Goal: Task Accomplishment & Management: Complete application form

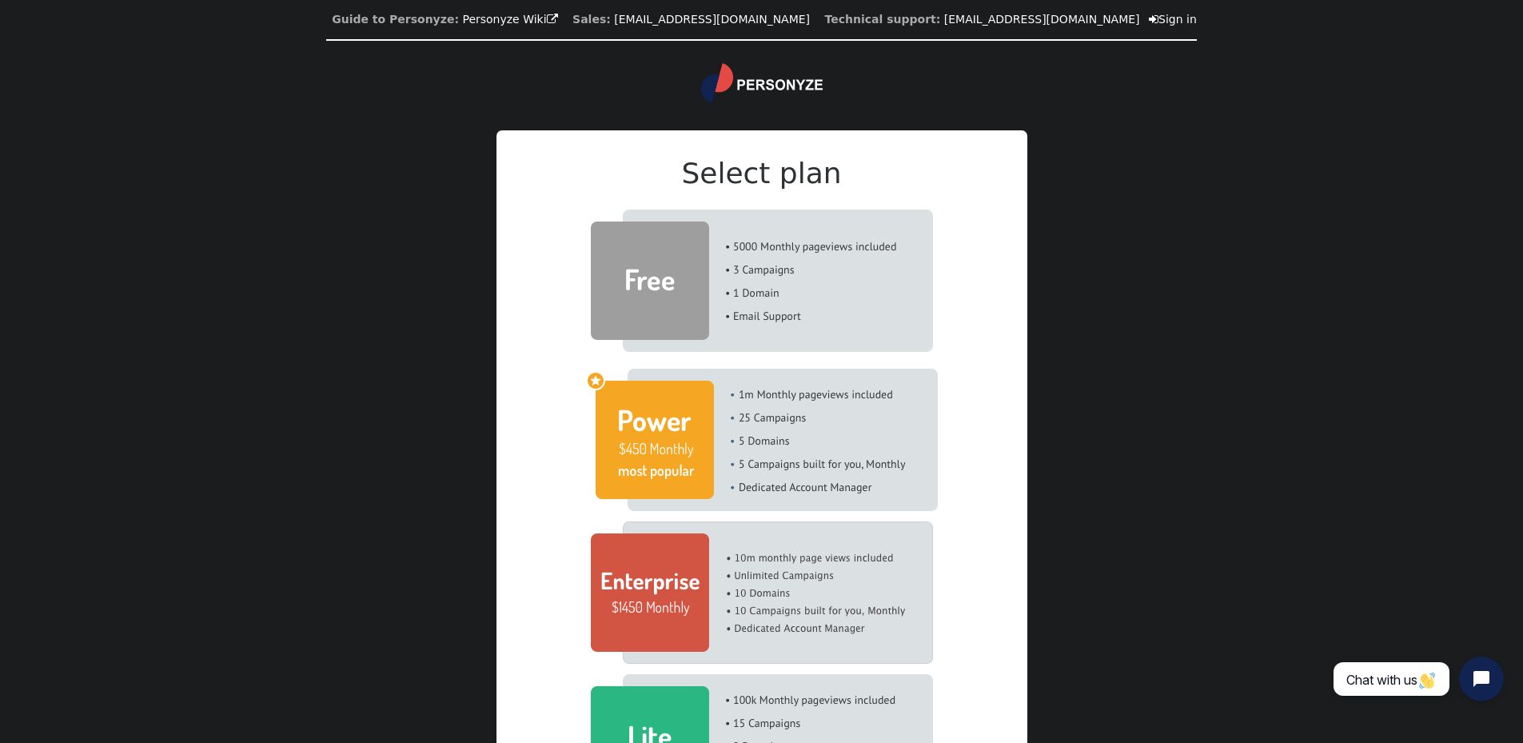
click at [827, 279] on img at bounding box center [762, 280] width 342 height 142
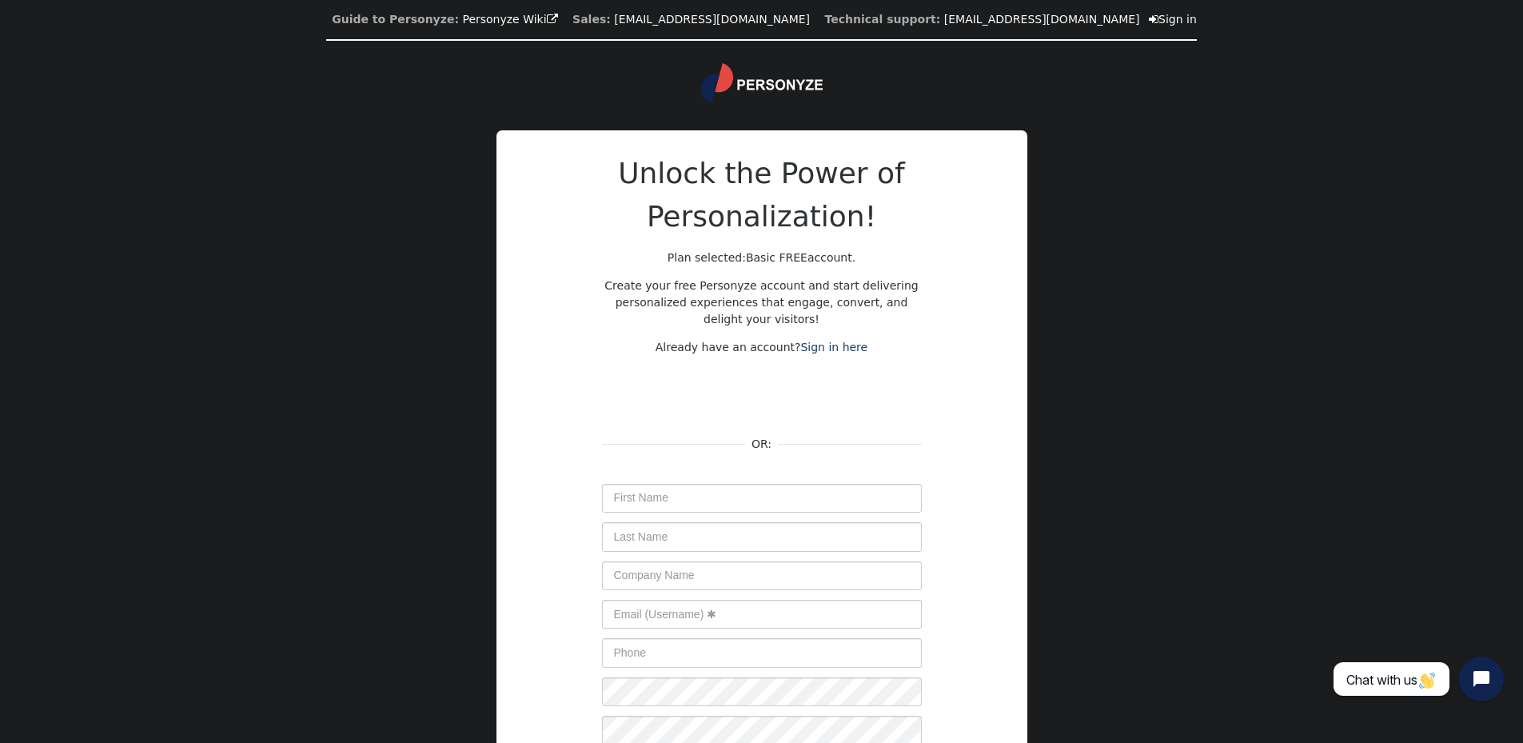
scroll to position [153, 0]
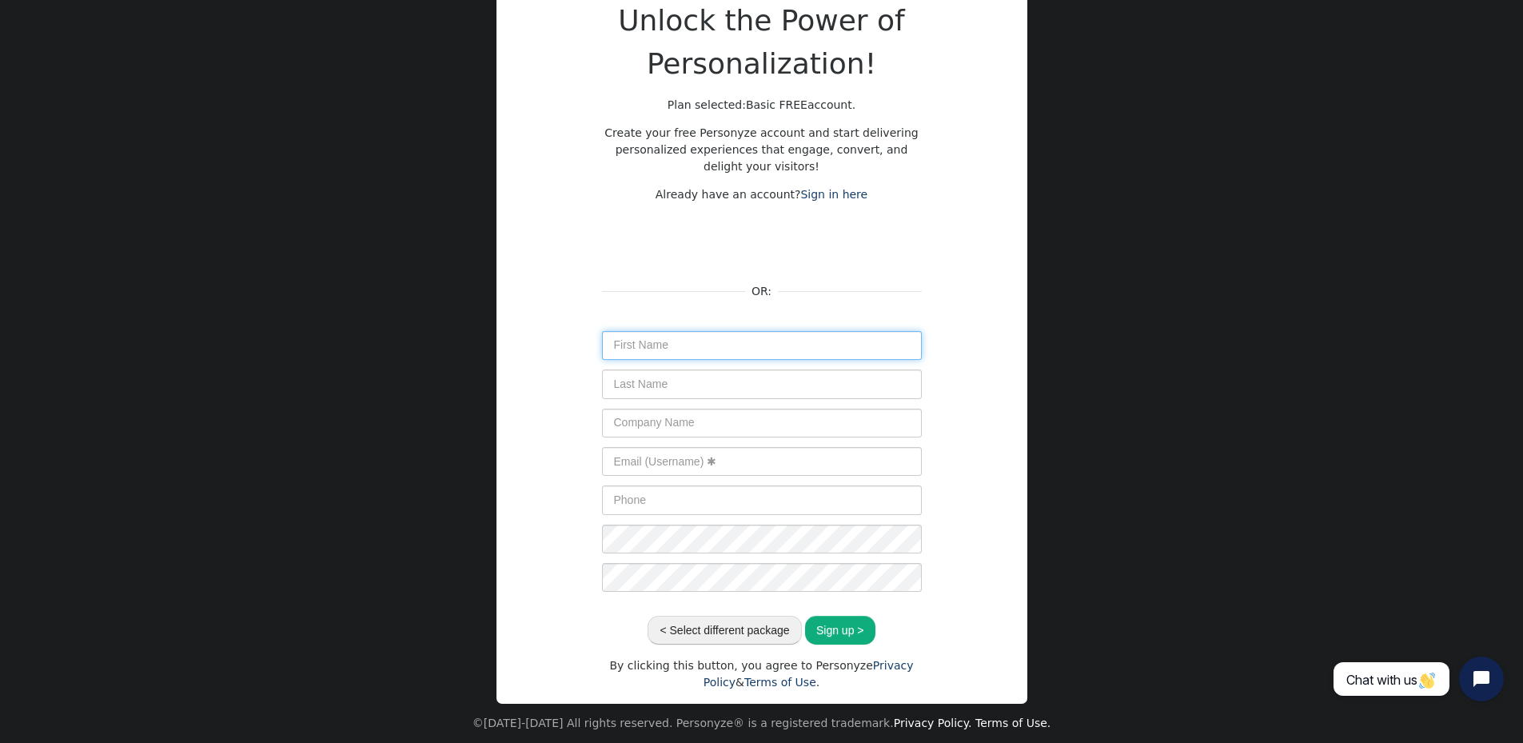
click at [738, 341] on input "text" at bounding box center [762, 345] width 320 height 29
type input "[PERSON_NAME]"
type input "Practice Sports, Inc."
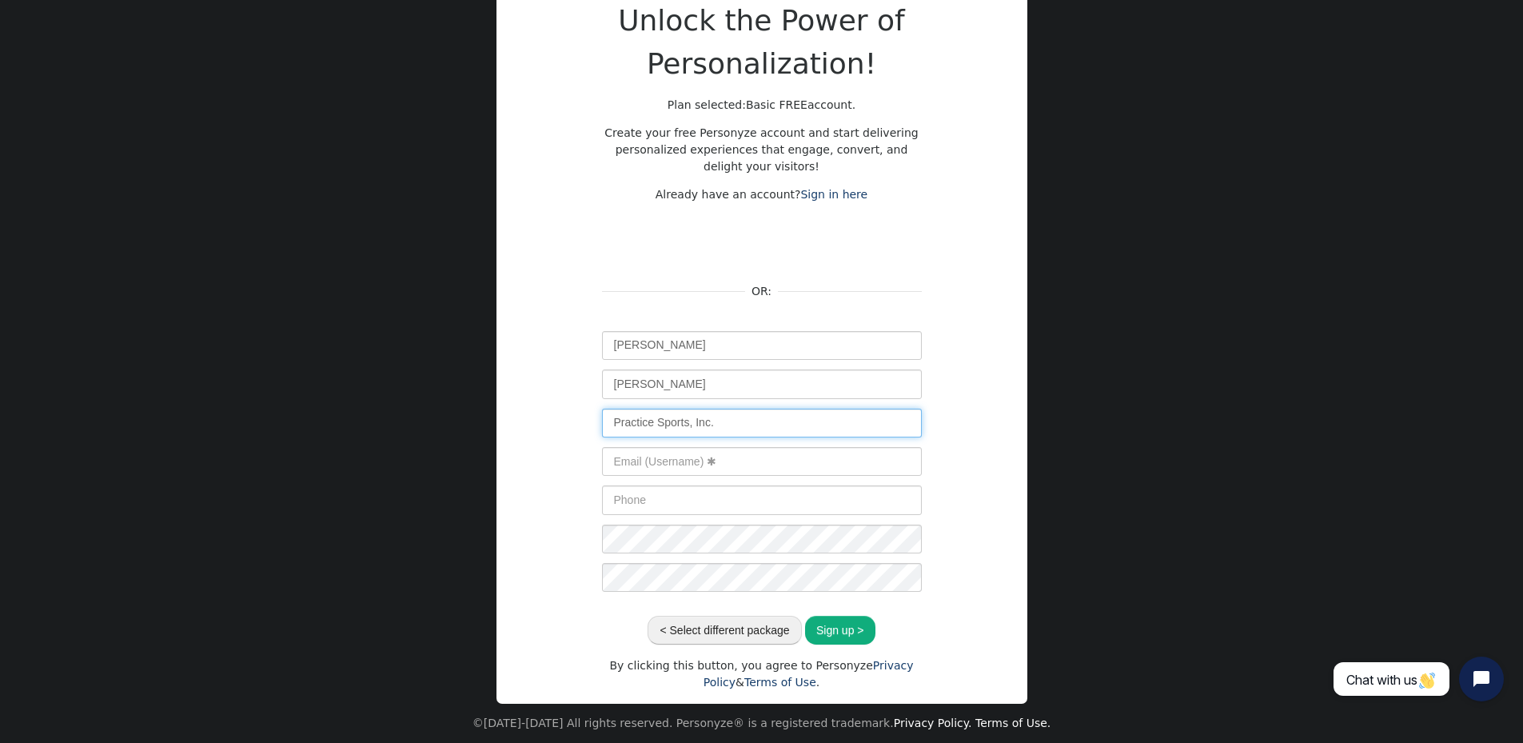
type input "[PERSON_NAME][EMAIL_ADDRESS][DOMAIN_NAME]"
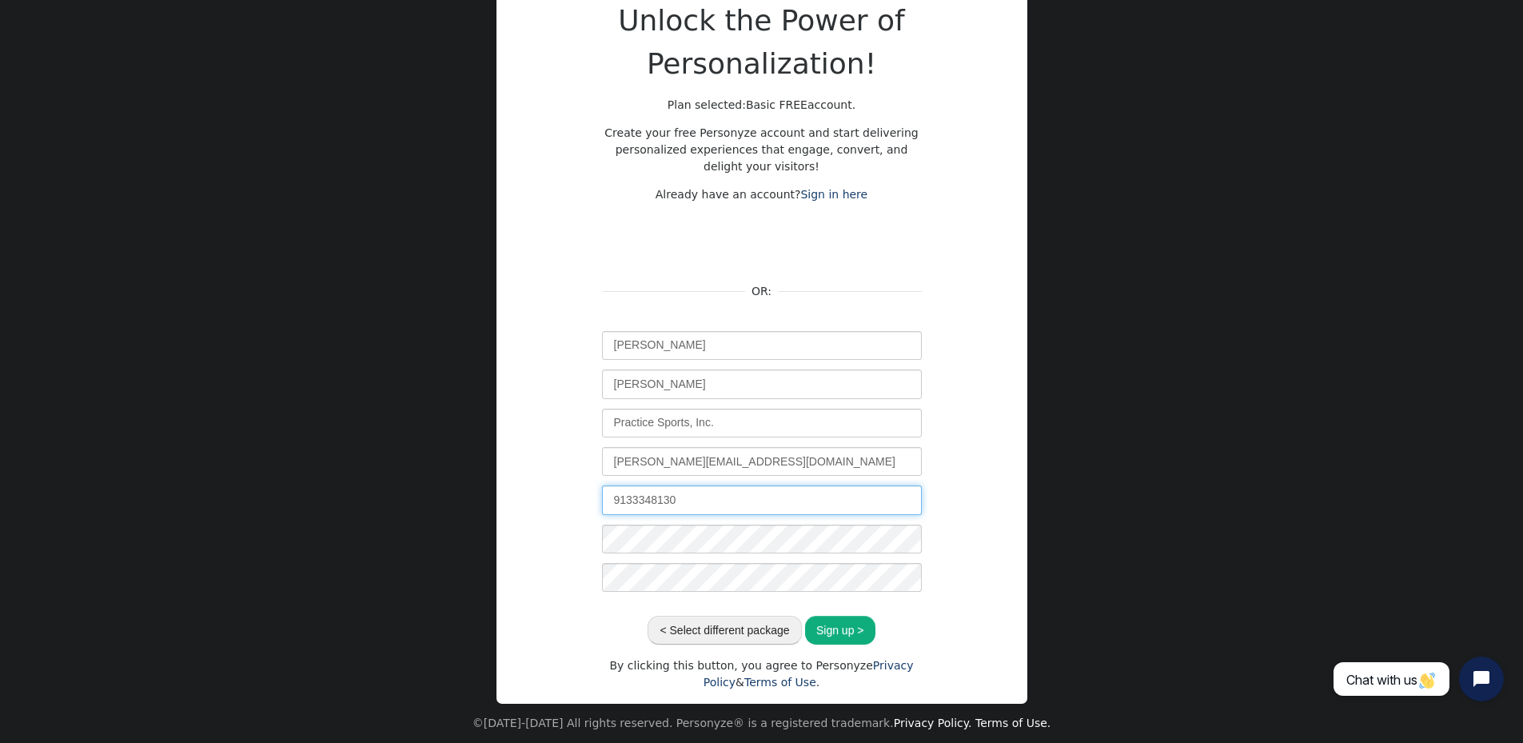
drag, startPoint x: 685, startPoint y: 504, endPoint x: 546, endPoint y: 497, distance: 139.3
click at [546, 497] on div "Unlock the Power of Personalization! Plan selected: Basic FREE account. Create …" at bounding box center [762, 344] width 480 height 691
click at [659, 498] on input "9133348130" at bounding box center [762, 499] width 320 height 29
drag, startPoint x: 739, startPoint y: 499, endPoint x: 463, endPoint y: 474, distance: 277.7
click at [463, 474] on div "Guide to Personyze: Personyze Wiki  Sales: [EMAIL_ADDRESS][DOMAIN_NAME] Techni…" at bounding box center [761, 294] width 1523 height 895
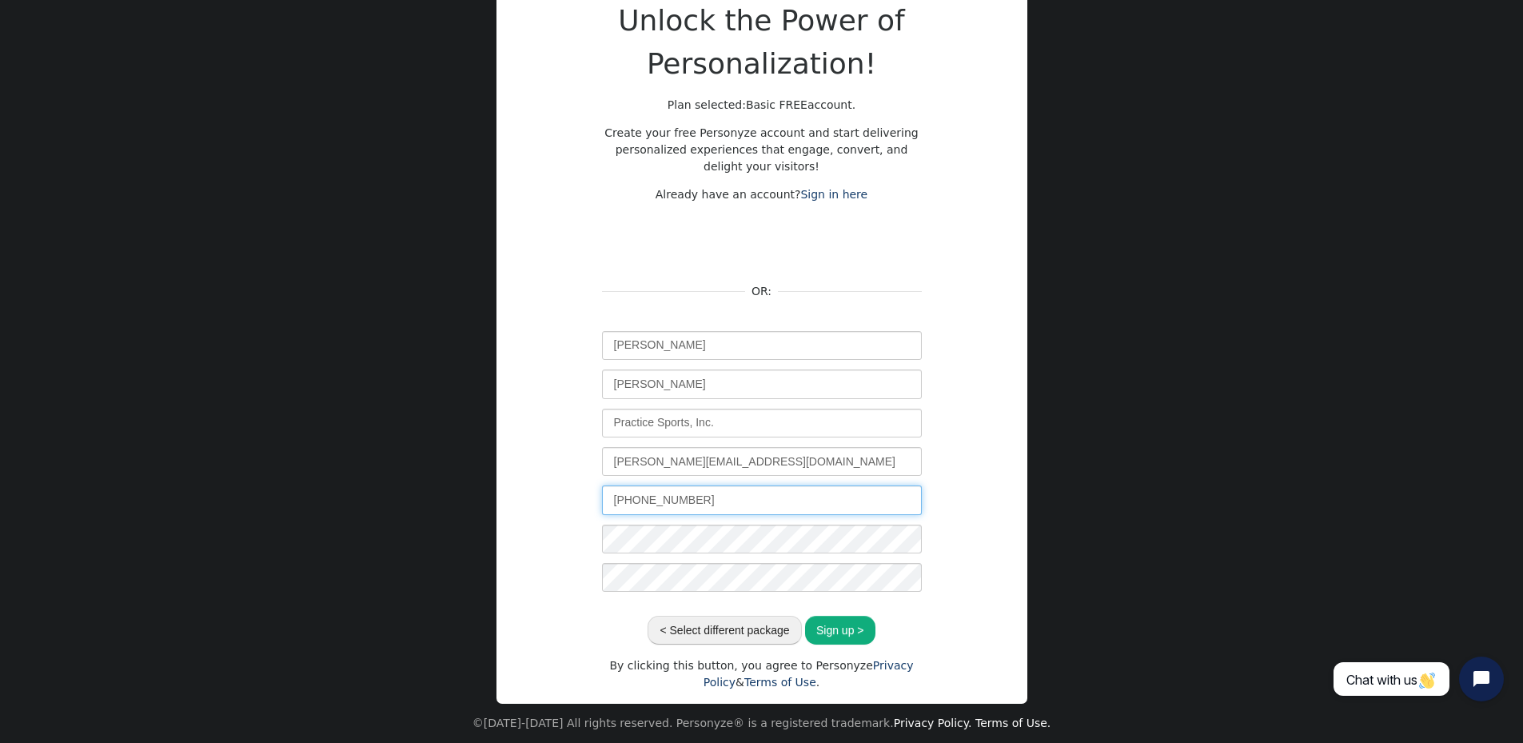
type input "[PHONE_NUMBER]"
click at [844, 624] on button "Sign up >" at bounding box center [840, 630] width 70 height 29
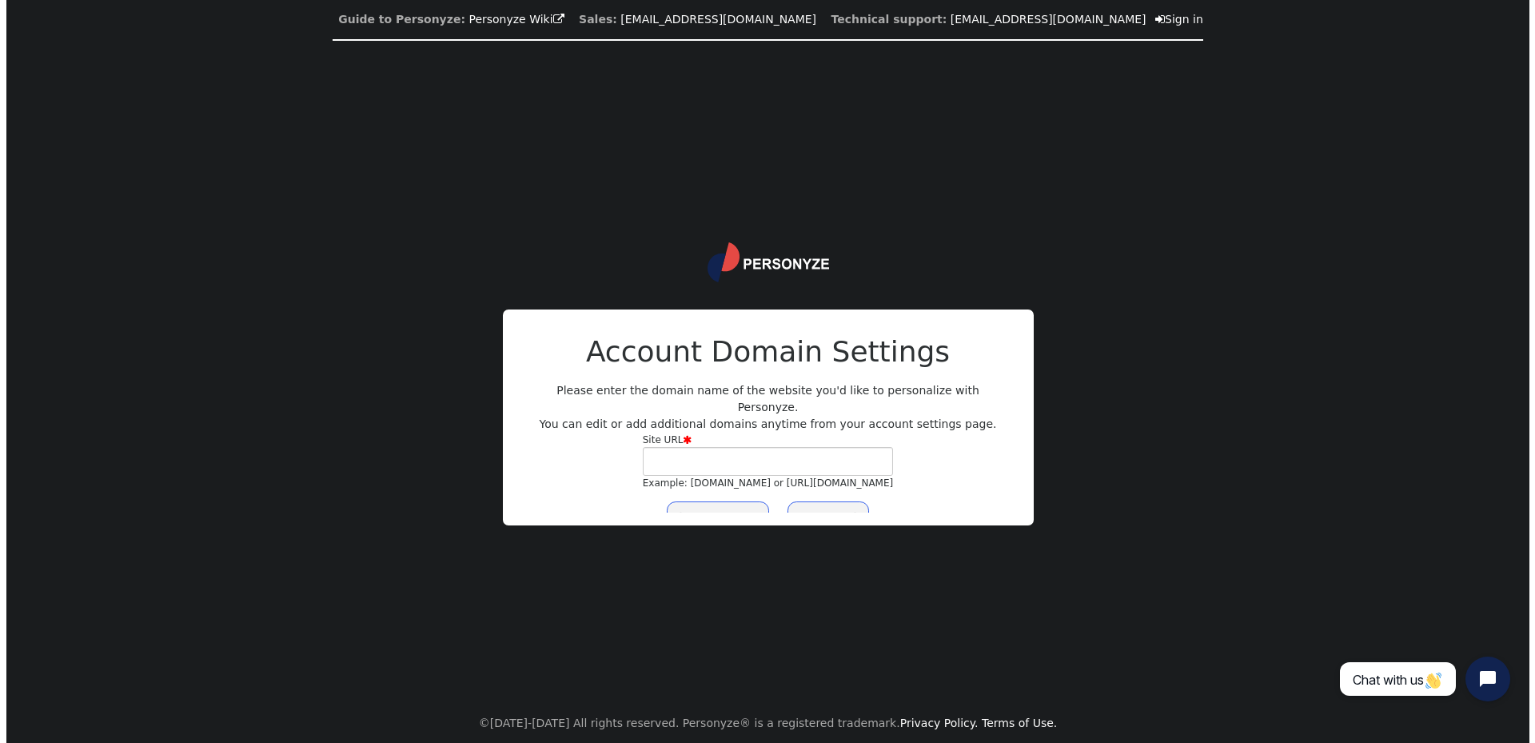
scroll to position [0, 0]
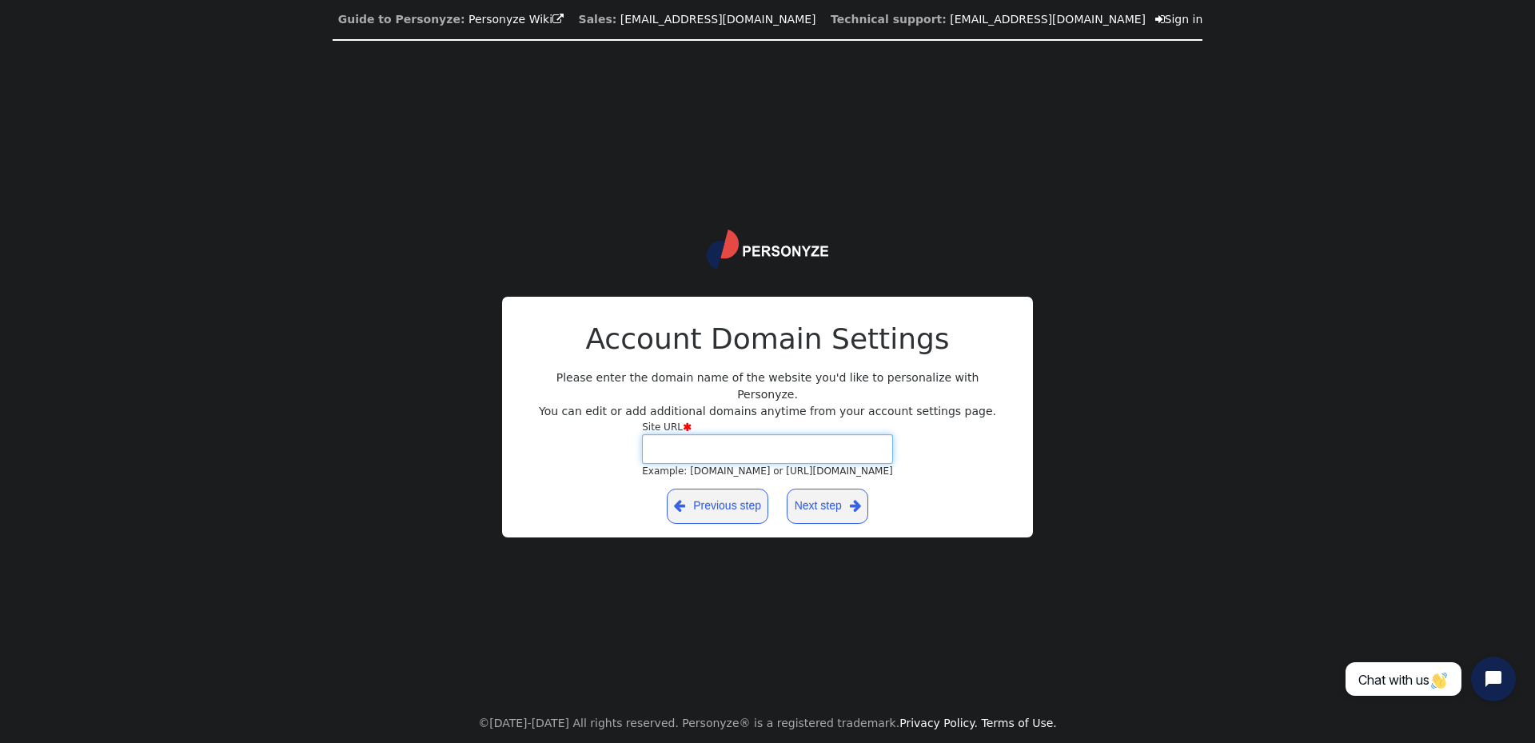
click at [851, 434] on input "Site URL  Example: [DOMAIN_NAME] or [URL][DOMAIN_NAME]" at bounding box center [767, 448] width 251 height 29
type input "[DOMAIN_NAME]"
click at [831, 495] on link "Next step " at bounding box center [828, 505] width 82 height 35
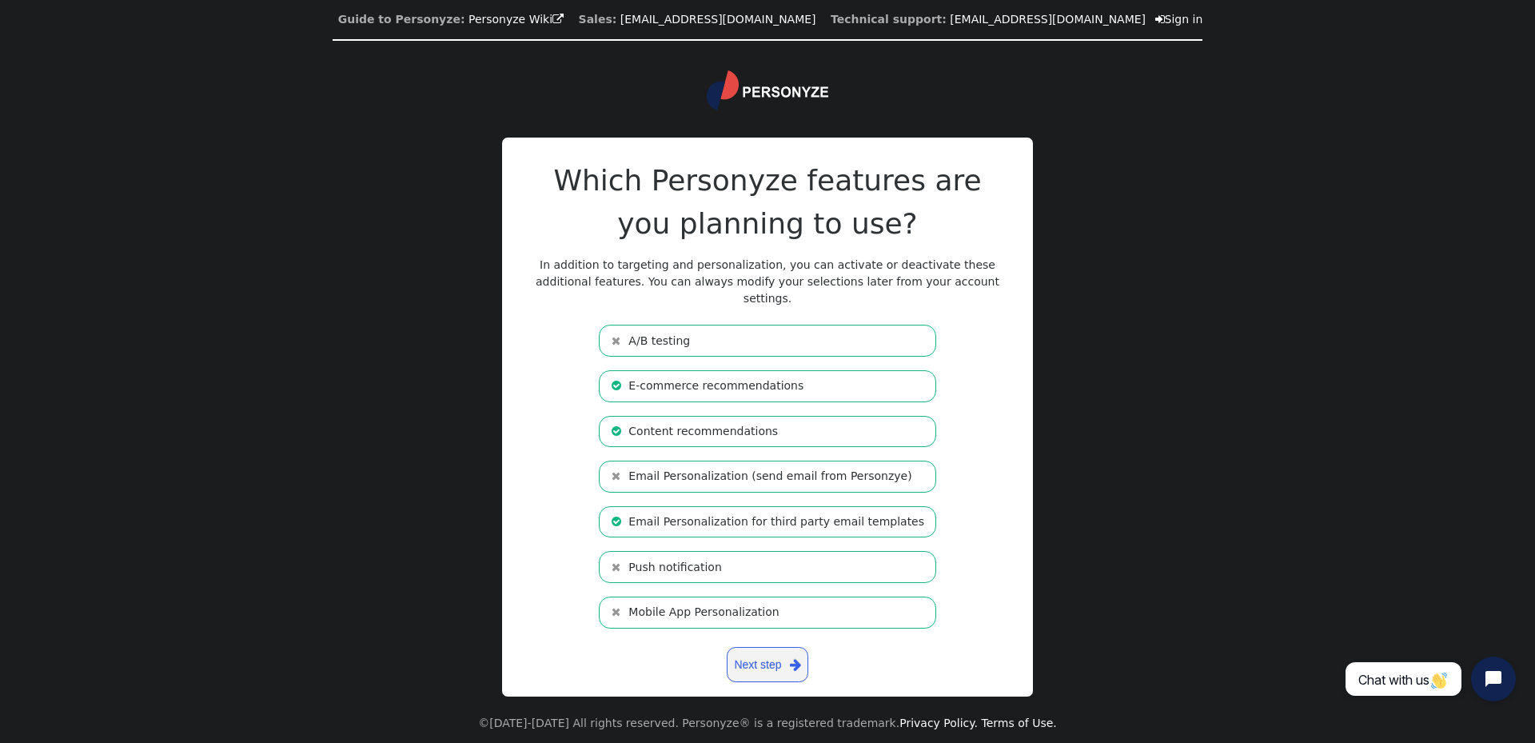
click at [849, 325] on li " A/B testing" at bounding box center [767, 341] width 337 height 32
click at [839, 372] on li " E-commerce recommendations" at bounding box center [767, 386] width 337 height 32
click at [872, 421] on li " Content recommendations" at bounding box center [767, 432] width 337 height 32
click at [758, 654] on link "Next step " at bounding box center [768, 664] width 82 height 35
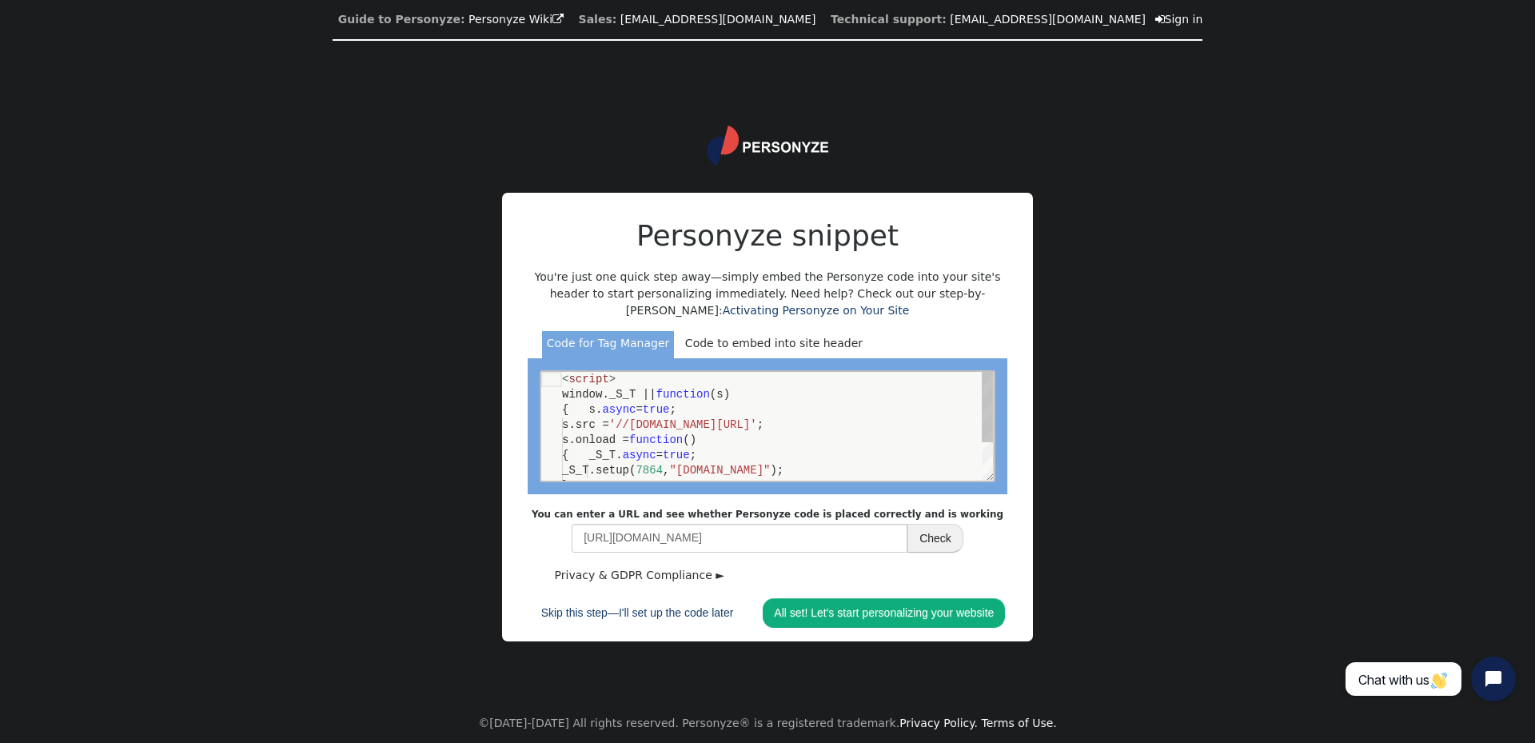
click at [715, 447] on div "< script > window._S_T || function (s) { s. async = true ; s.src = '//[DOMAIN_N…" at bounding box center [767, 425] width 452 height 109
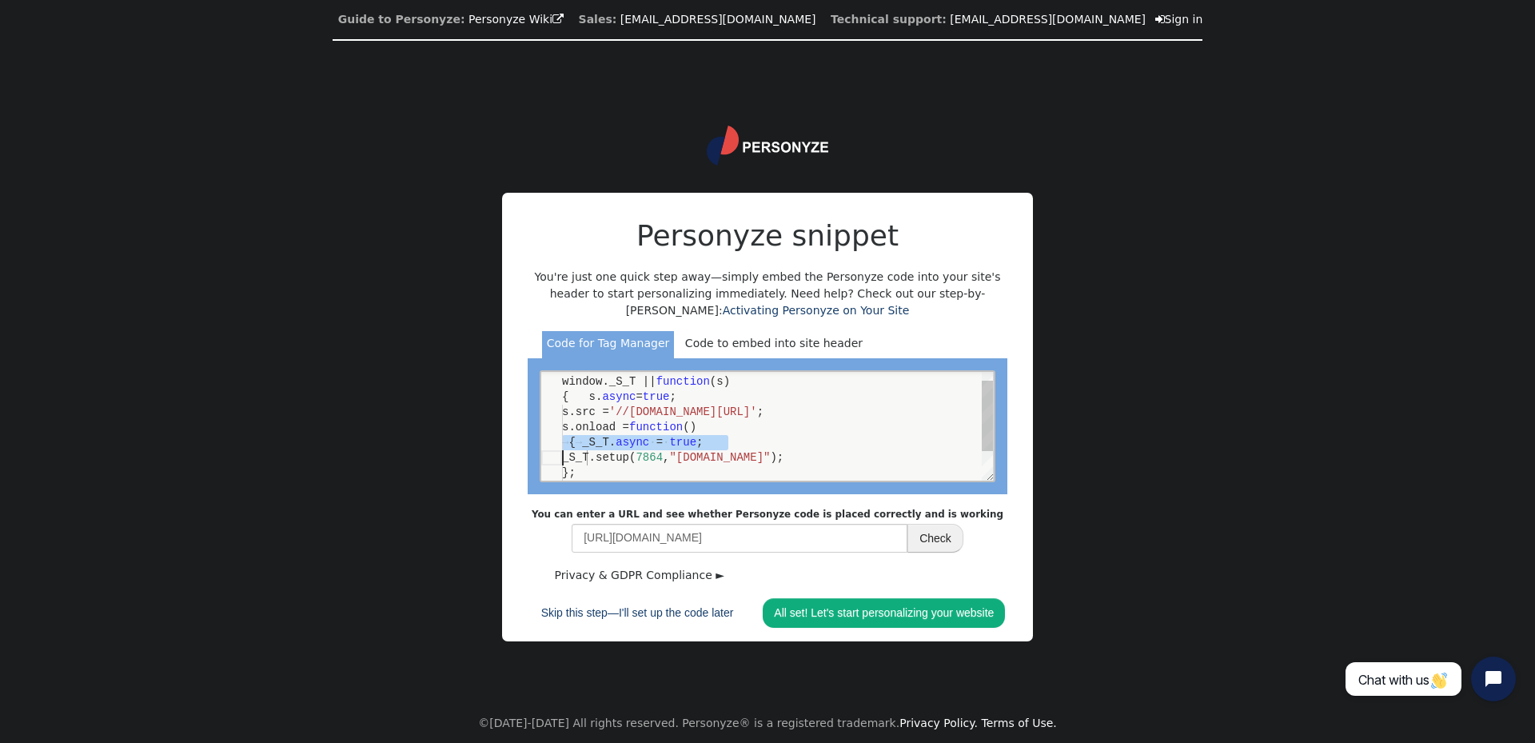
click at [715, 447] on div "< script > window._S_T || function (s) { s. async = true ; s.src = '//[DOMAIN_N…" at bounding box center [767, 425] width 452 height 109
type textarea "<script> window._S_T || function(s) { s.async = true; s.src = '//[DOMAIN_NAME][…"
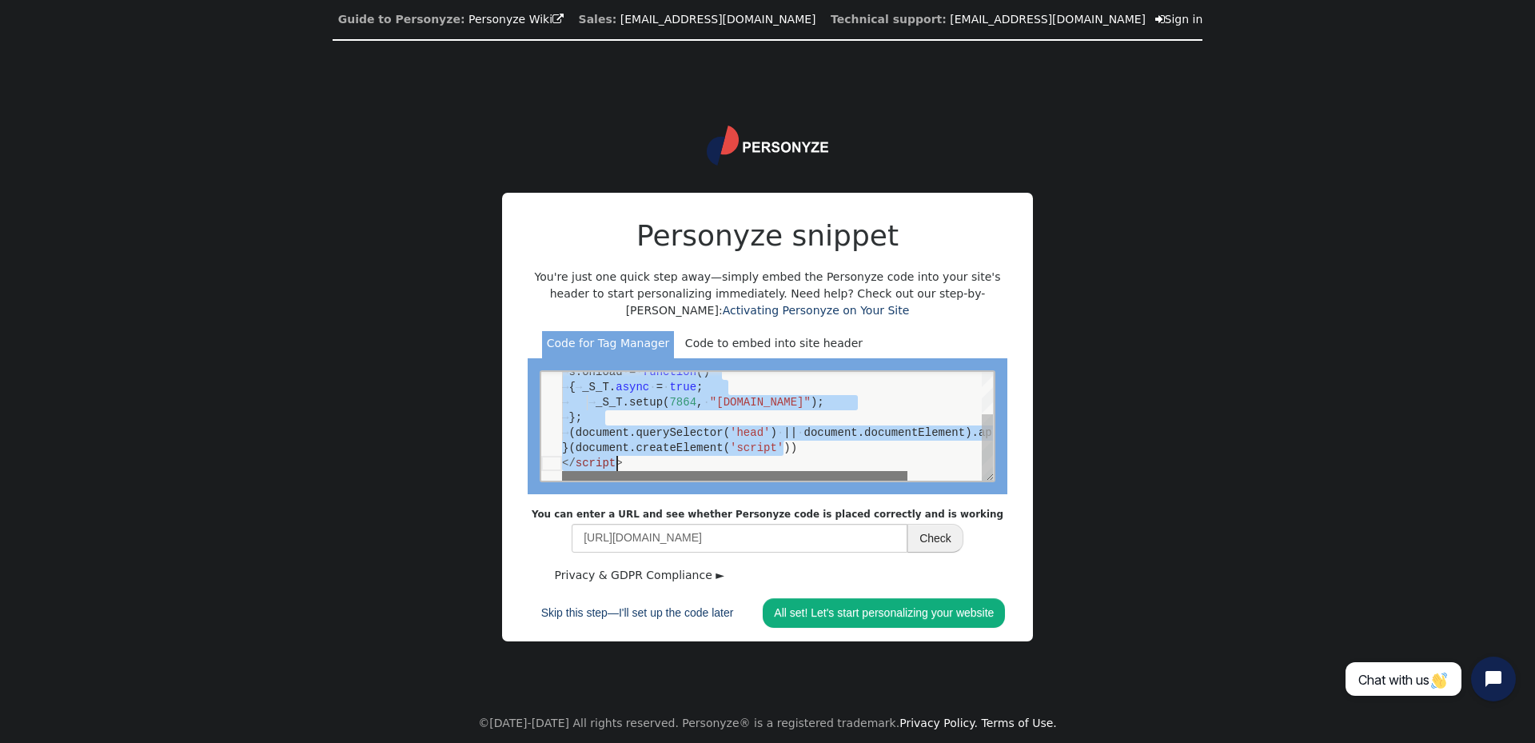
drag, startPoint x: 752, startPoint y: 472, endPoint x: 692, endPoint y: 468, distance: 60.0
click at [694, 470] on div at bounding box center [734, 475] width 345 height 10
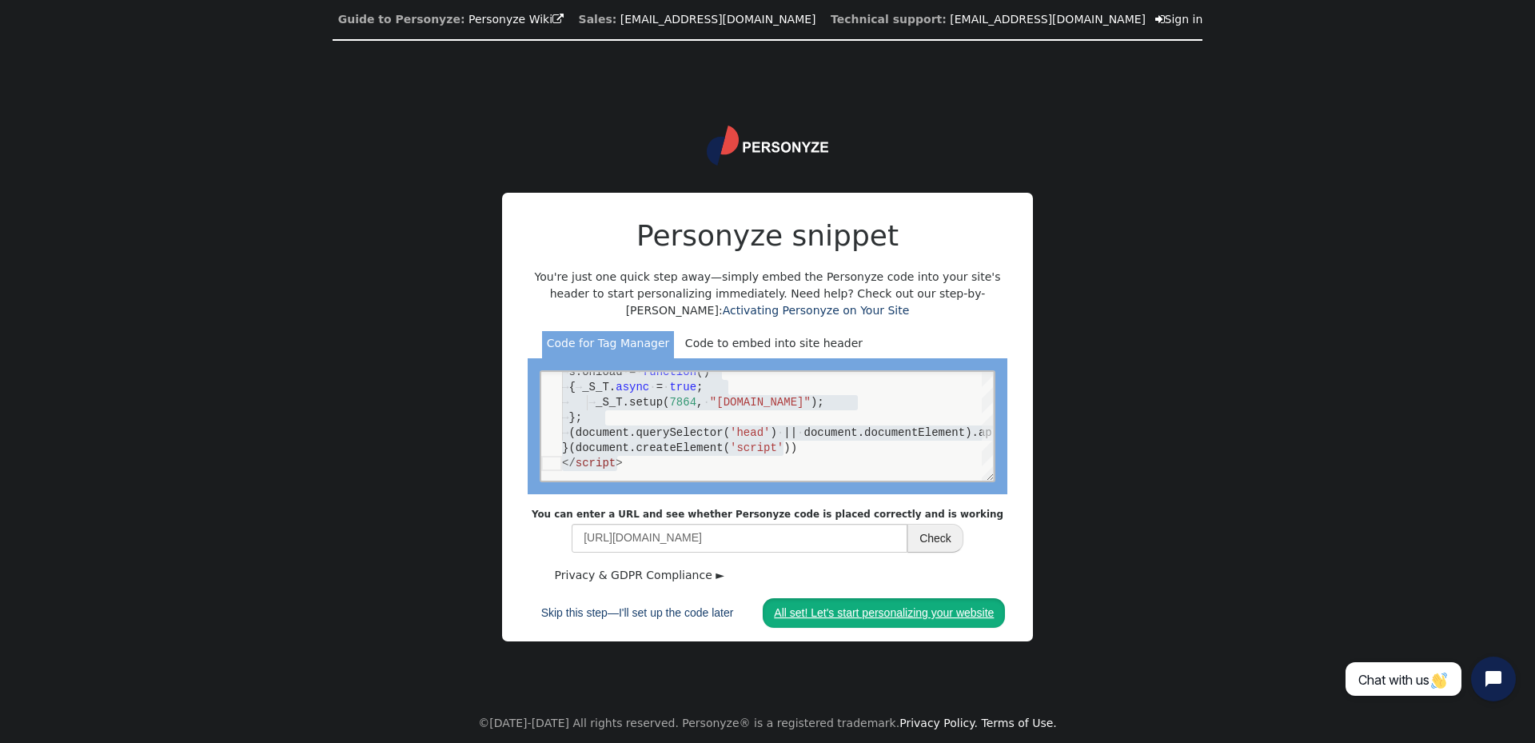
click at [884, 609] on link "All set! Let's start personalizing your website" at bounding box center [884, 612] width 242 height 29
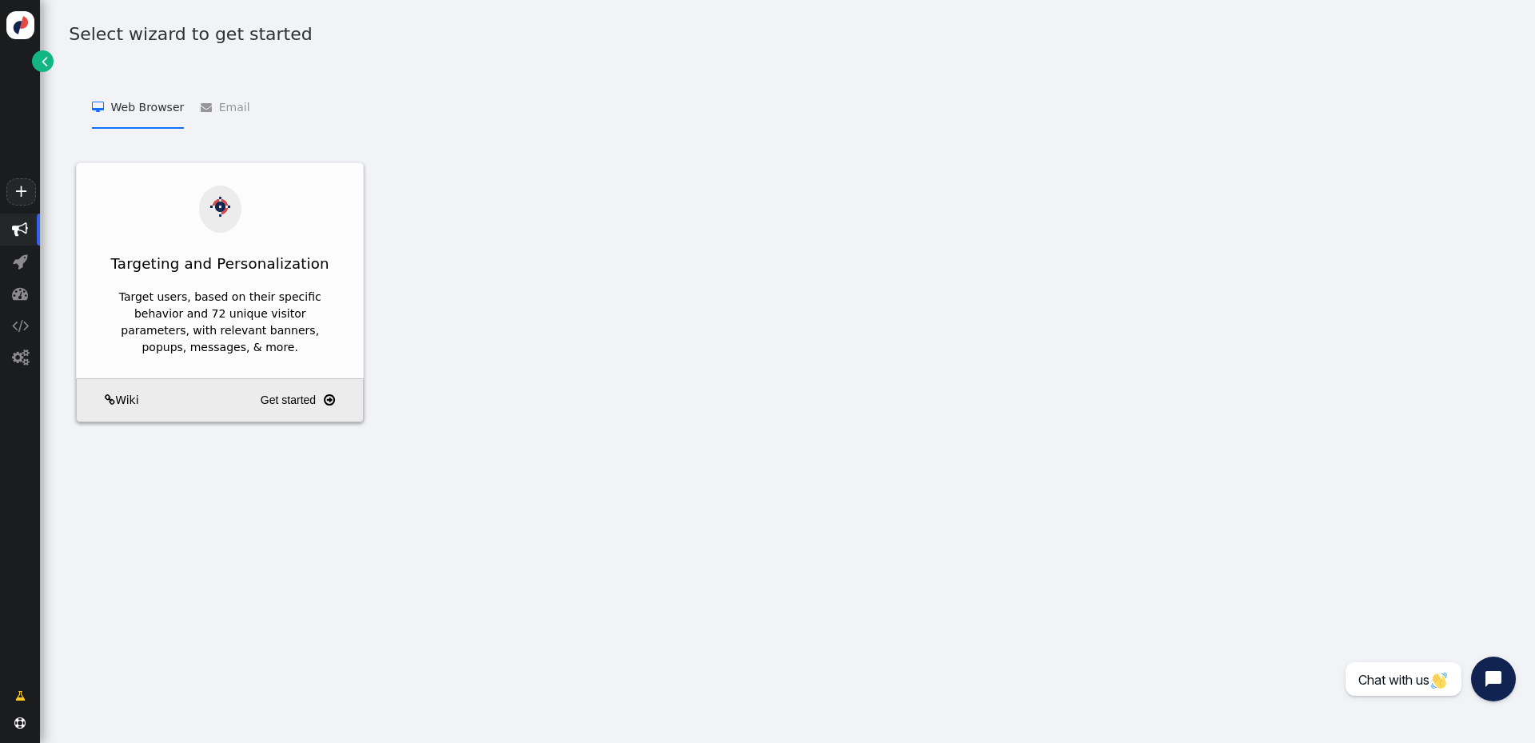
click at [39, 58] on link "" at bounding box center [43, 61] width 22 height 22
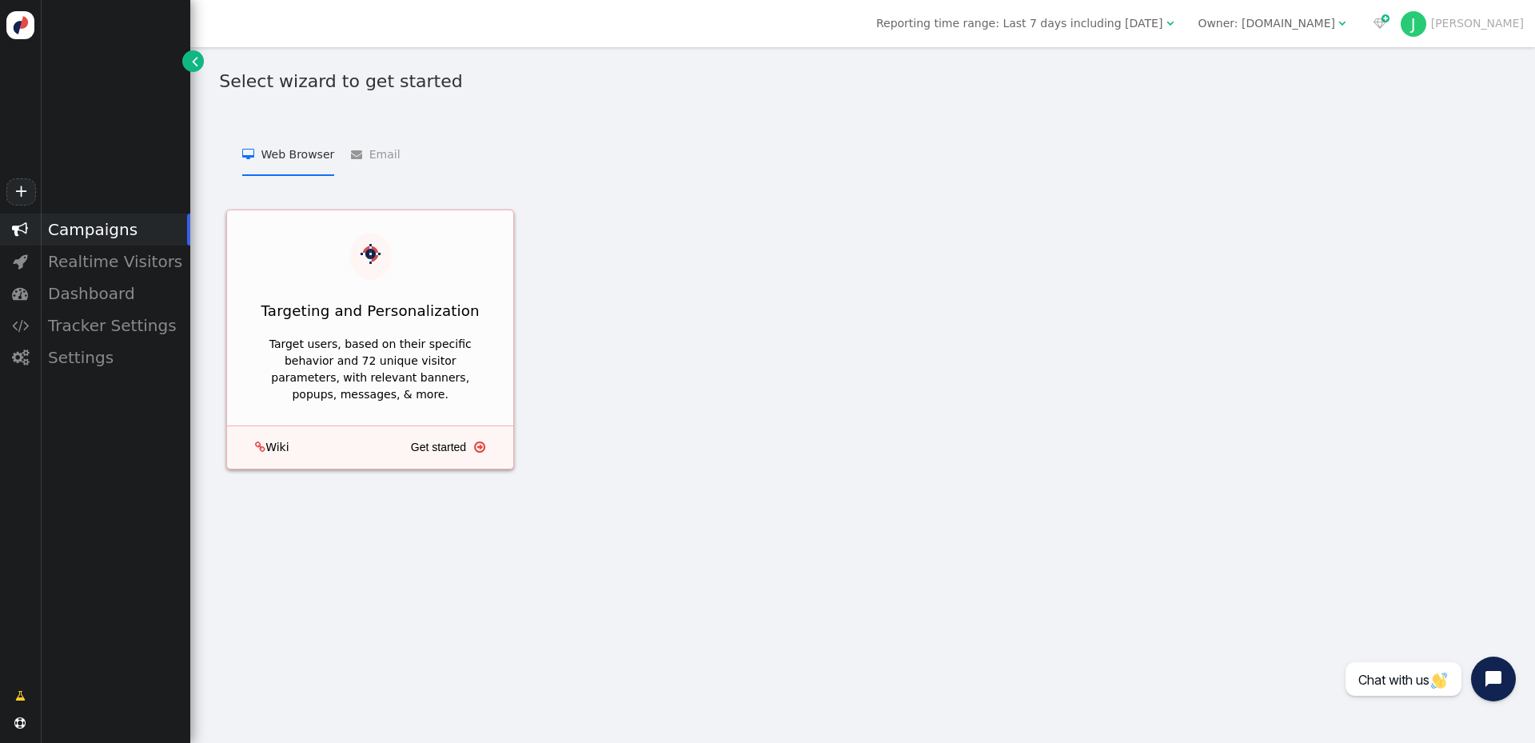
click at [392, 362] on div "Target users, based on their specific behavior and 72 unique visitor parameters…" at bounding box center [369, 369] width 241 height 67
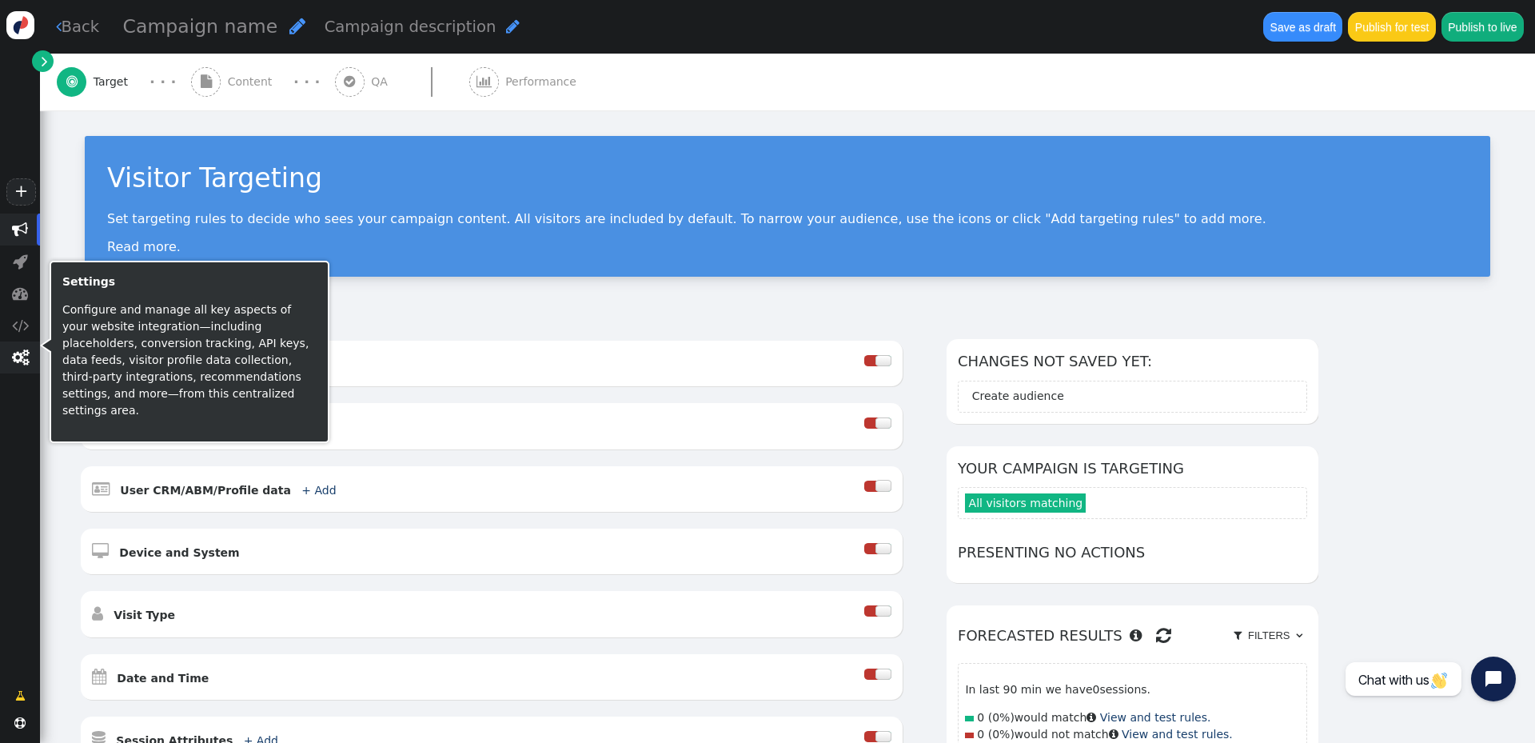
click at [25, 360] on span "" at bounding box center [20, 357] width 17 height 16
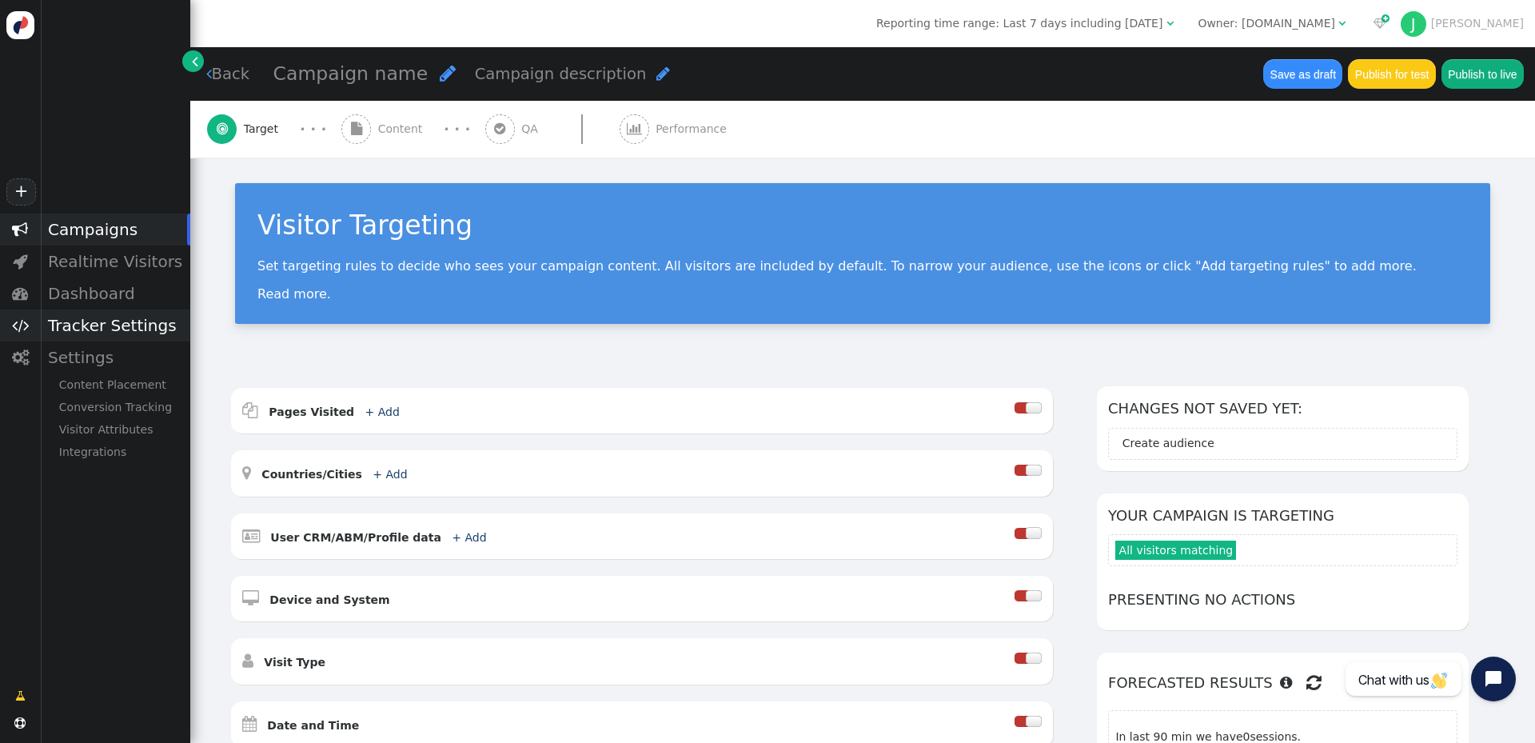
click at [20, 328] on span "" at bounding box center [20, 325] width 17 height 16
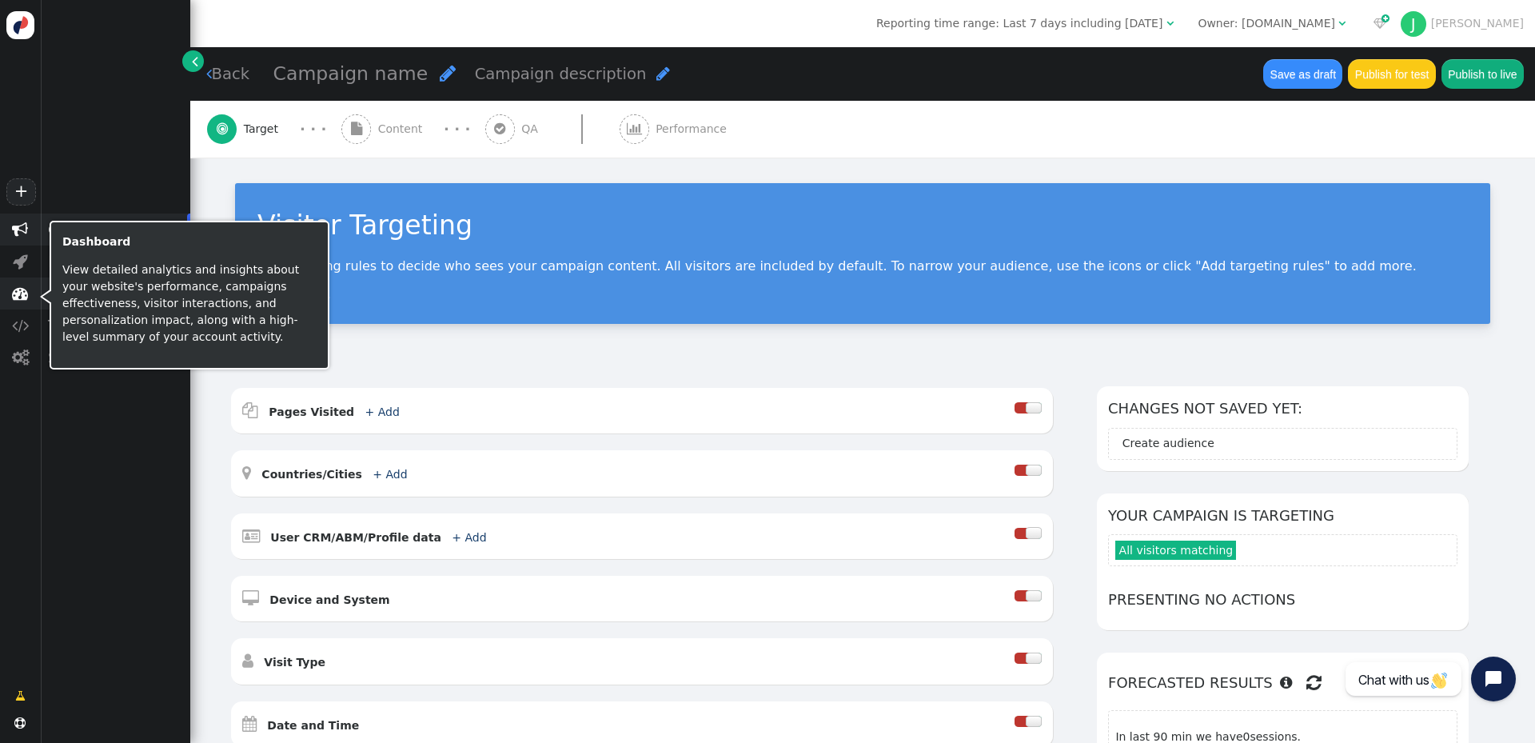
click at [12, 289] on span "" at bounding box center [20, 293] width 16 height 16
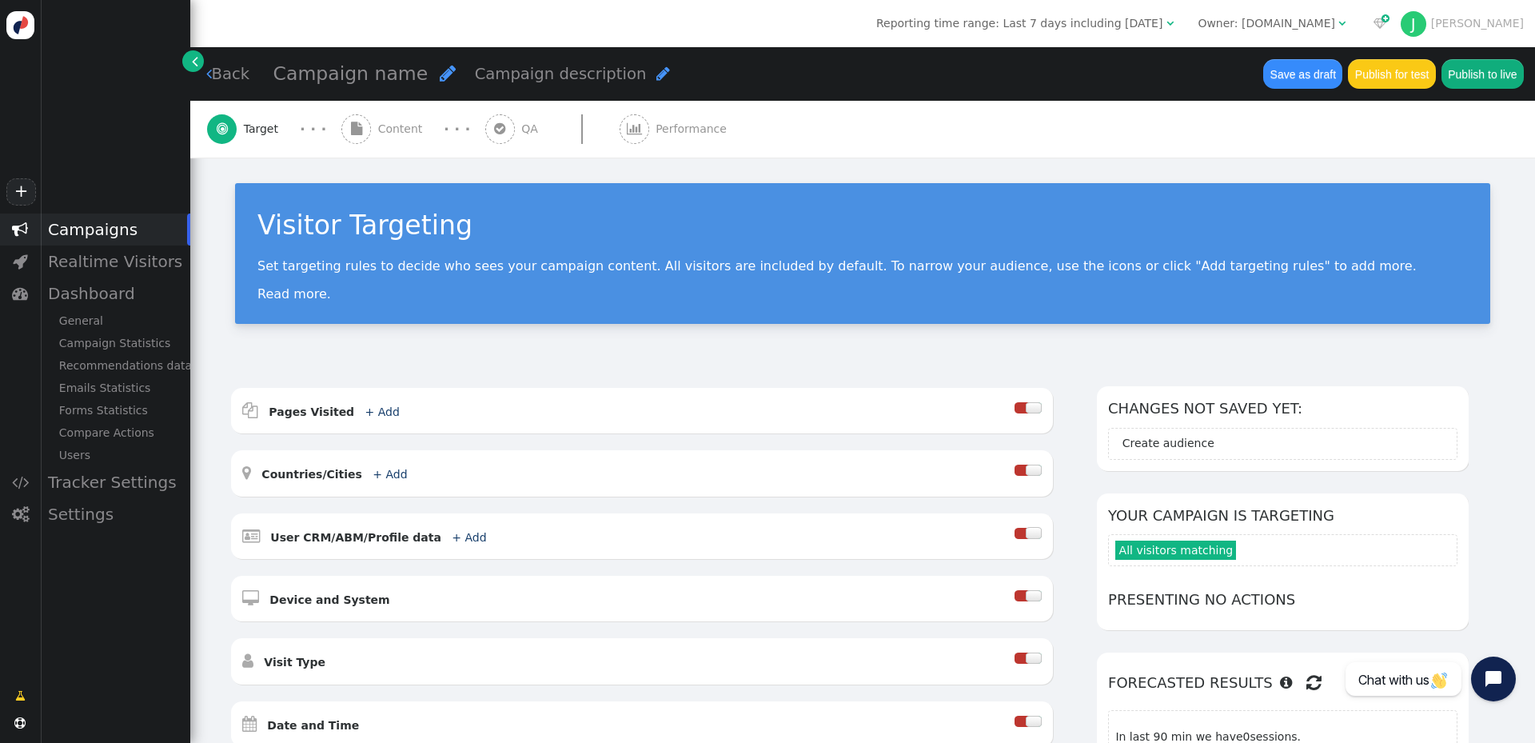
click at [102, 221] on div "Campaigns" at bounding box center [115, 229] width 150 height 32
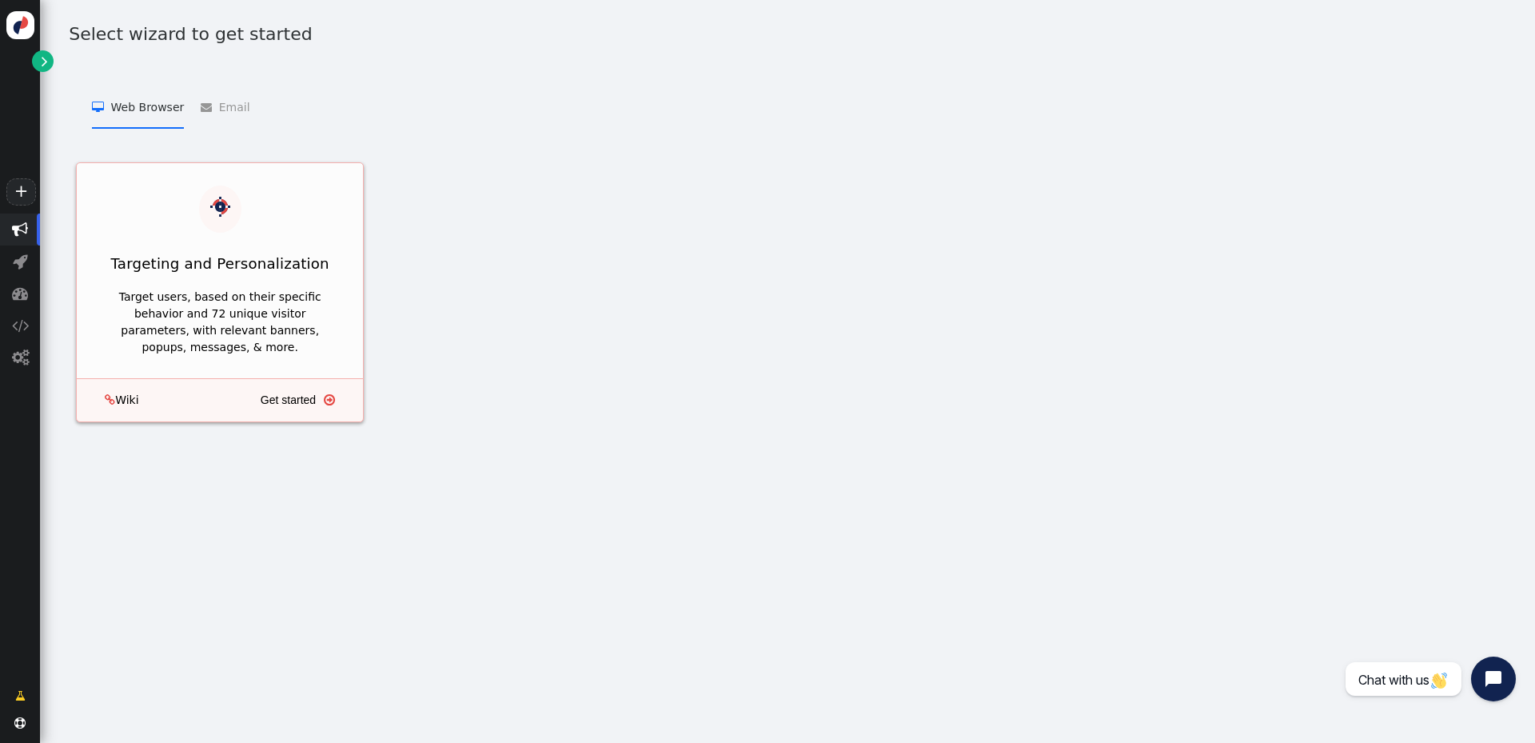
click at [173, 293] on div "Target users, based on their specific behavior and 72 unique visitor parameters…" at bounding box center [219, 322] width 241 height 67
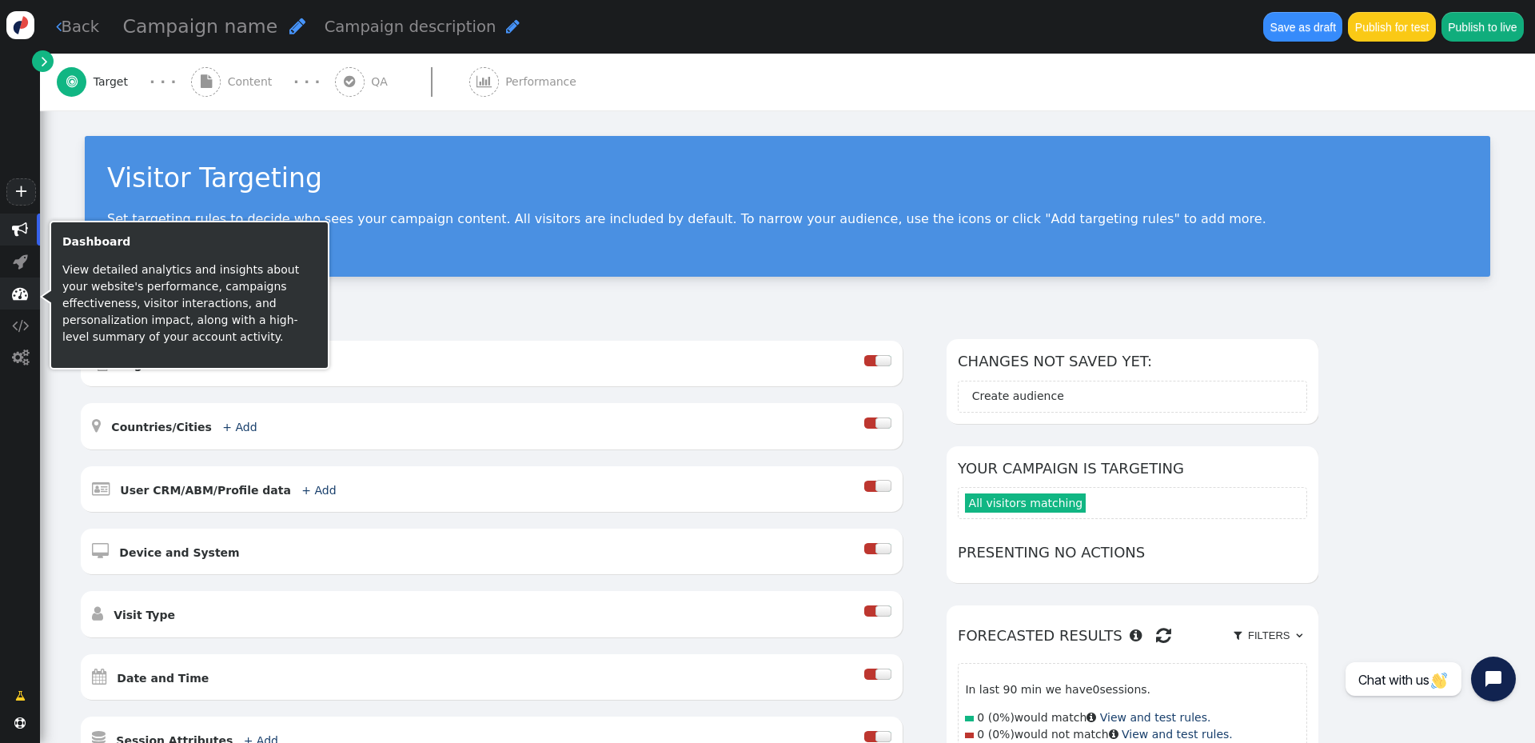
click at [21, 301] on span "" at bounding box center [20, 293] width 16 height 16
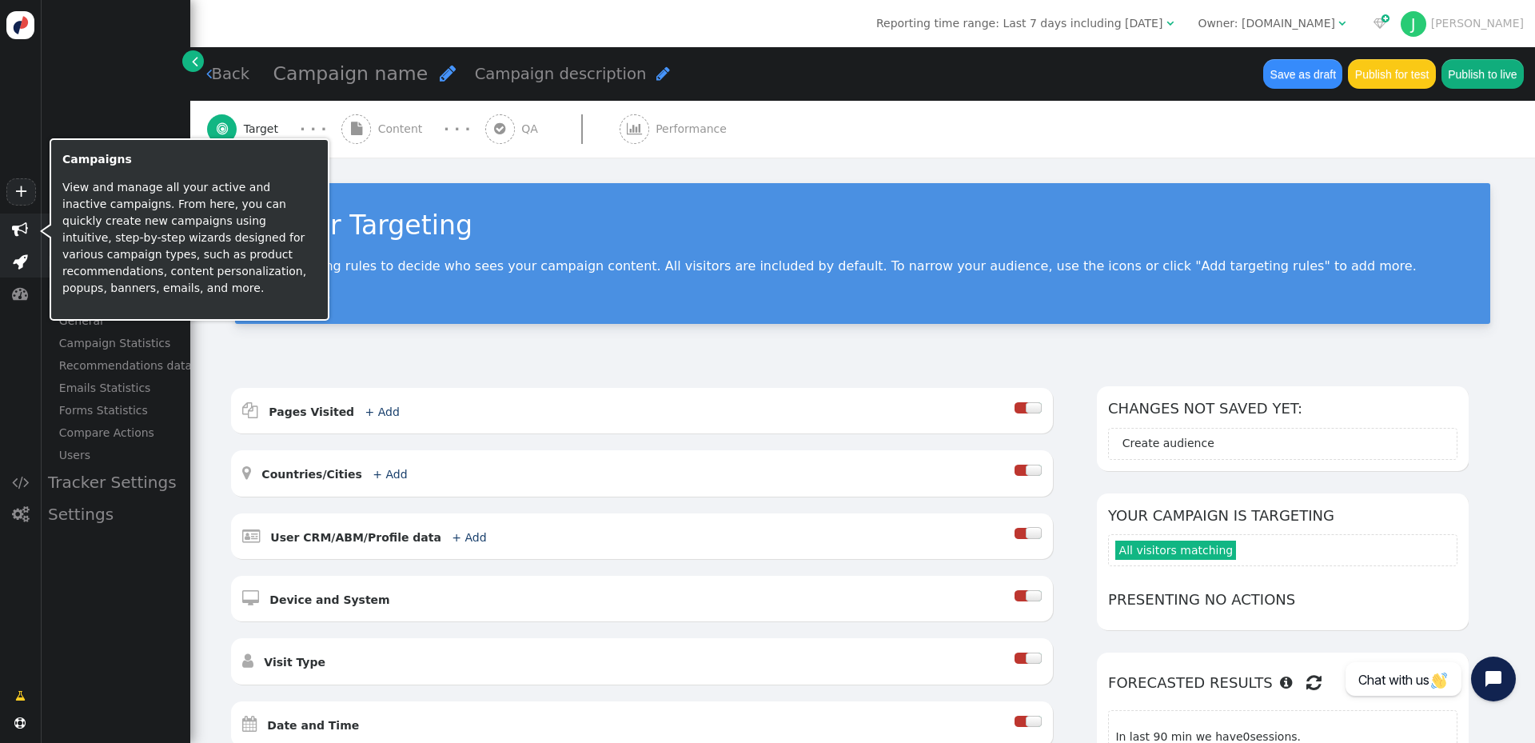
click at [20, 257] on span "" at bounding box center [20, 261] width 15 height 16
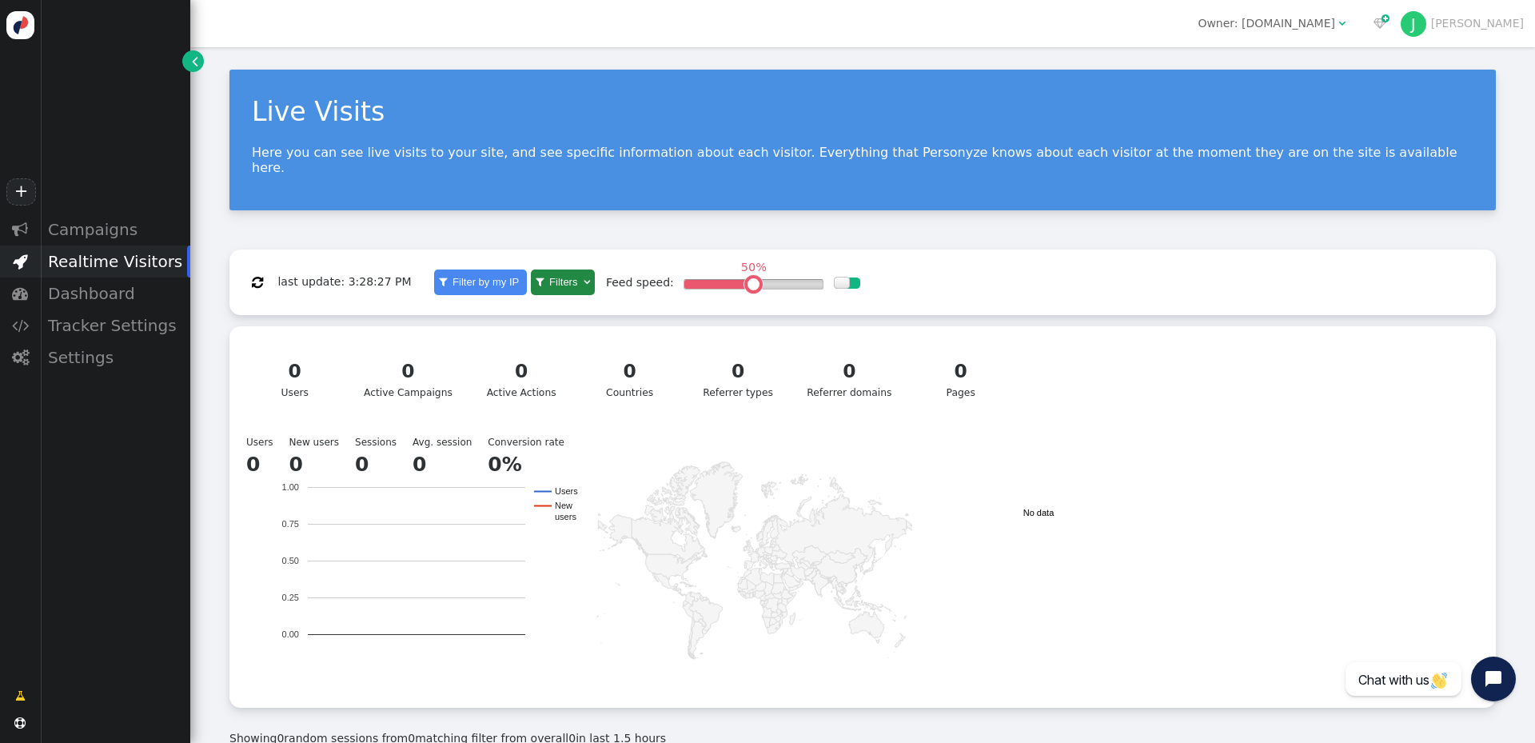
click at [1357, 23] on span "Owner: practicesports.com " at bounding box center [1271, 23] width 170 height 26
click at [1507, 22] on link "J Joe" at bounding box center [1462, 23] width 123 height 13
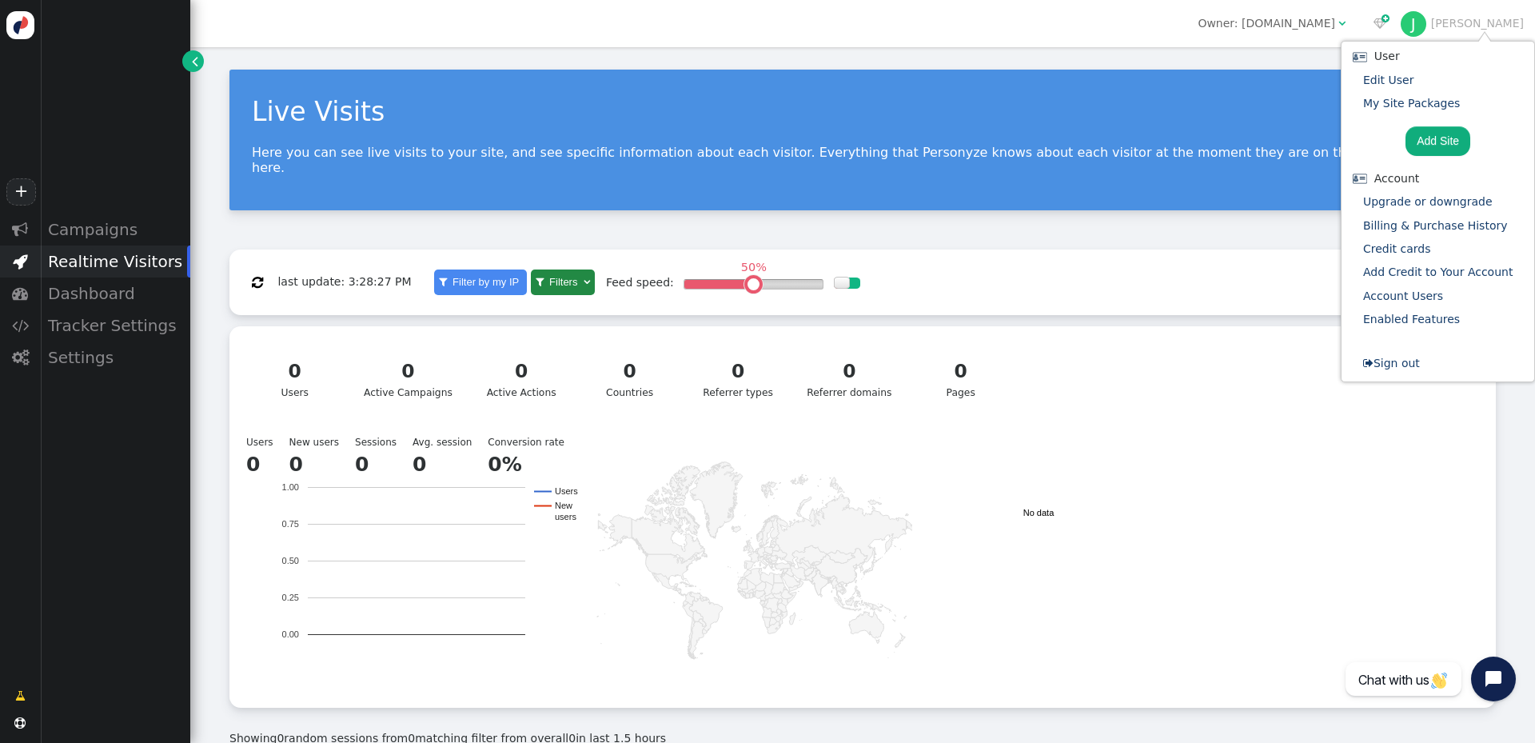
click at [1265, 357] on div "0 Users 0 Active Campaigns 0 Active Actions 0 Countries 0 Referrer types 0 Refe…" at bounding box center [863, 383] width 1244 height 92
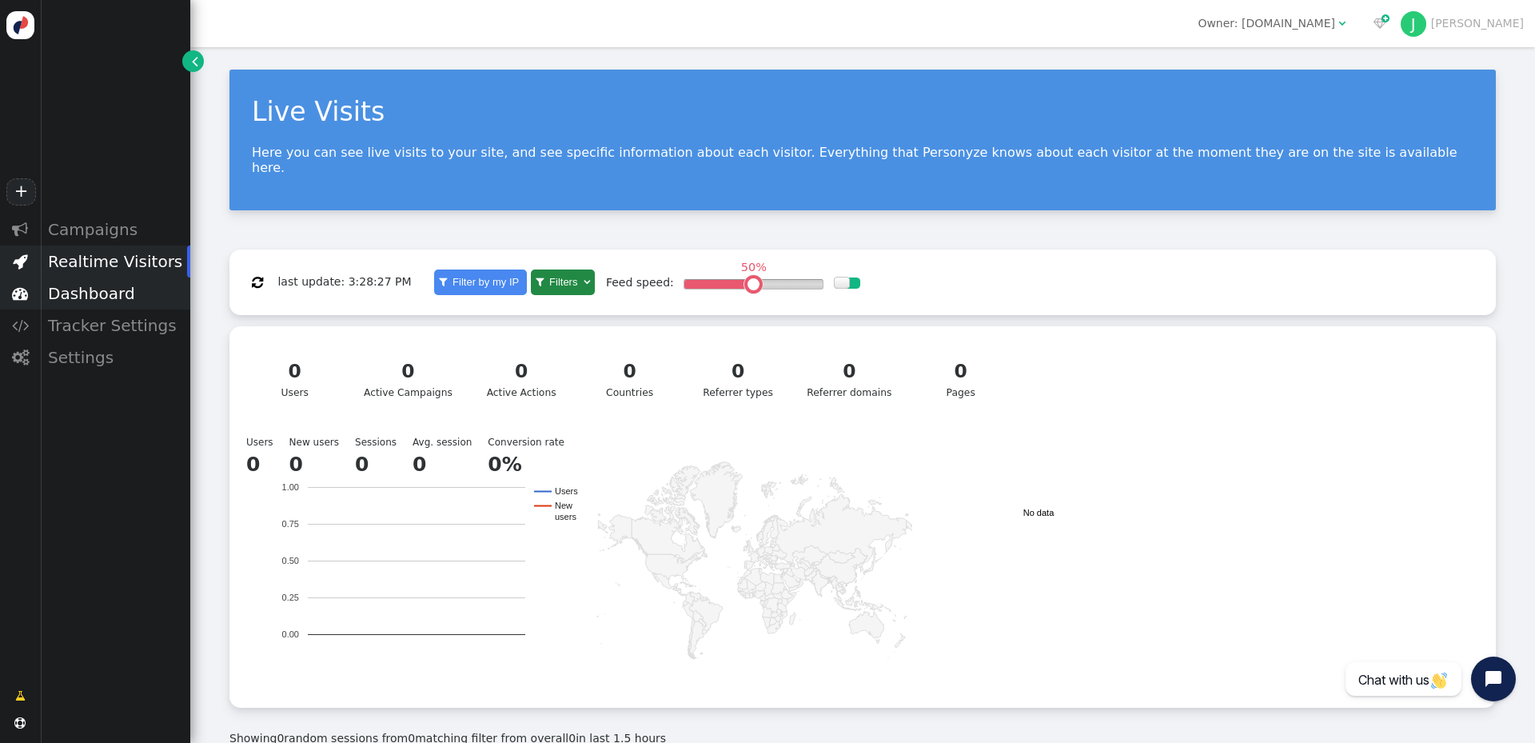
click at [86, 293] on div "Dashboard" at bounding box center [115, 293] width 150 height 32
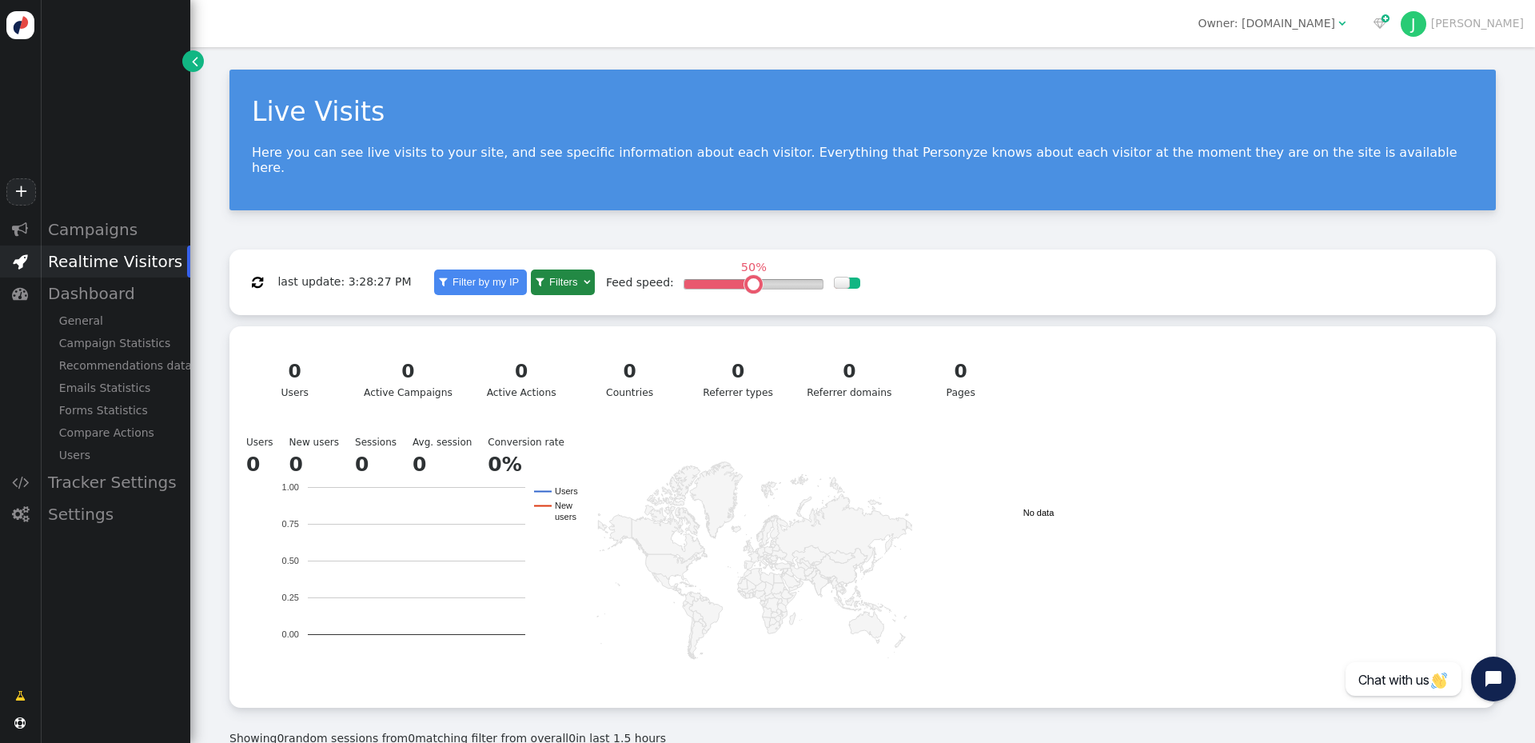
click at [128, 245] on div "Realtime Visitors" at bounding box center [115, 261] width 150 height 32
click at [22, 197] on link "+" at bounding box center [20, 191] width 29 height 27
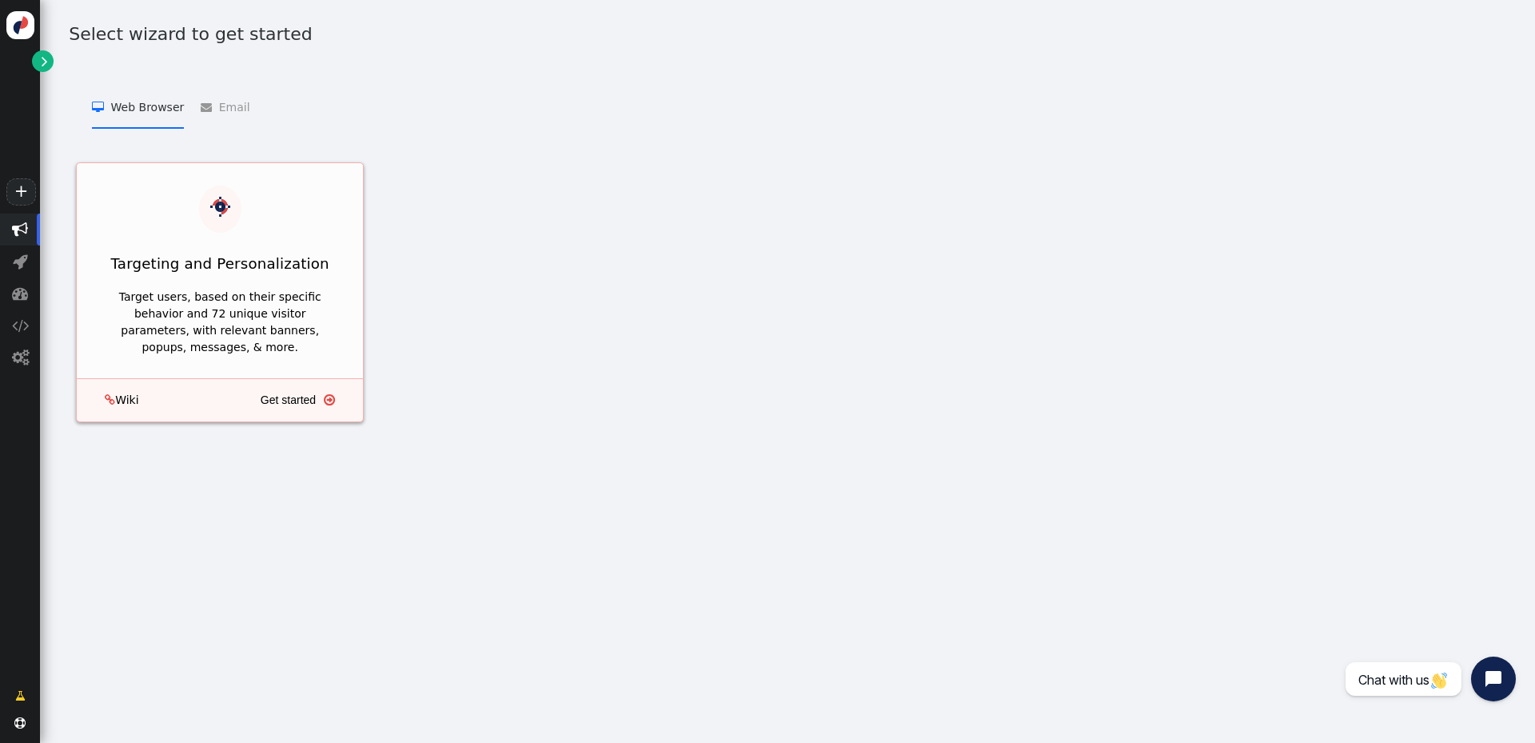
click at [189, 378] on div " Wiki Get started " at bounding box center [220, 400] width 288 height 44
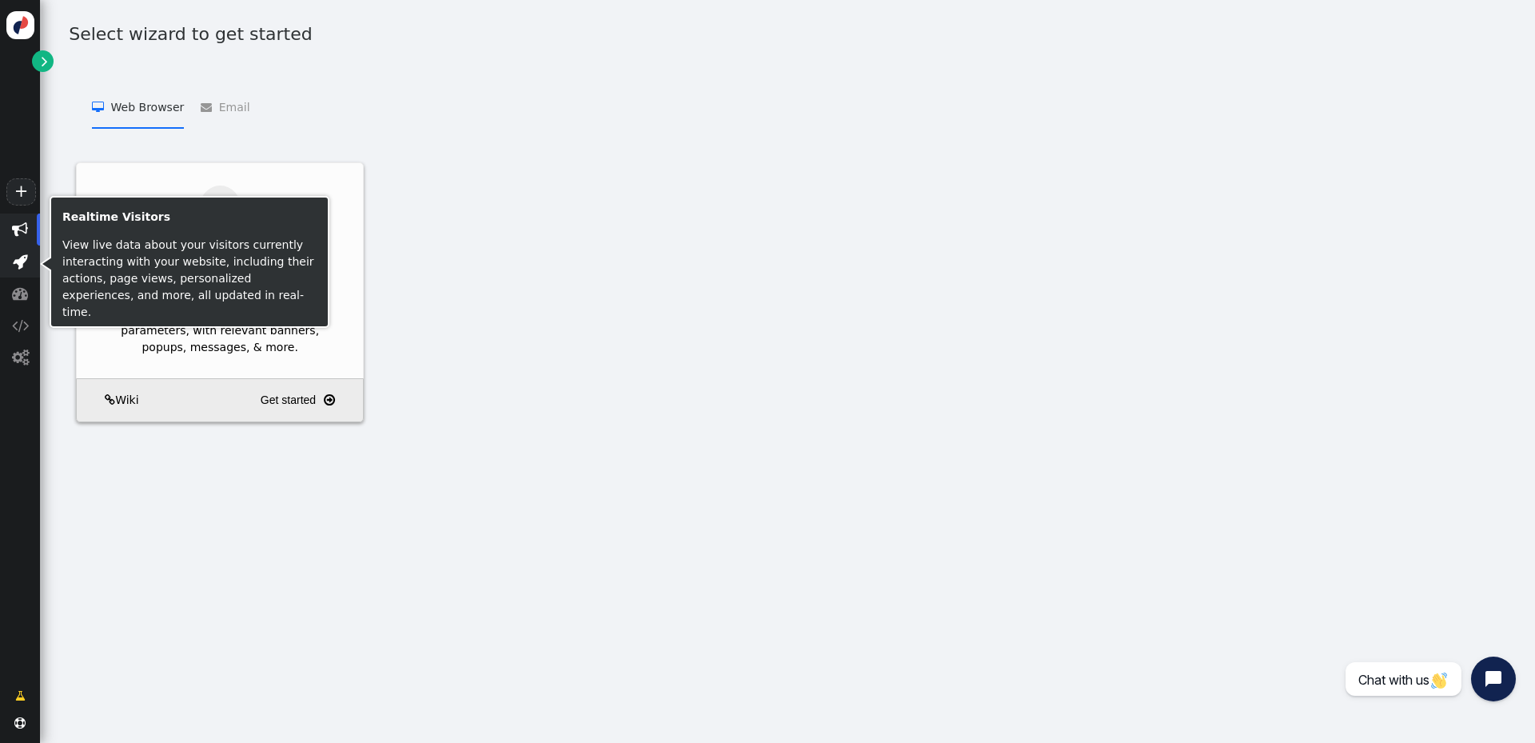
click at [14, 253] on span "" at bounding box center [20, 261] width 40 height 32
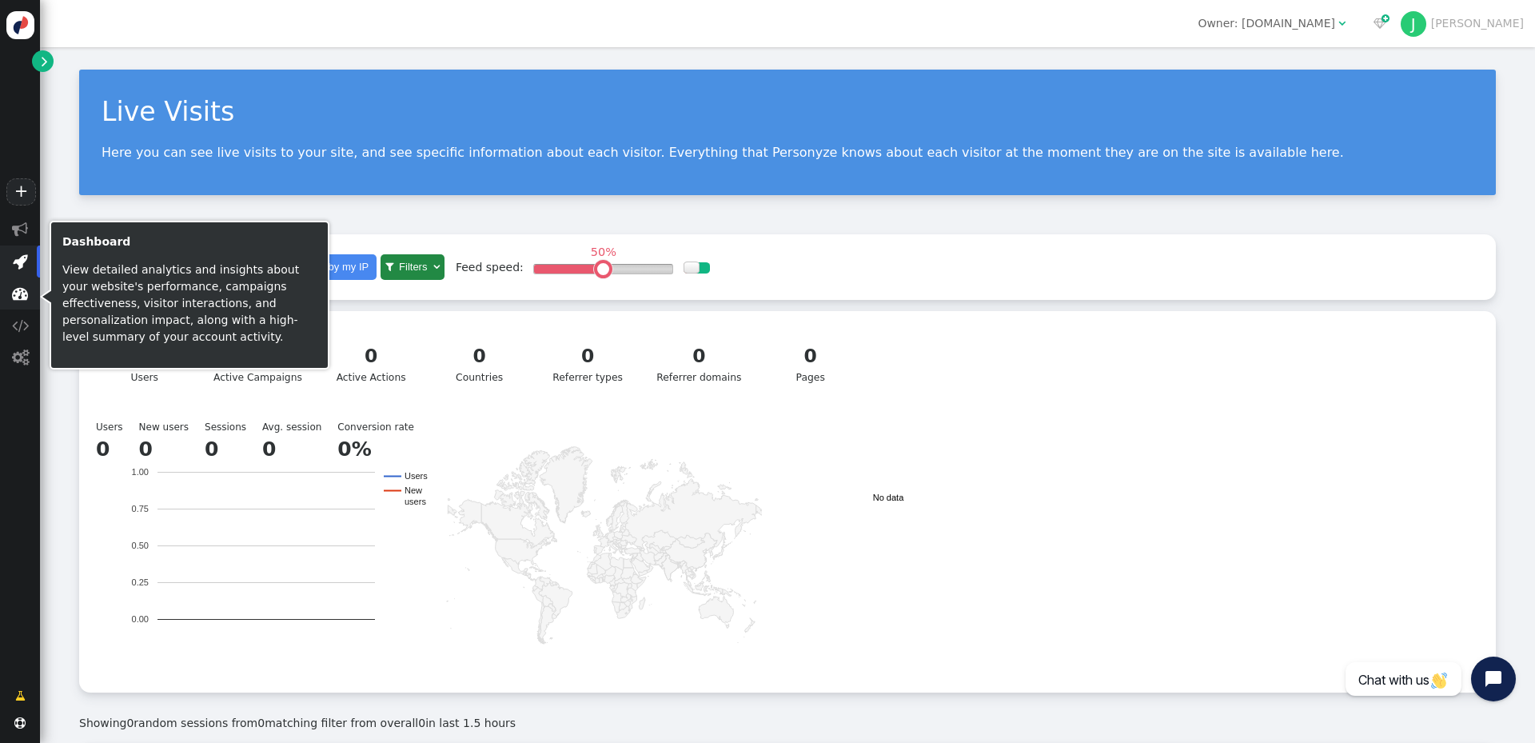
click at [21, 290] on span "" at bounding box center [20, 293] width 16 height 16
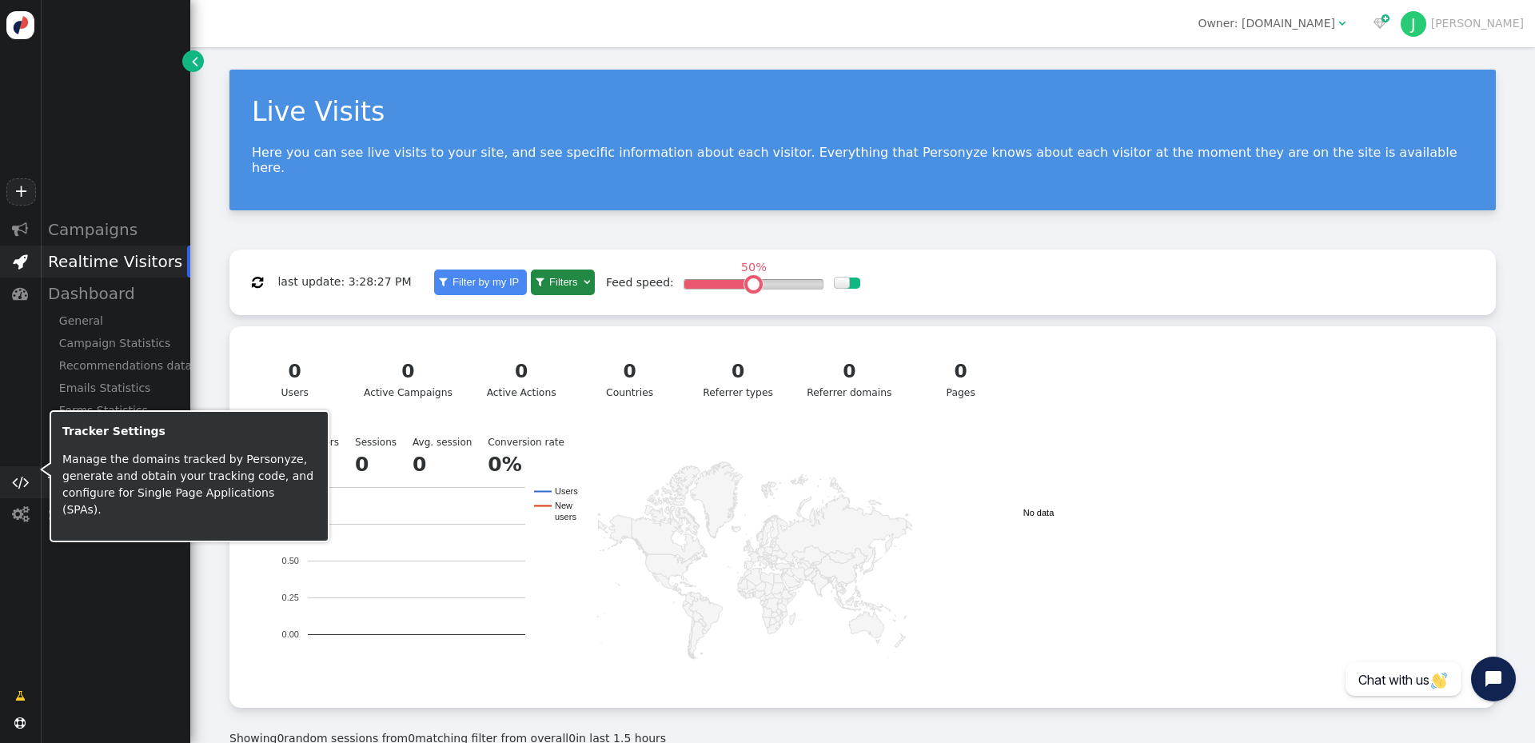
click at [16, 487] on span "" at bounding box center [20, 482] width 17 height 16
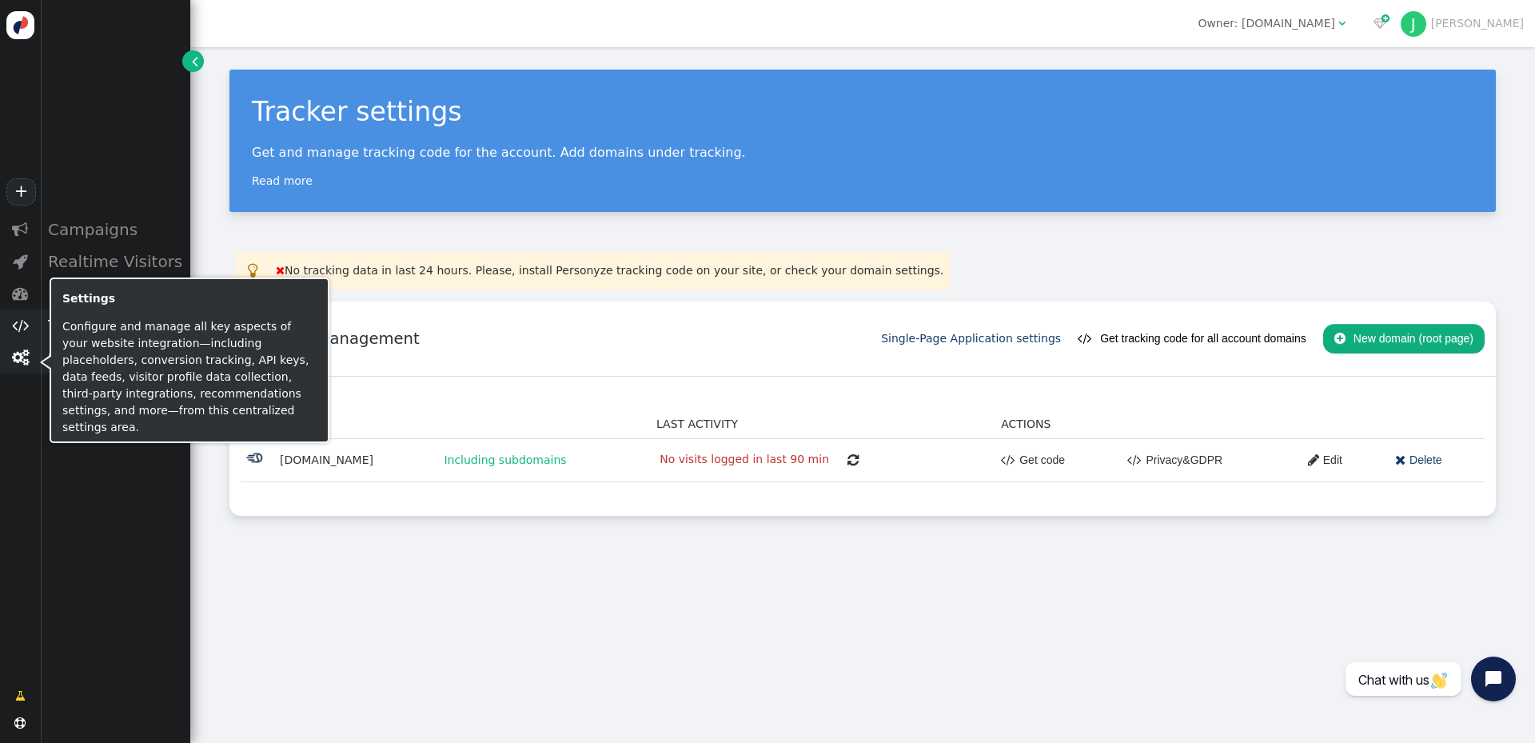
click at [19, 353] on span "" at bounding box center [20, 357] width 17 height 16
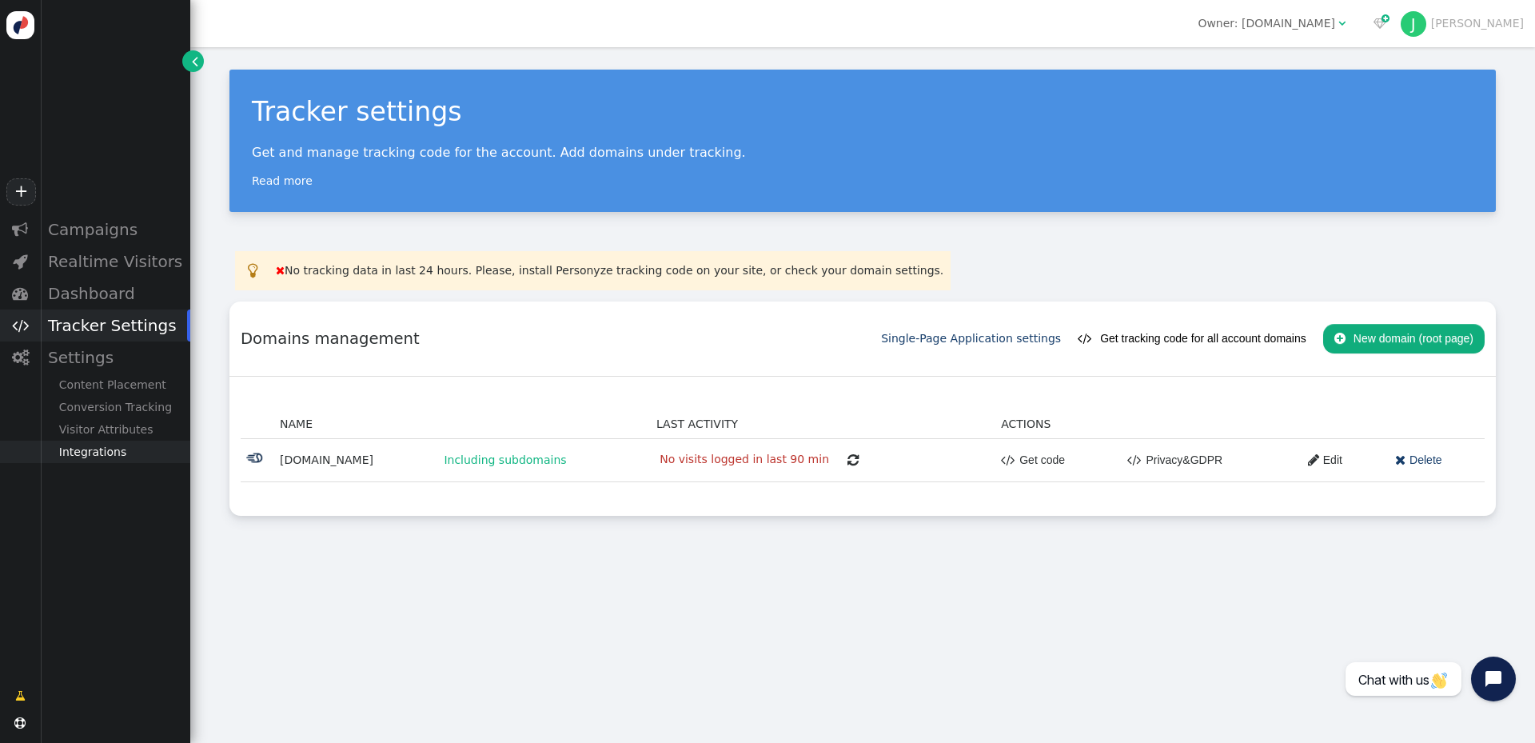
click at [110, 460] on div "Integrations" at bounding box center [115, 451] width 150 height 22
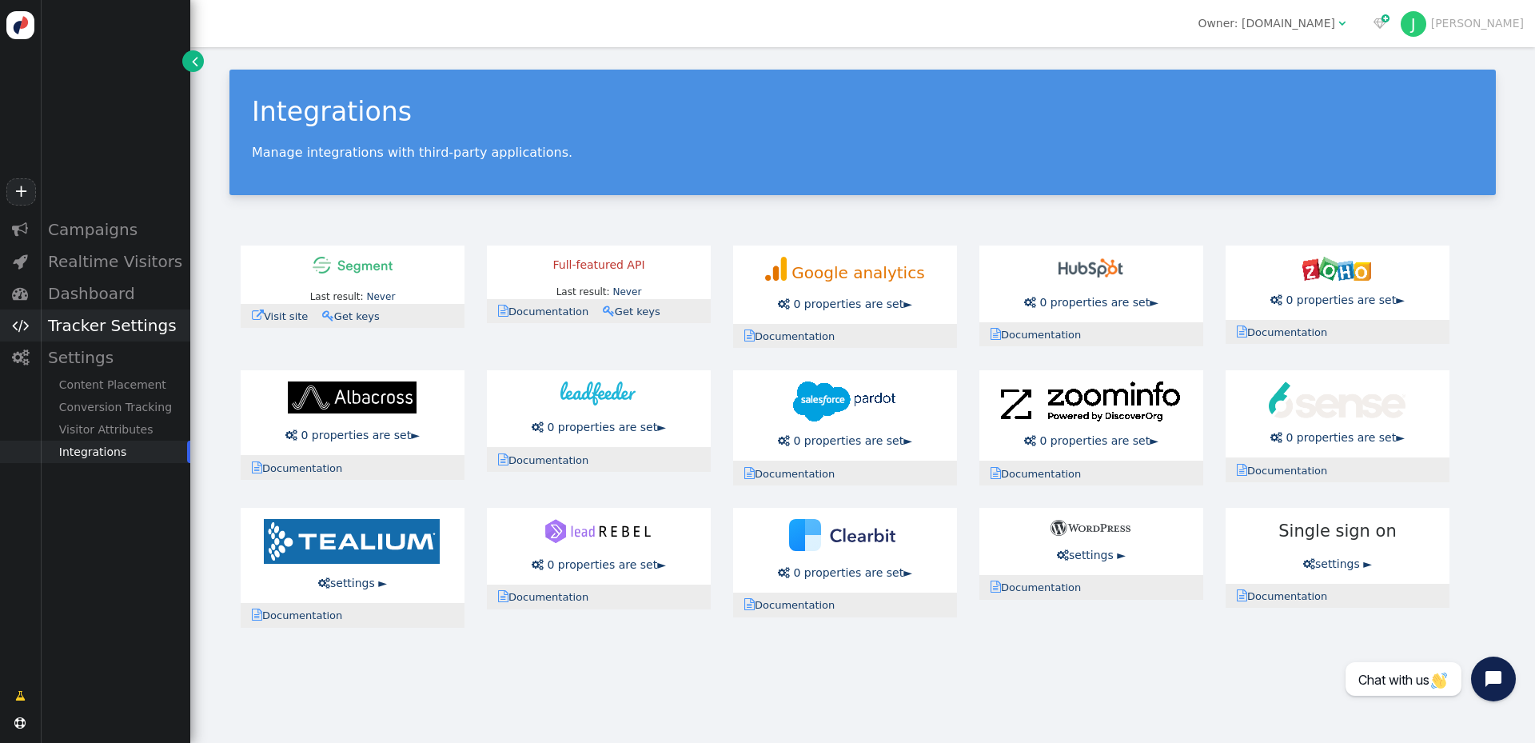
click at [100, 331] on div "Tracker Settings" at bounding box center [115, 325] width 150 height 32
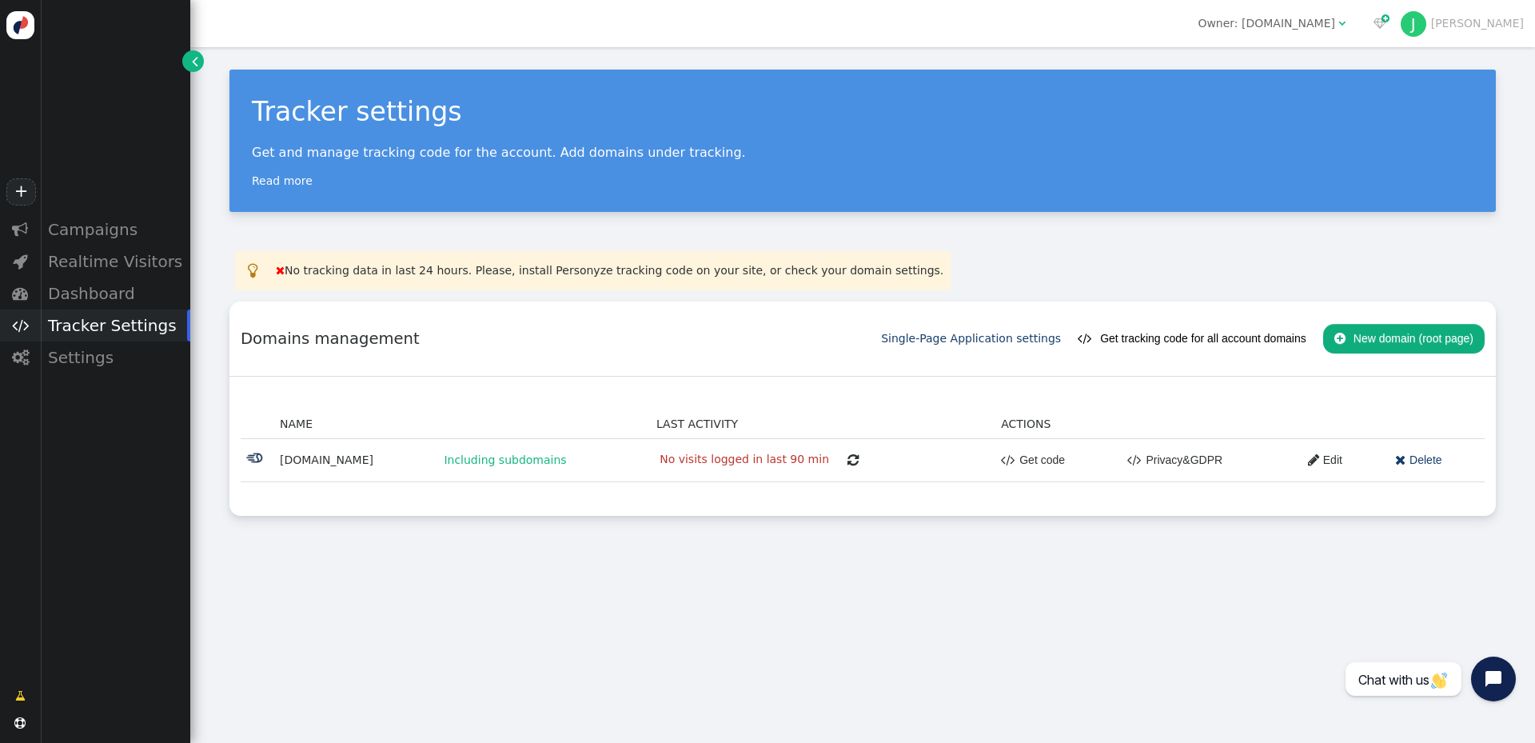
click at [1314, 459] on link " Edit" at bounding box center [1320, 459] width 46 height 29
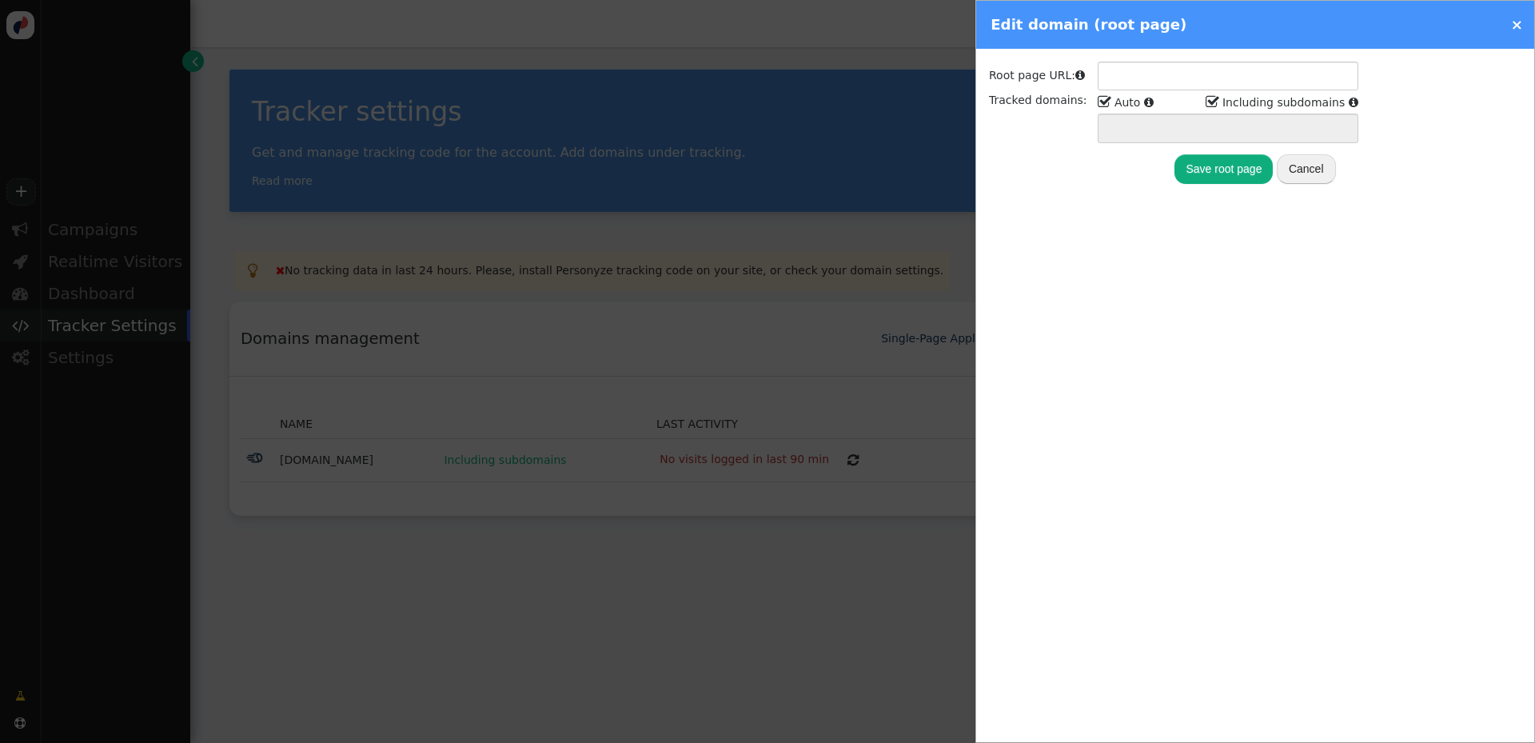
type input "[URL][DOMAIN_NAME]"
type input "practicesports.com *.practicesports.com"
click at [1317, 172] on button "Cancel" at bounding box center [1306, 168] width 59 height 29
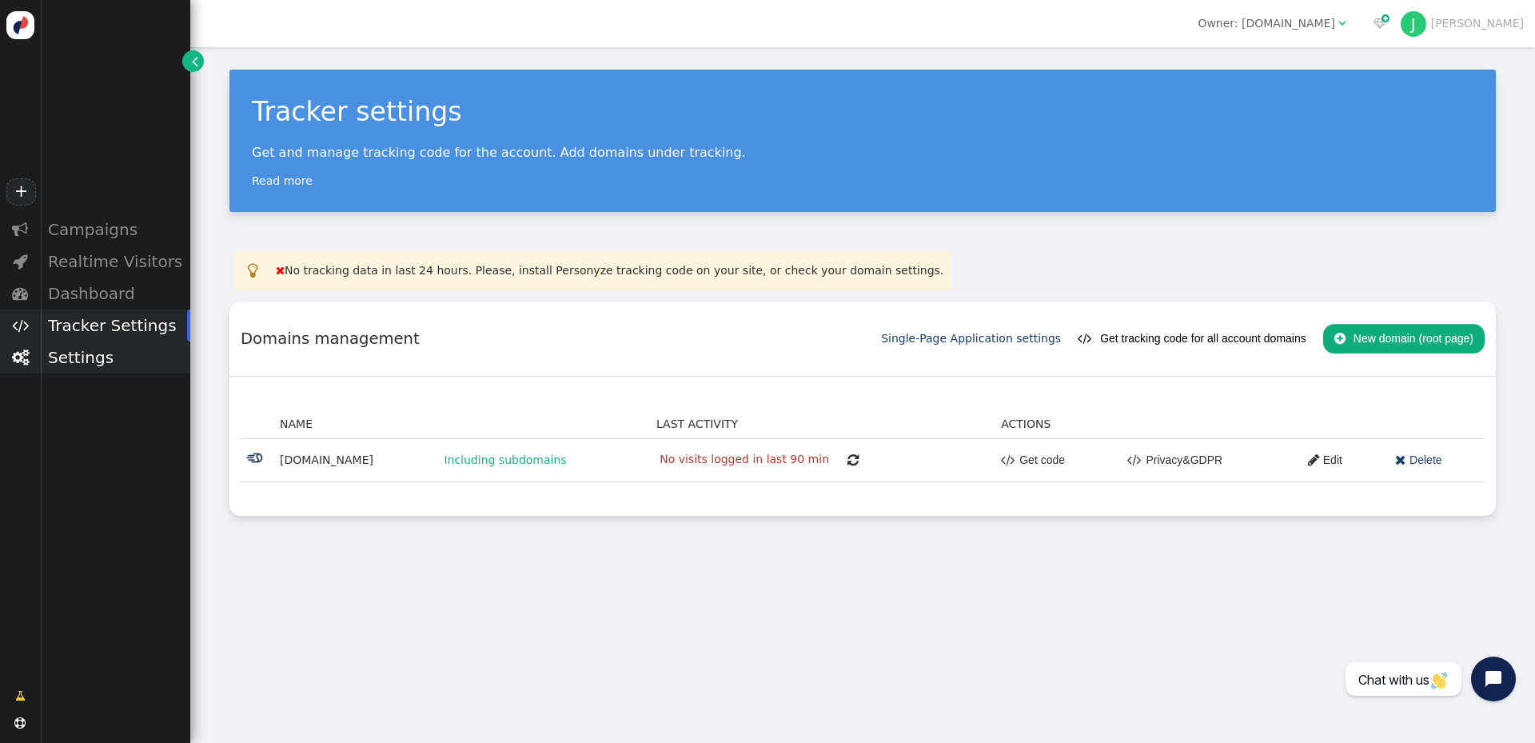
click at [76, 364] on div "Settings" at bounding box center [115, 357] width 150 height 32
click at [102, 391] on div "Content Placement" at bounding box center [115, 384] width 150 height 22
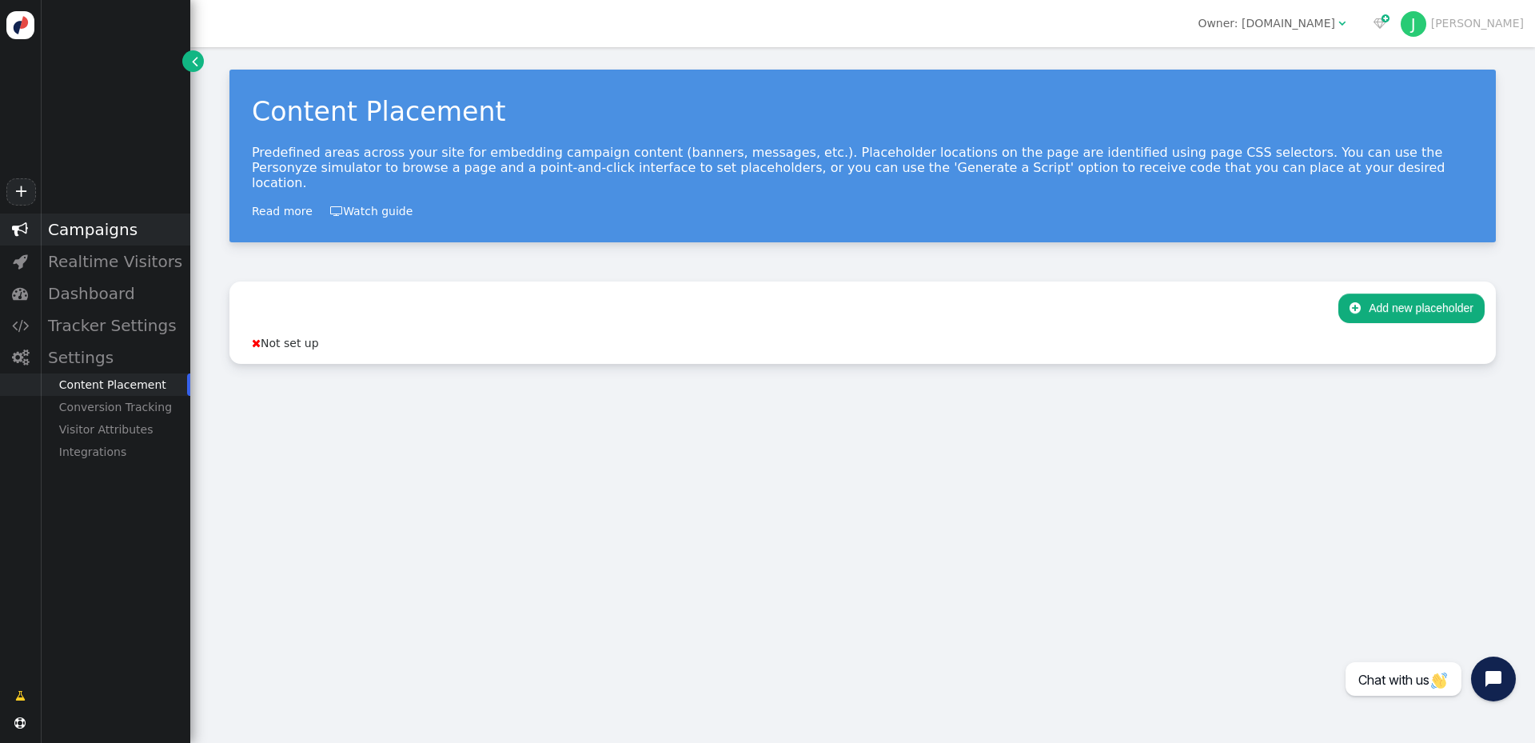
click at [97, 239] on div "Campaigns" at bounding box center [115, 229] width 150 height 32
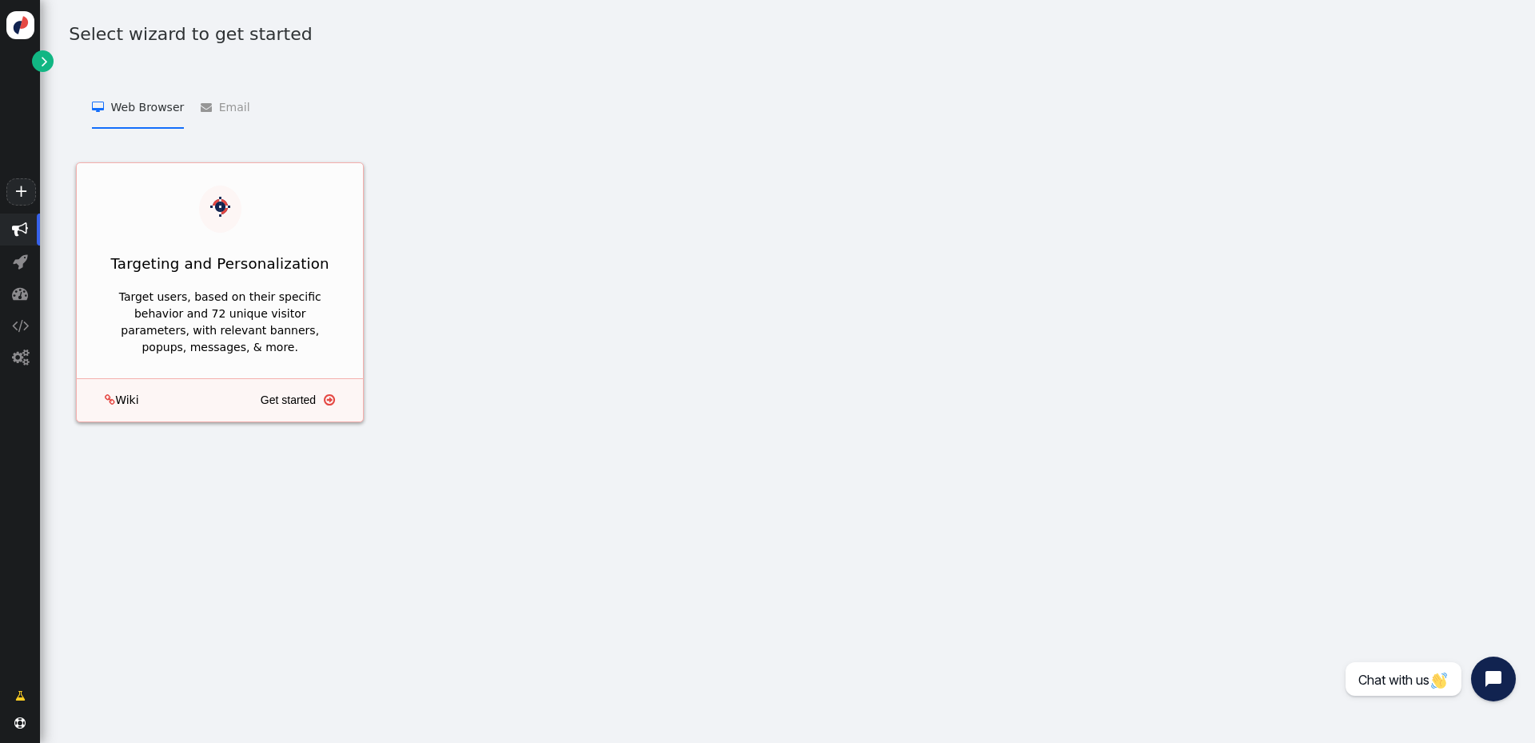
click at [234, 378] on div " Wiki Get started " at bounding box center [220, 400] width 288 height 44
click at [253, 312] on div "Target users, based on their specific behavior and 72 unique visitor parameters…" at bounding box center [219, 322] width 241 height 67
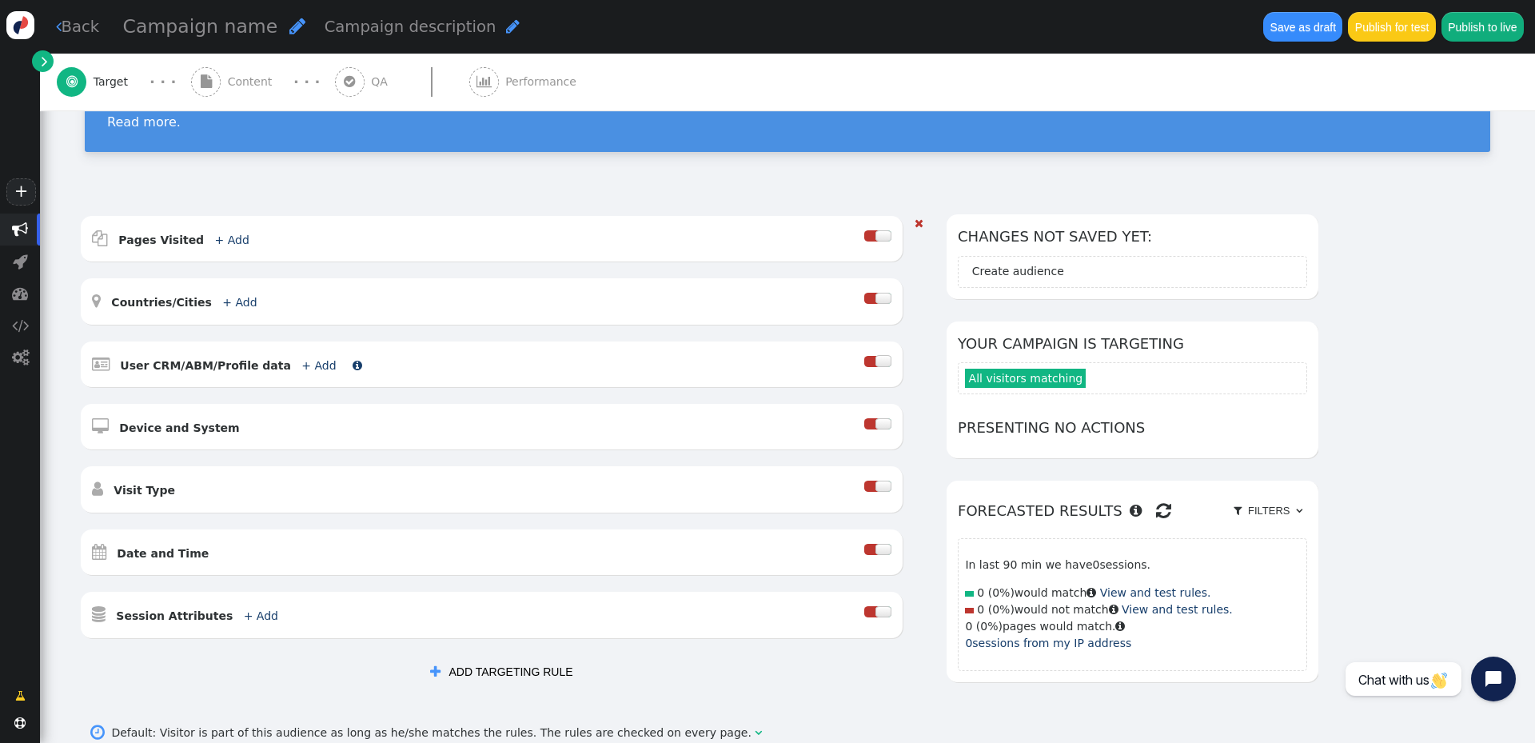
scroll to position [160, 0]
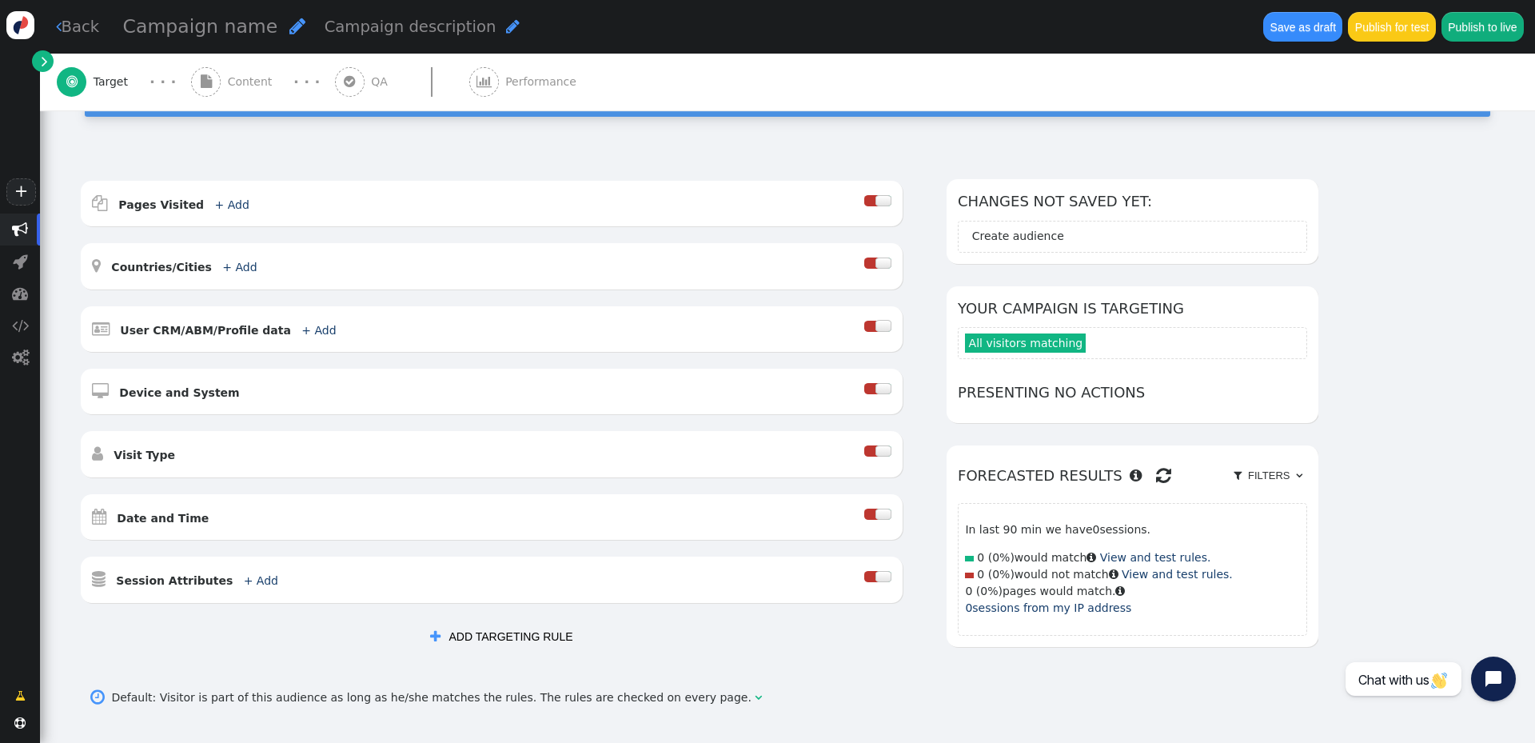
click at [90, 28] on link " Back" at bounding box center [78, 26] width 44 height 23
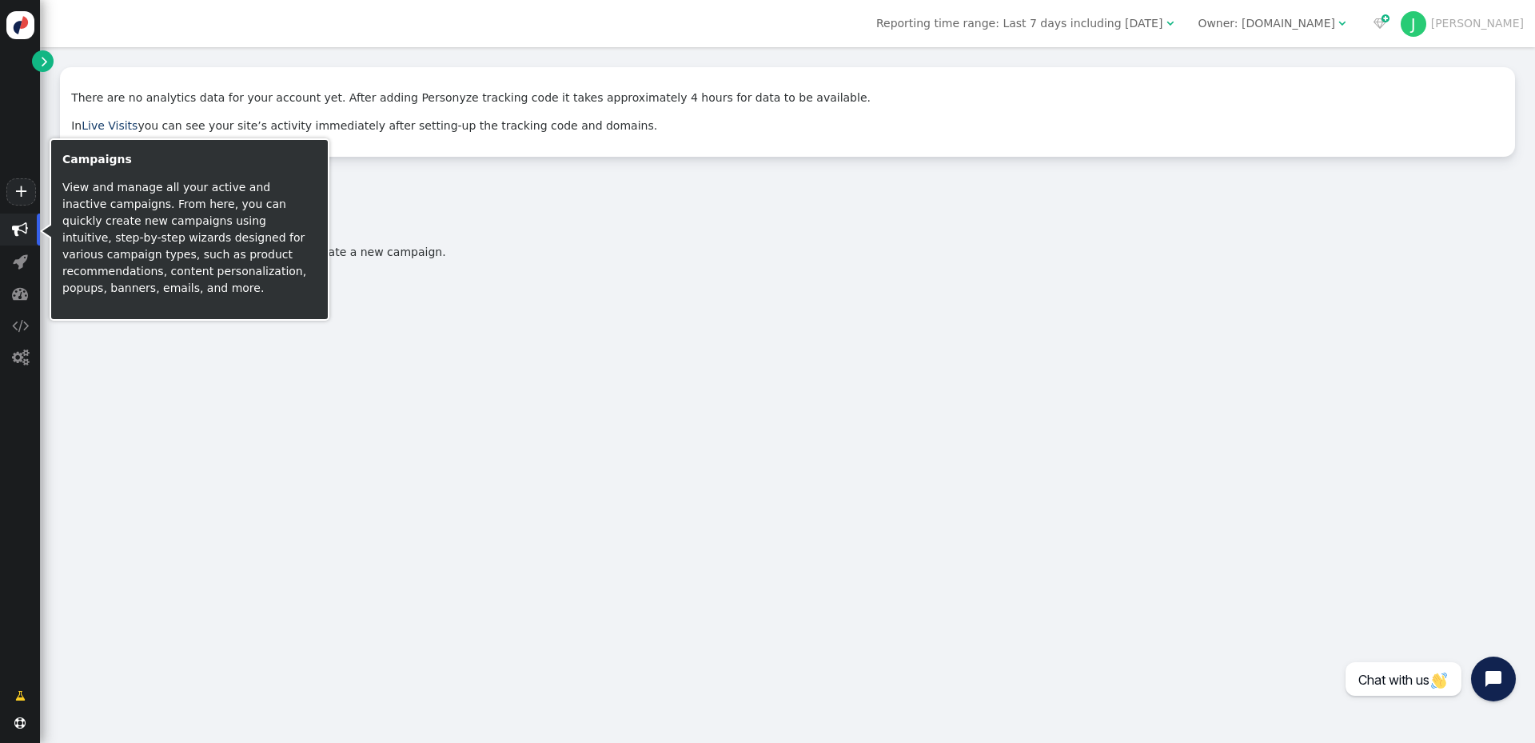
click at [424, 512] on div "There are no analytics data for your account yet. After adding Personyze tracki…" at bounding box center [787, 394] width 1495 height 695
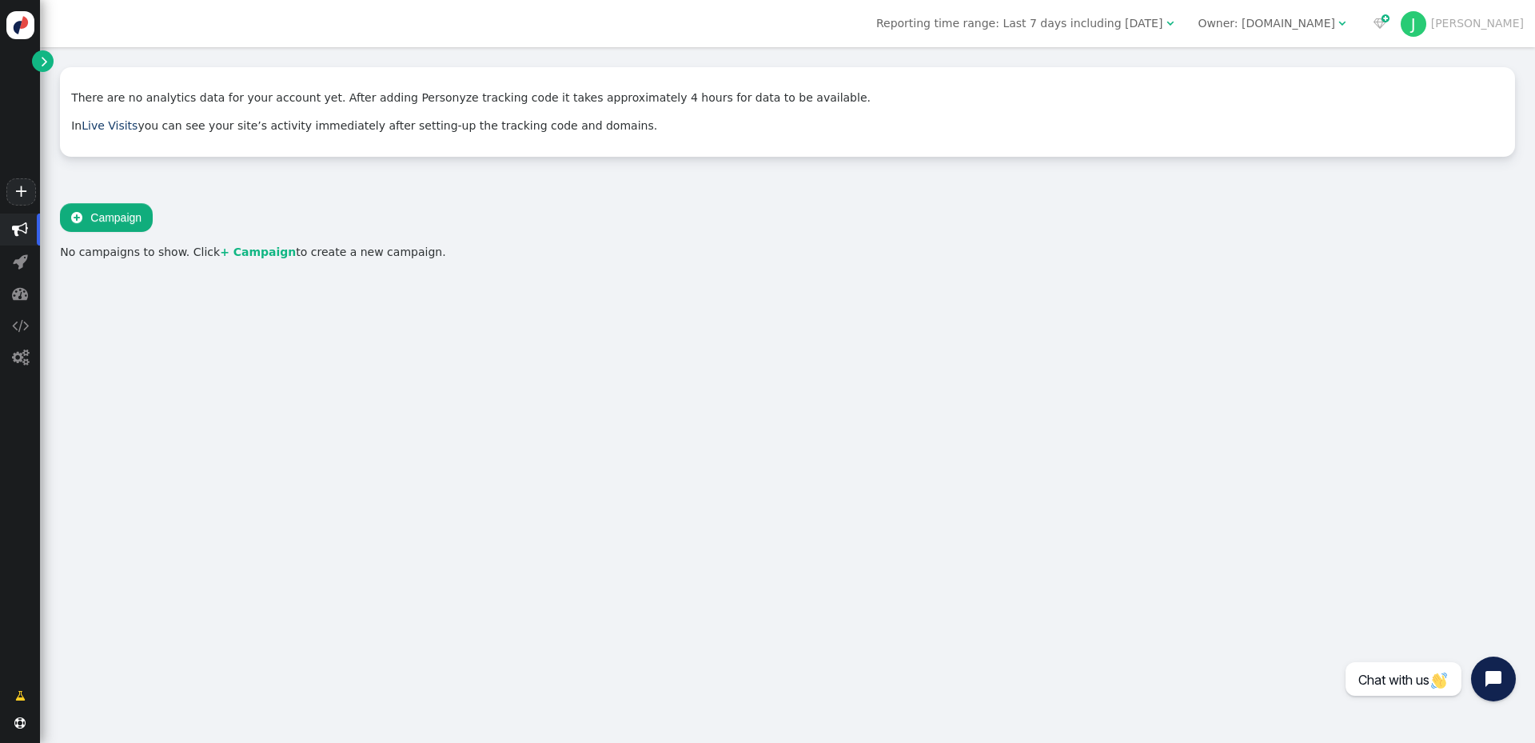
click at [1335, 22] on div "Owner: practicesports.com" at bounding box center [1265, 23] width 137 height 17
click at [22, 183] on link "+" at bounding box center [20, 191] width 29 height 27
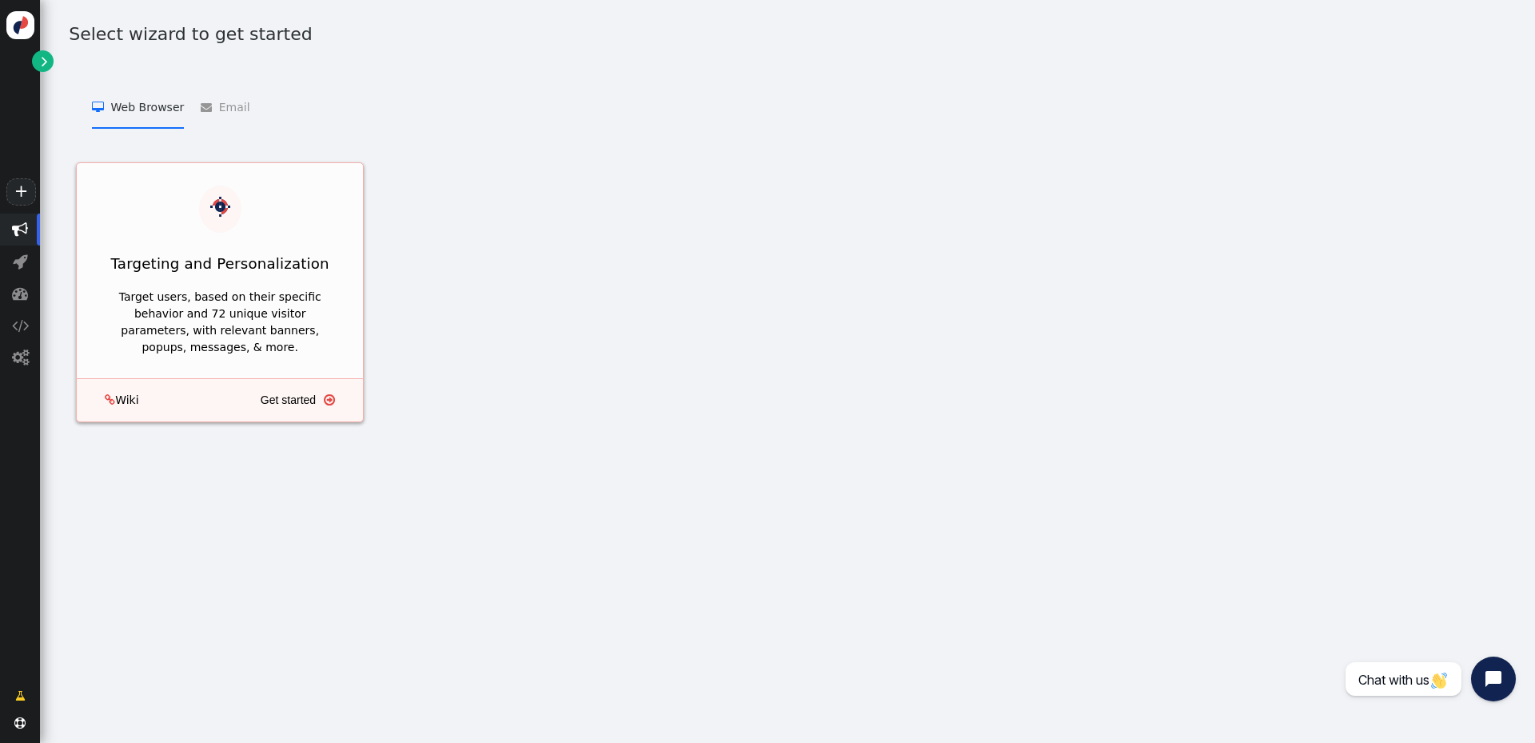
click at [292, 303] on div "Target users, based on their specific behavior and 72 unique visitor parameters…" at bounding box center [219, 322] width 241 height 67
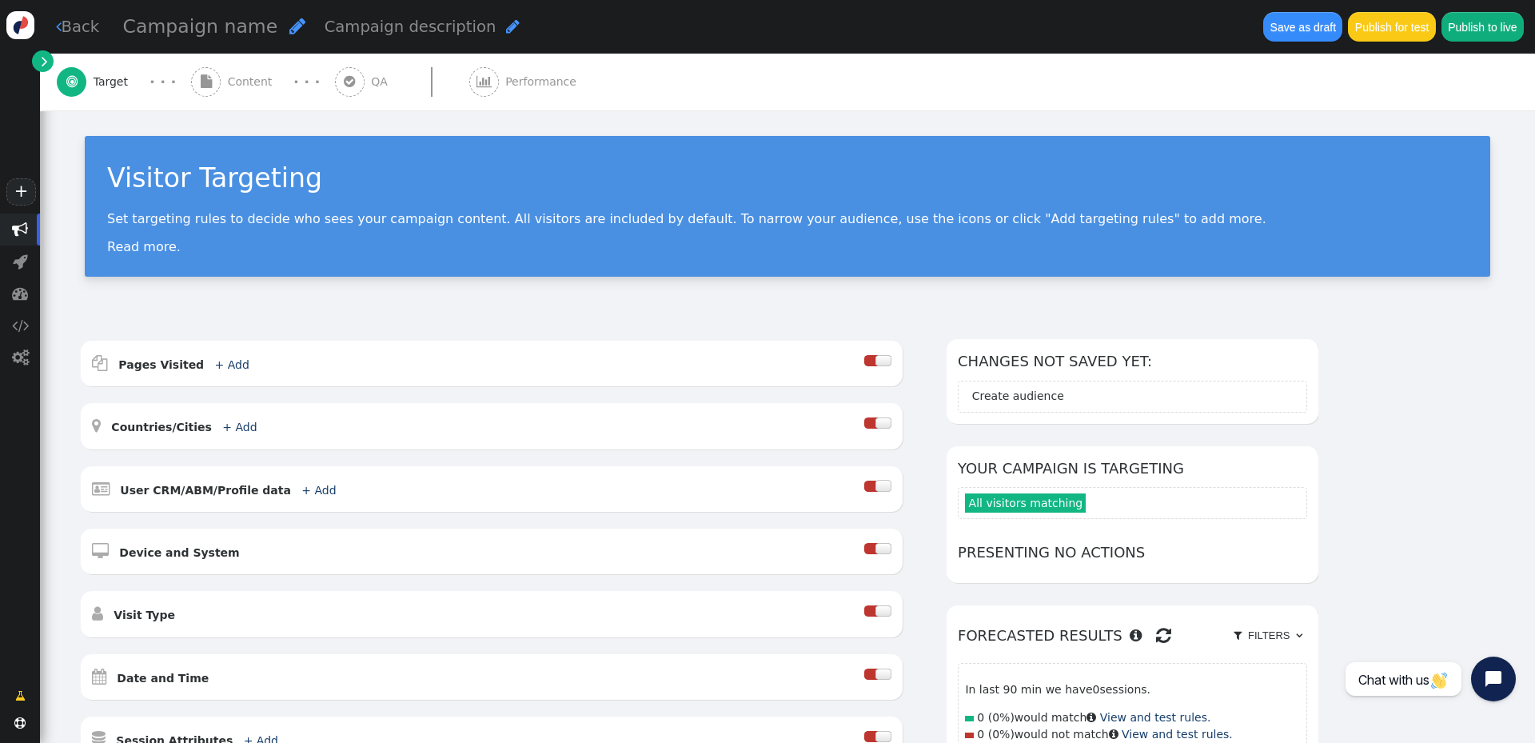
click at [241, 82] on span "Content" at bounding box center [253, 82] width 51 height 17
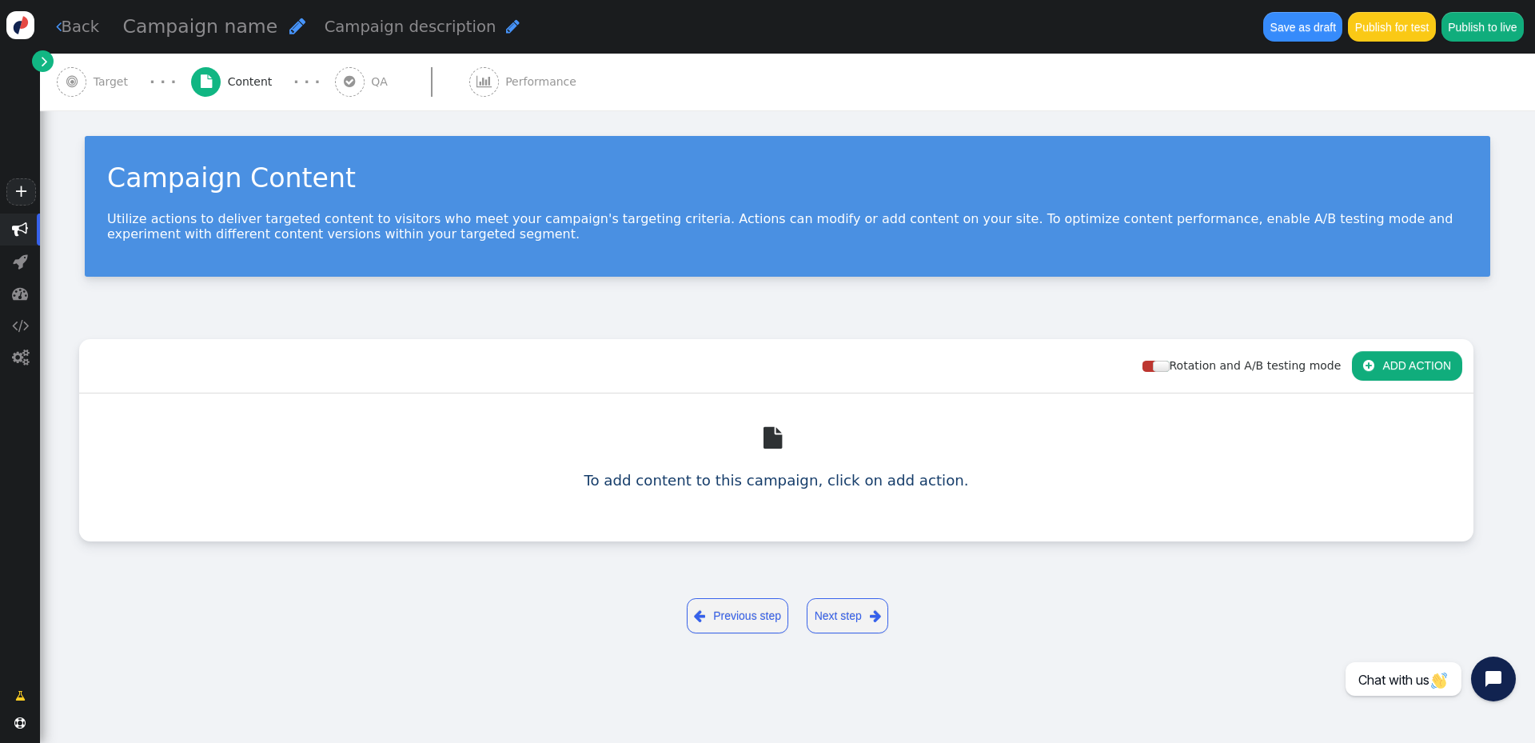
click at [342, 71] on span "" at bounding box center [350, 82] width 30 height 30
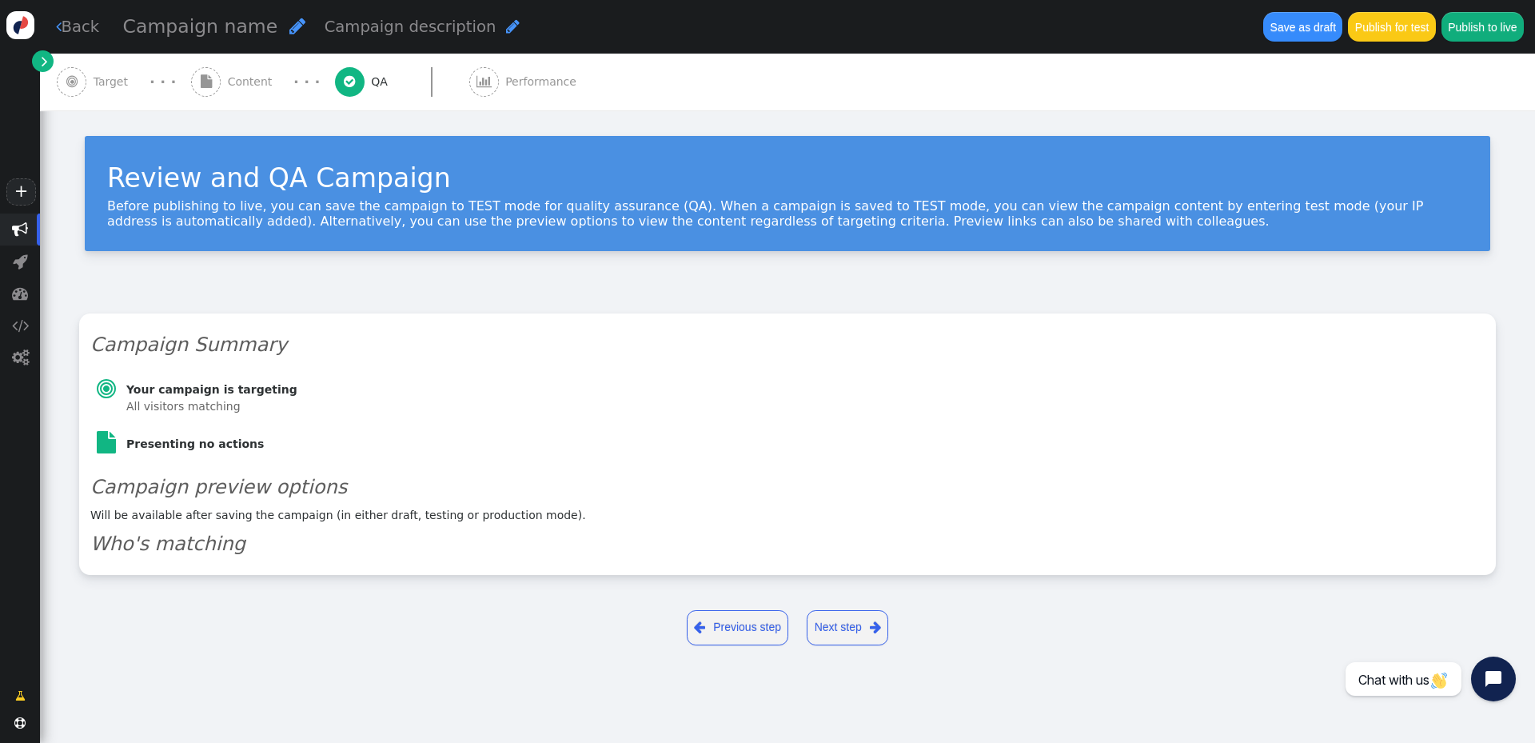
click at [124, 86] on span "Target" at bounding box center [115, 82] width 42 height 17
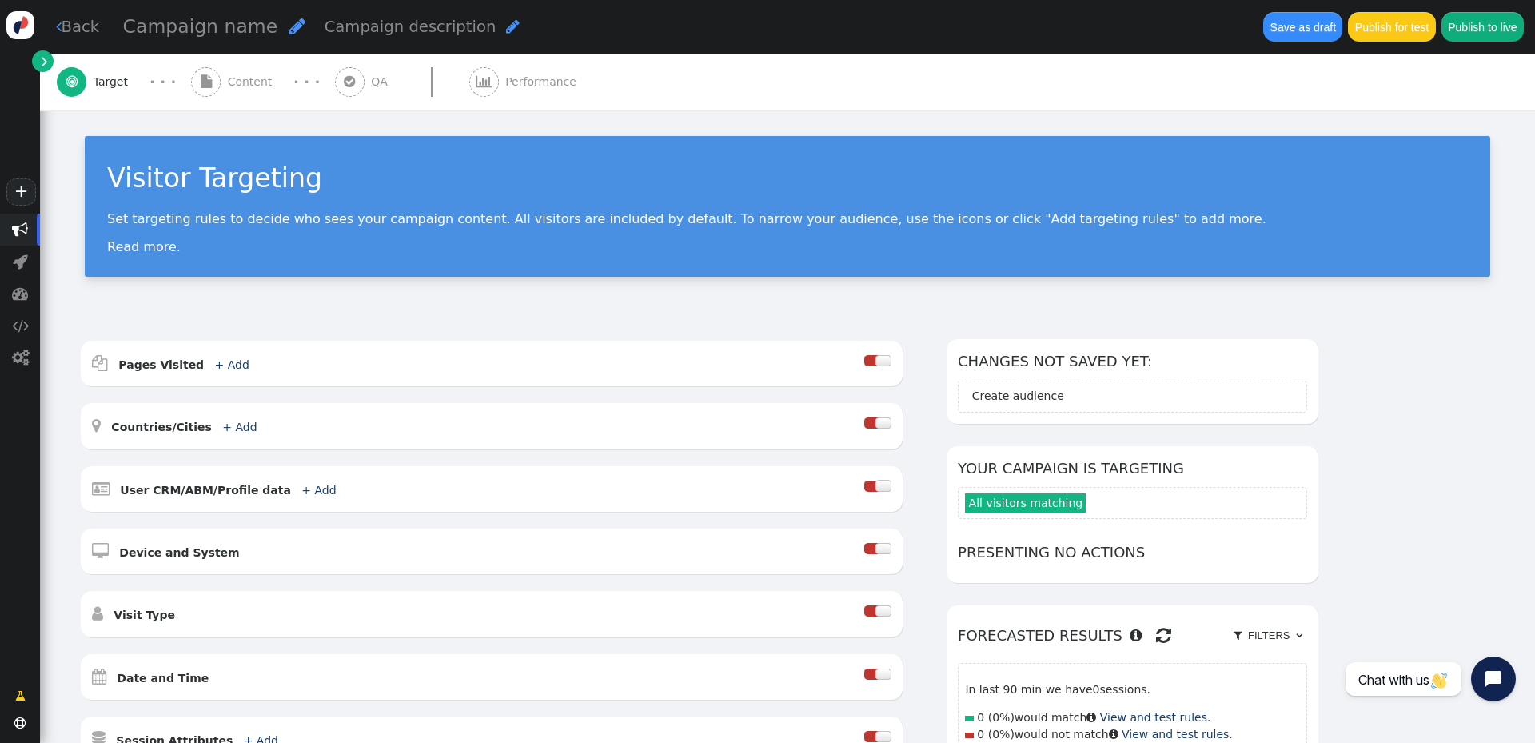
click at [469, 89] on span "" at bounding box center [484, 82] width 30 height 30
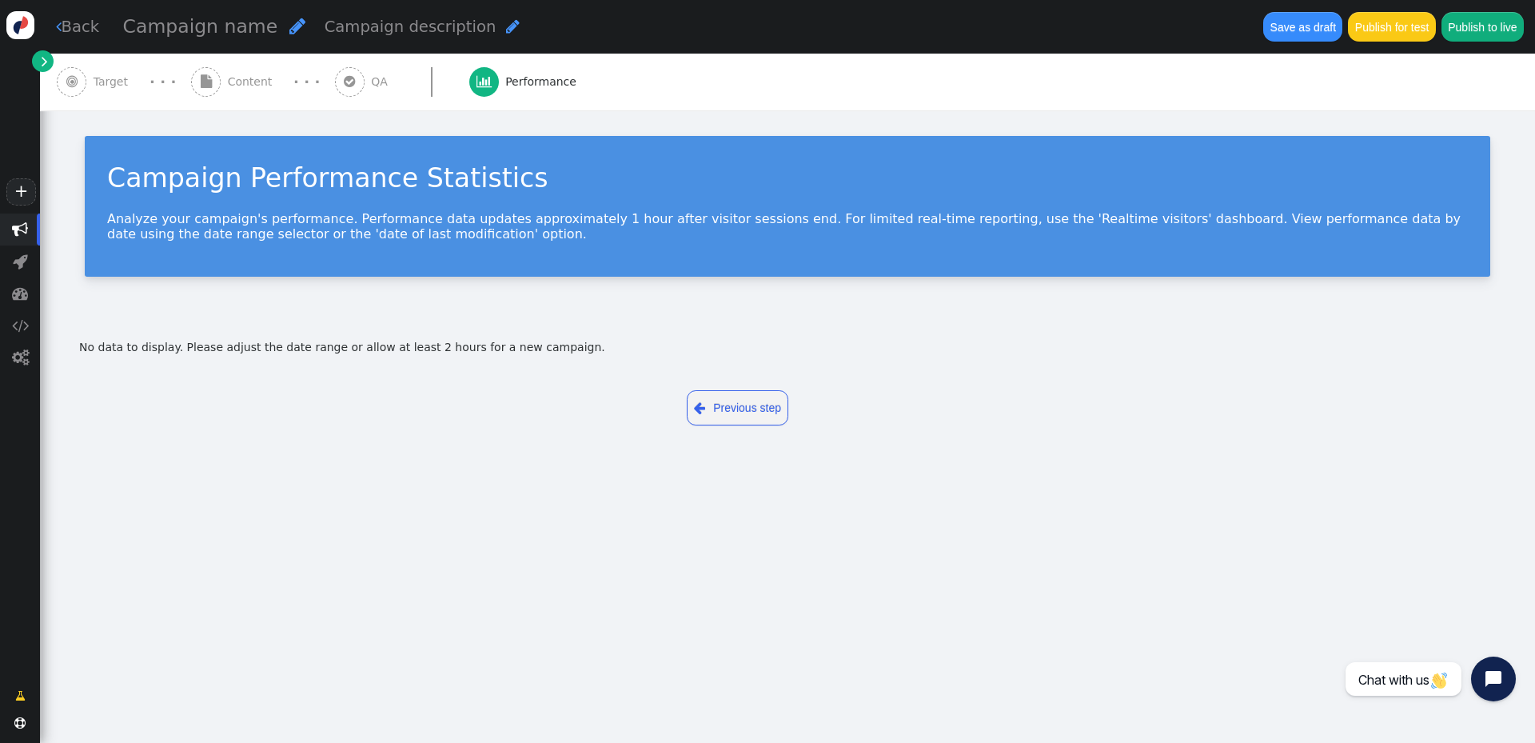
click at [123, 82] on span "Target" at bounding box center [115, 82] width 42 height 17
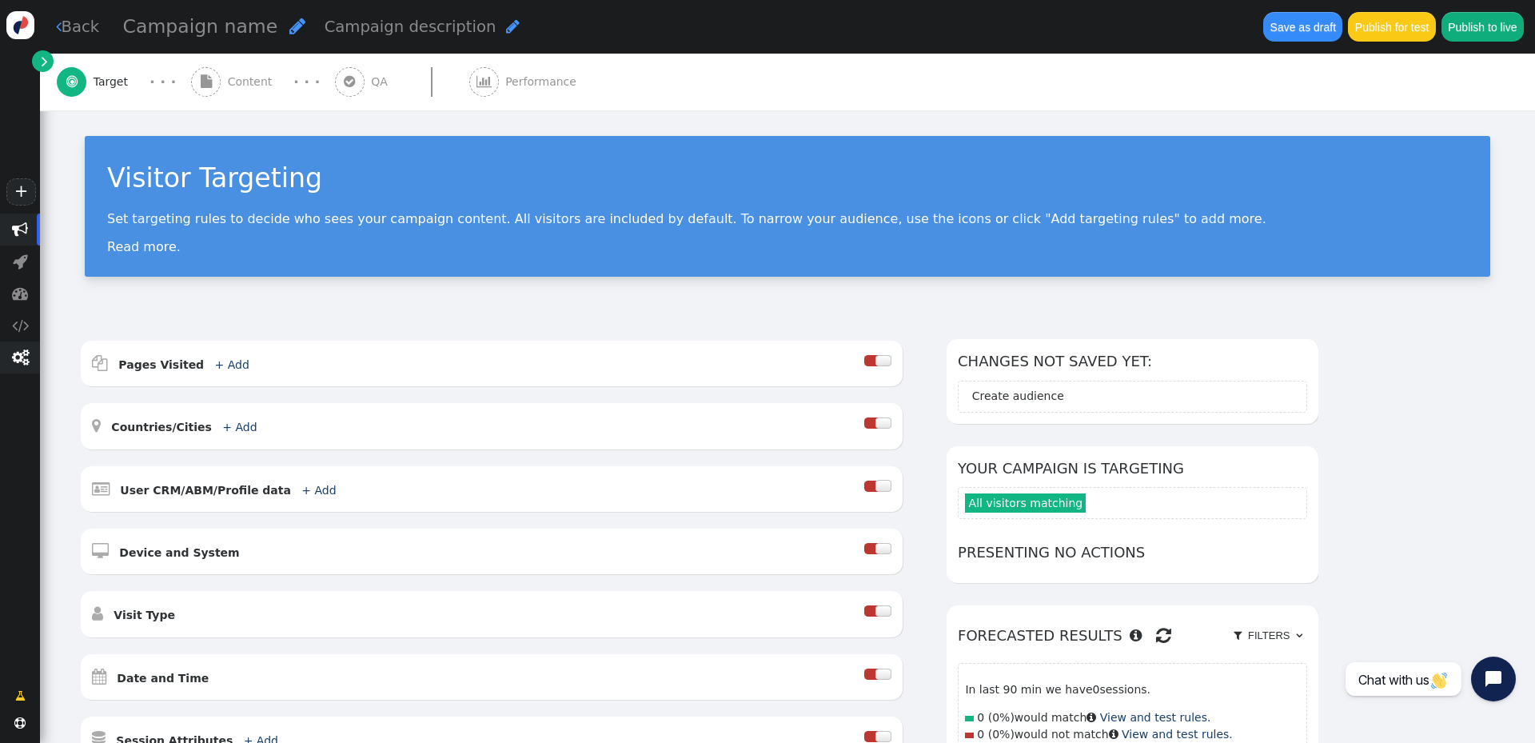
click at [21, 357] on span "" at bounding box center [20, 357] width 17 height 16
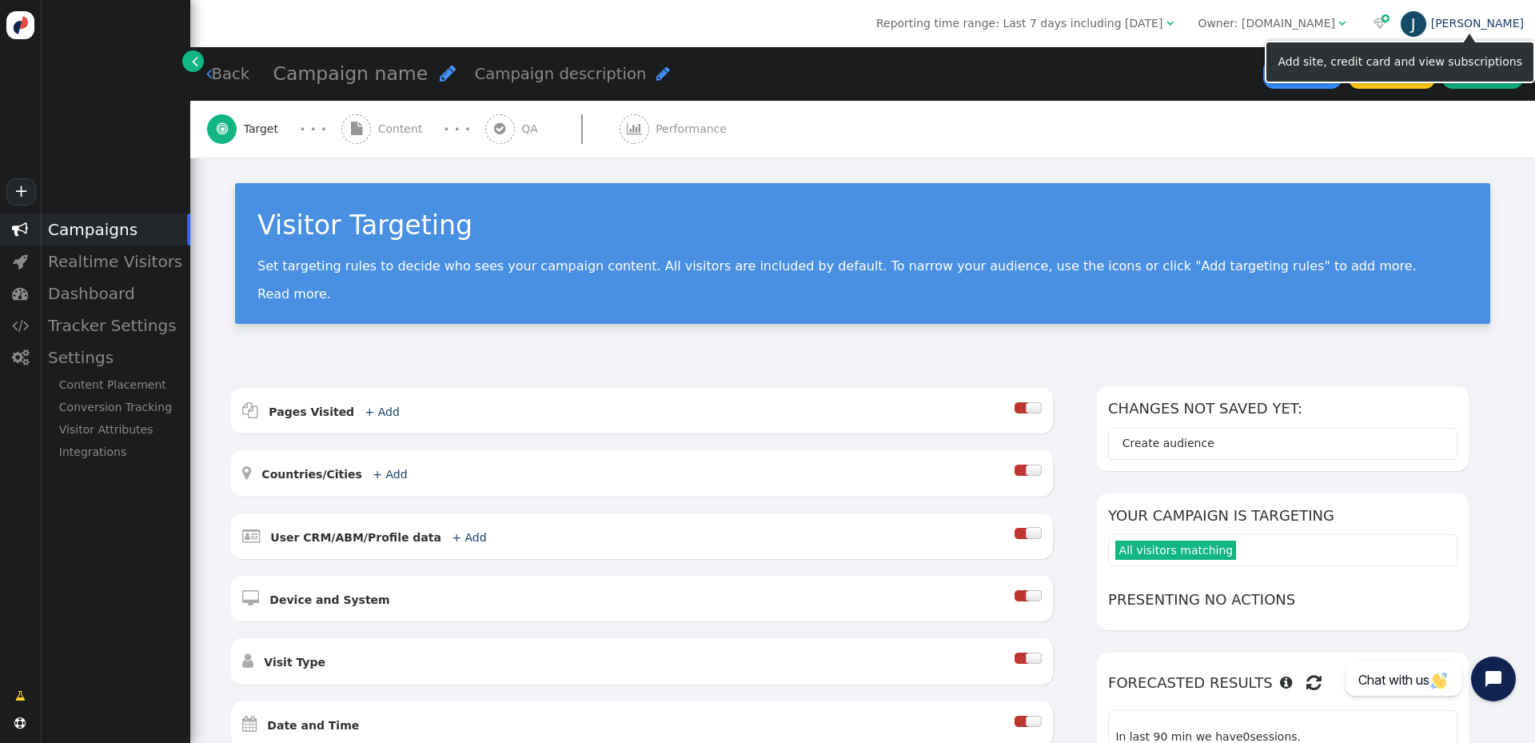
click at [1426, 24] on div "J" at bounding box center [1414, 24] width 26 height 26
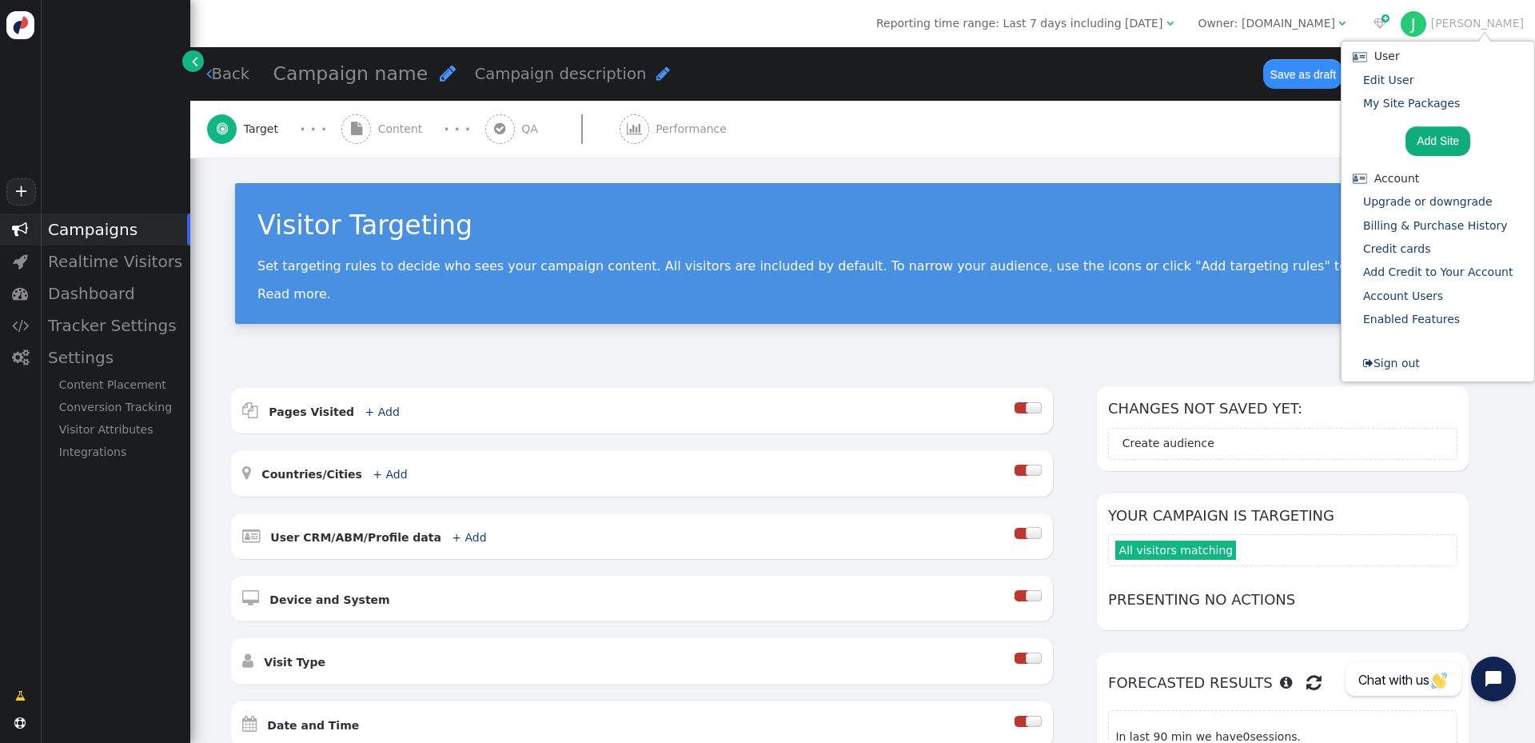
click at [118, 517] on div " Campaigns  Realtime Visitors  Dashboard  Tracker Settings  Settings Conte…" at bounding box center [95, 441] width 190 height 456
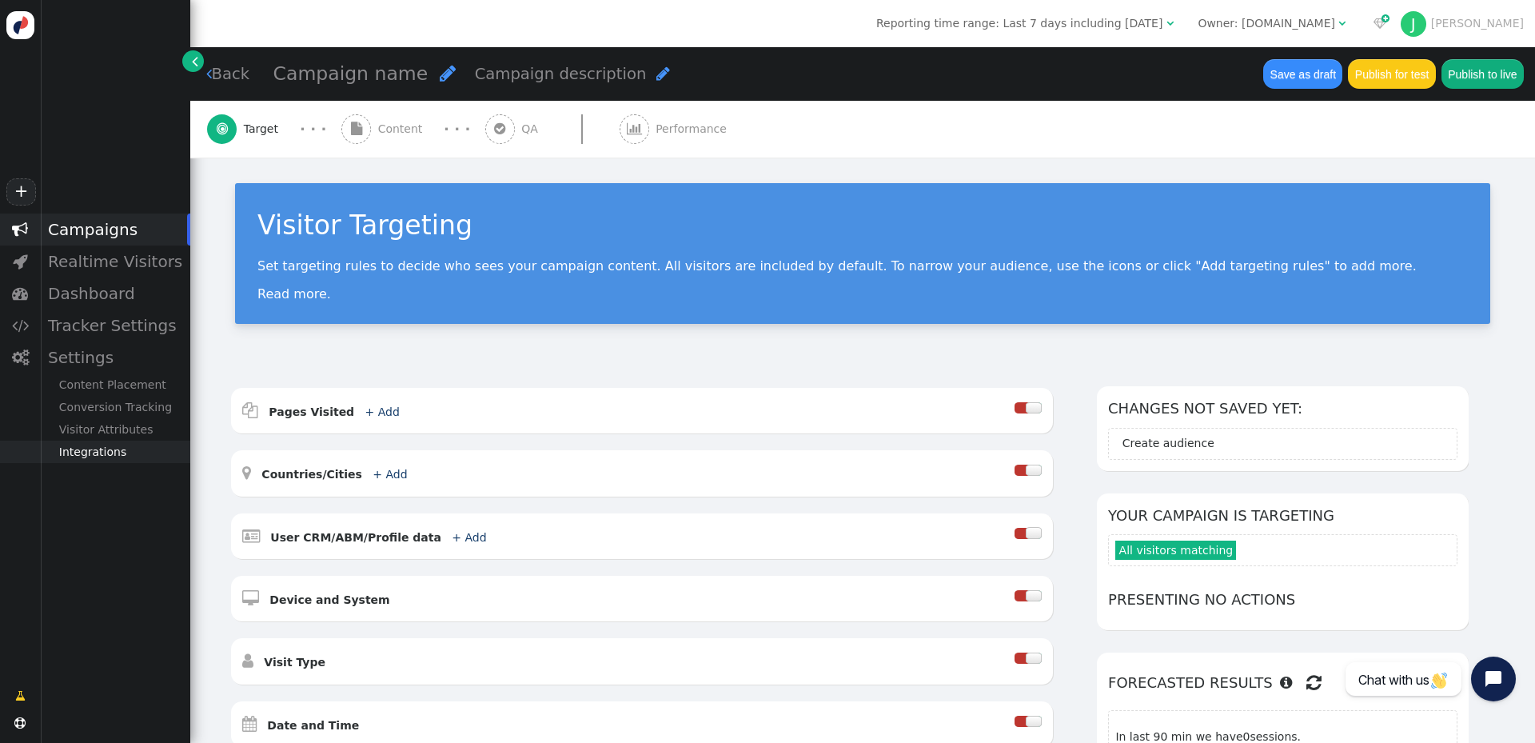
click at [106, 460] on div "Integrations" at bounding box center [115, 451] width 150 height 22
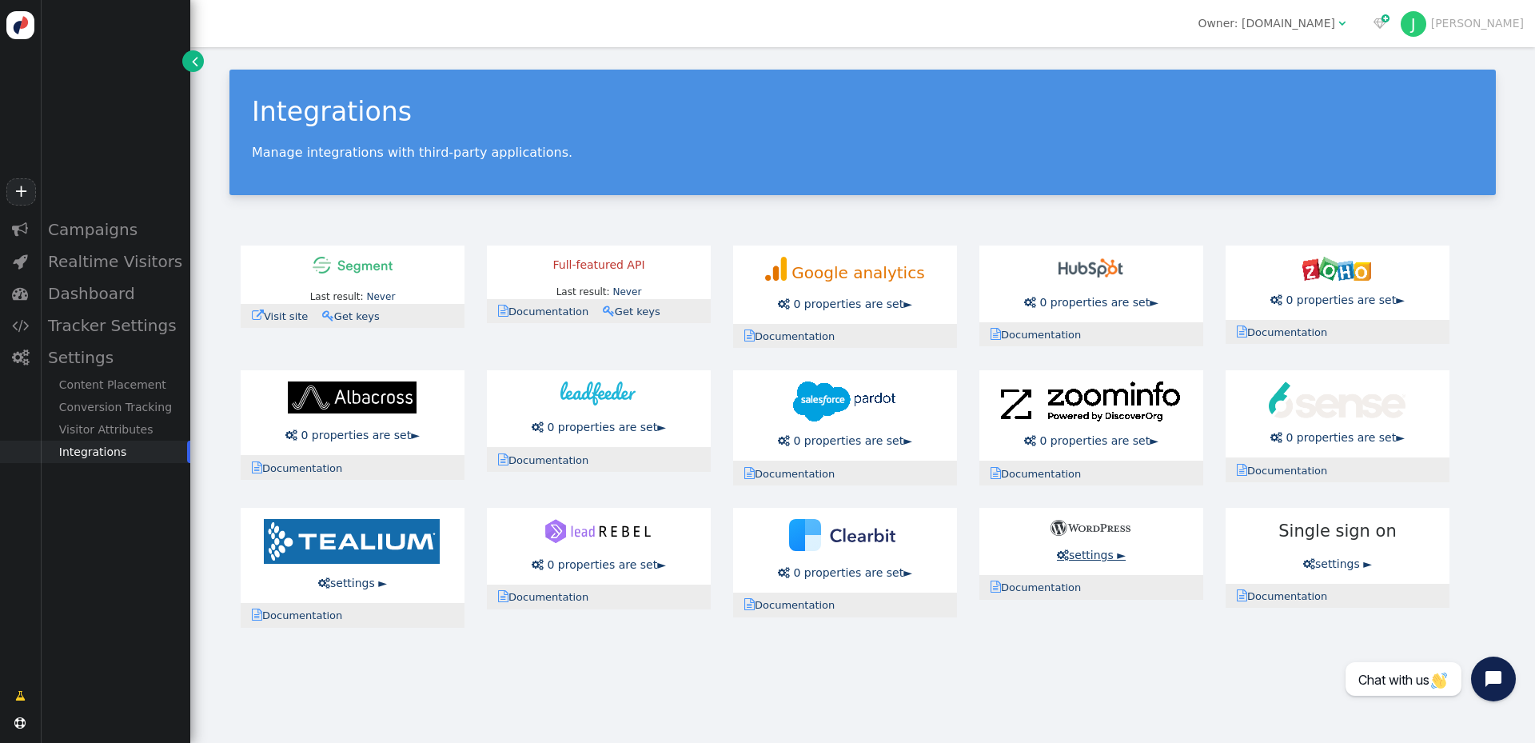
click at [1072, 553] on link " settings ►" at bounding box center [1091, 554] width 69 height 13
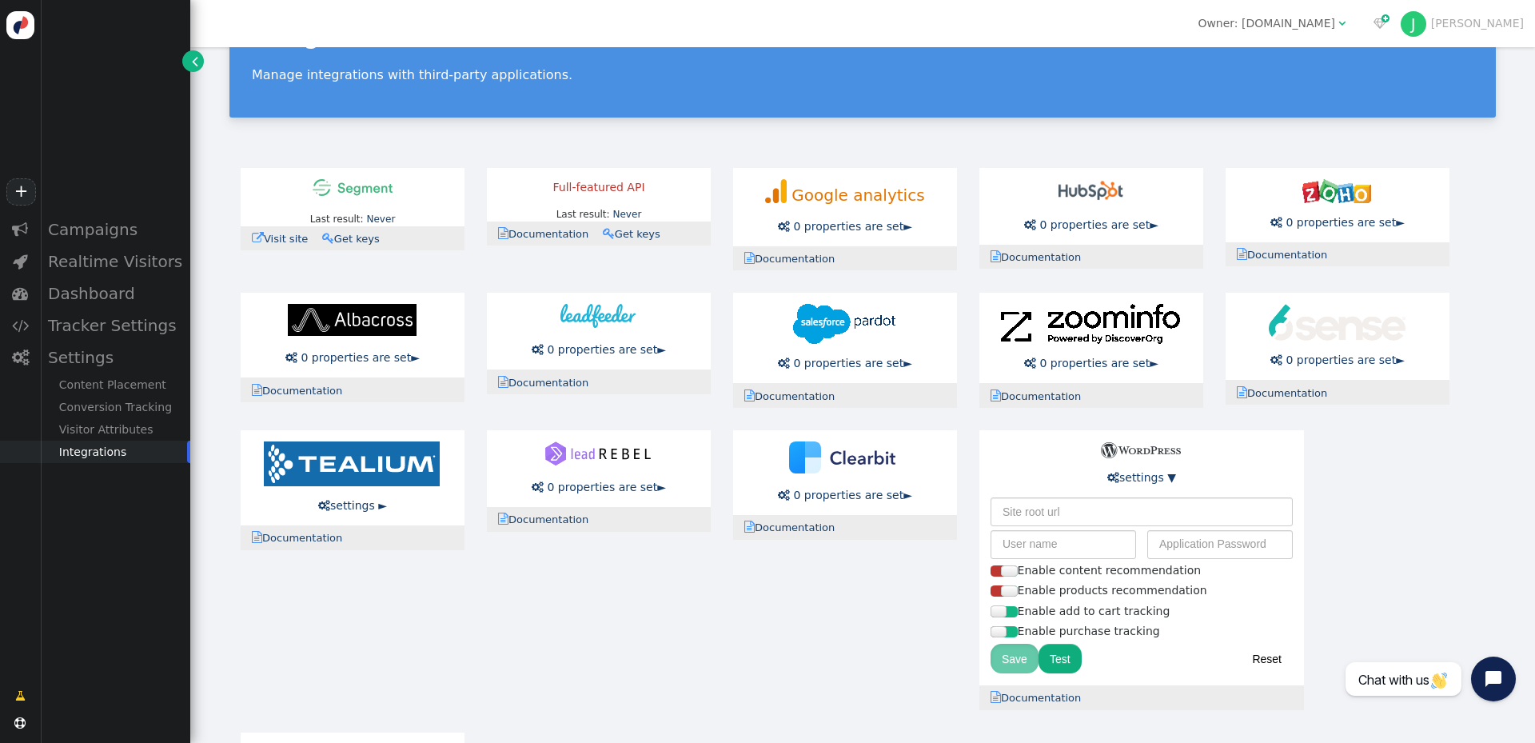
scroll to position [203, 0]
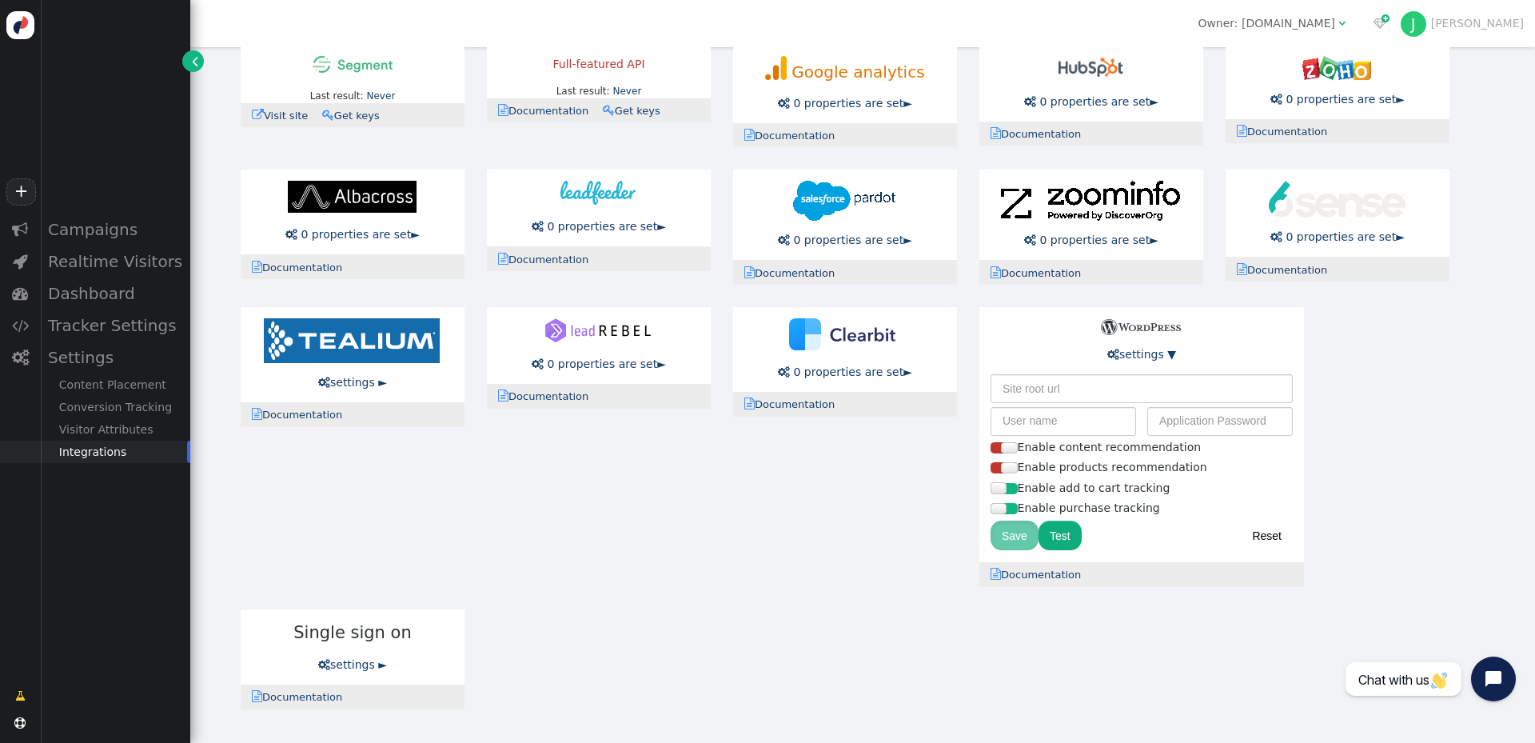
click at [1006, 450] on div at bounding box center [1009, 447] width 16 height 11
click at [1000, 472] on div at bounding box center [997, 467] width 14 height 11
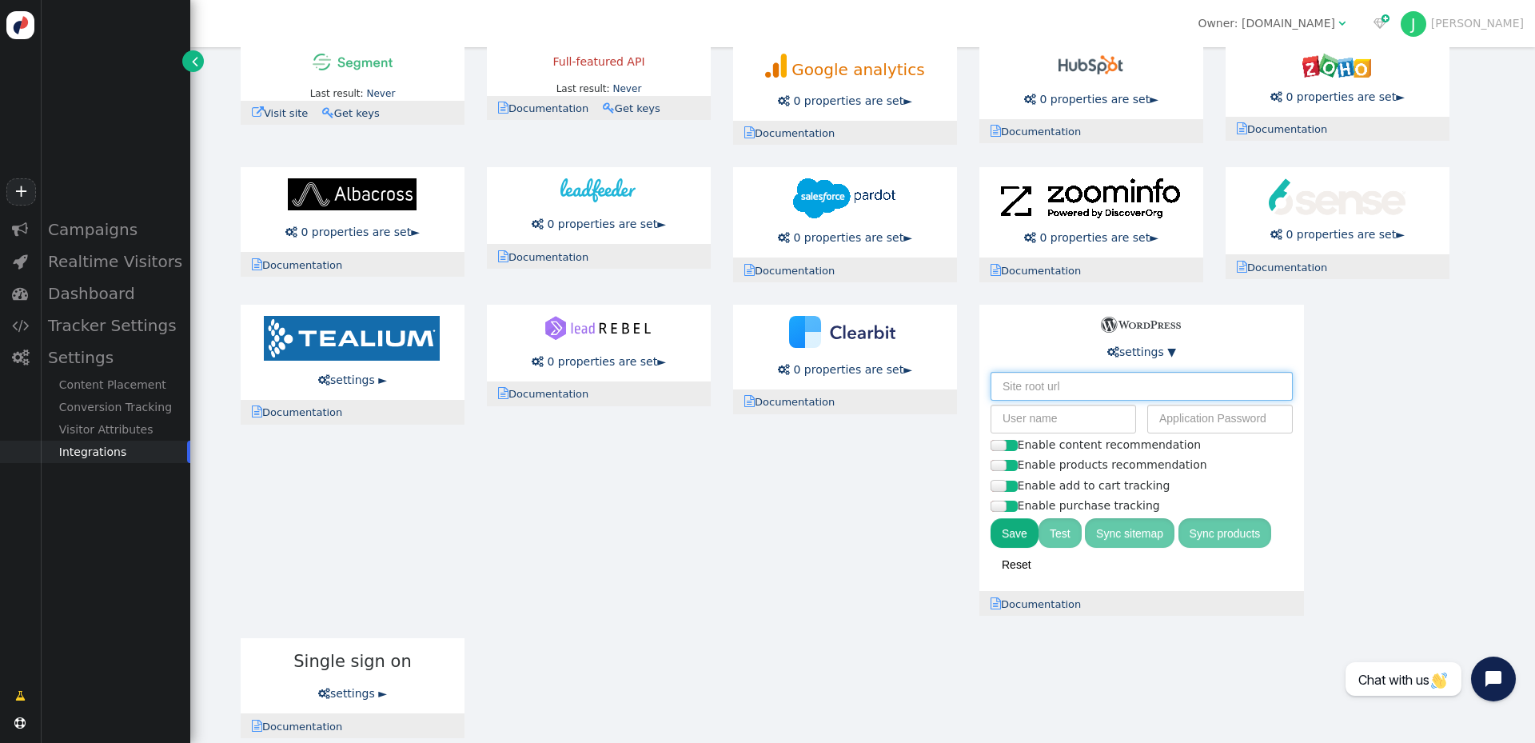
click at [1130, 388] on input "text" at bounding box center [1141, 386] width 302 height 29
type input "https://practicesports.com/"
click at [1101, 426] on input "text" at bounding box center [1062, 418] width 145 height 29
click at [1036, 607] on link " Documentation" at bounding box center [1040, 604] width 101 height 12
click at [1233, 536] on button "Sync products" at bounding box center [1225, 532] width 94 height 29
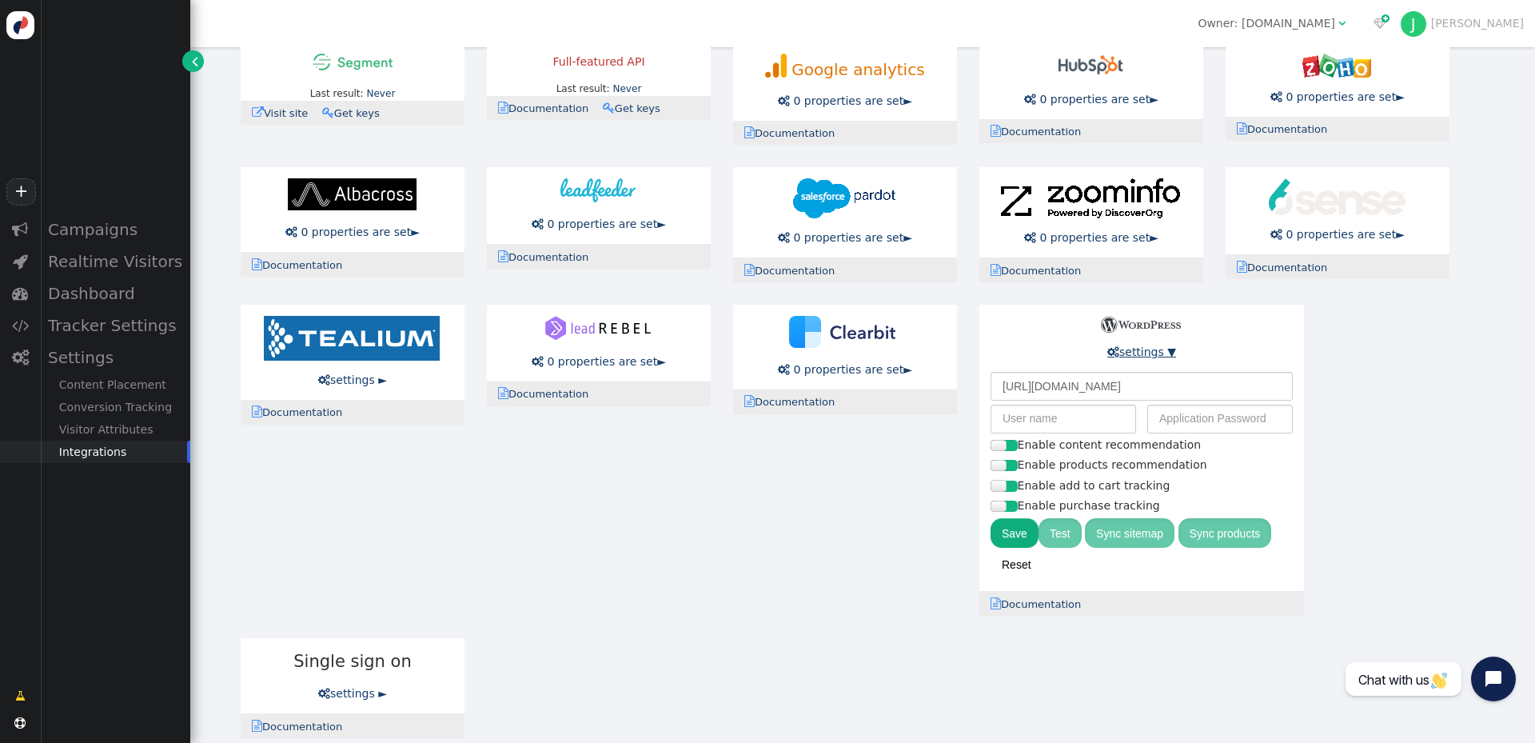
click at [1168, 352] on link " settings ▼" at bounding box center [1141, 351] width 69 height 13
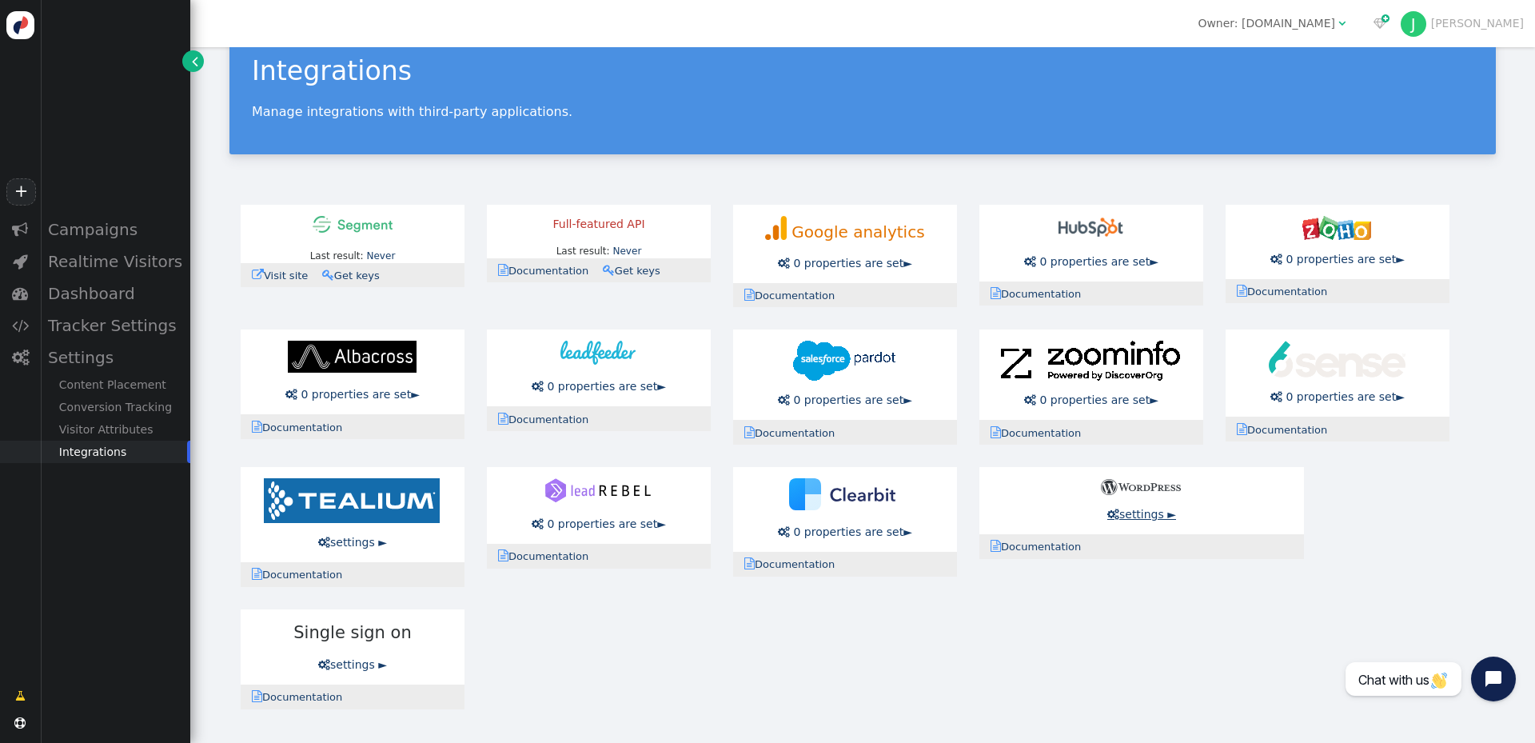
scroll to position [0, 0]
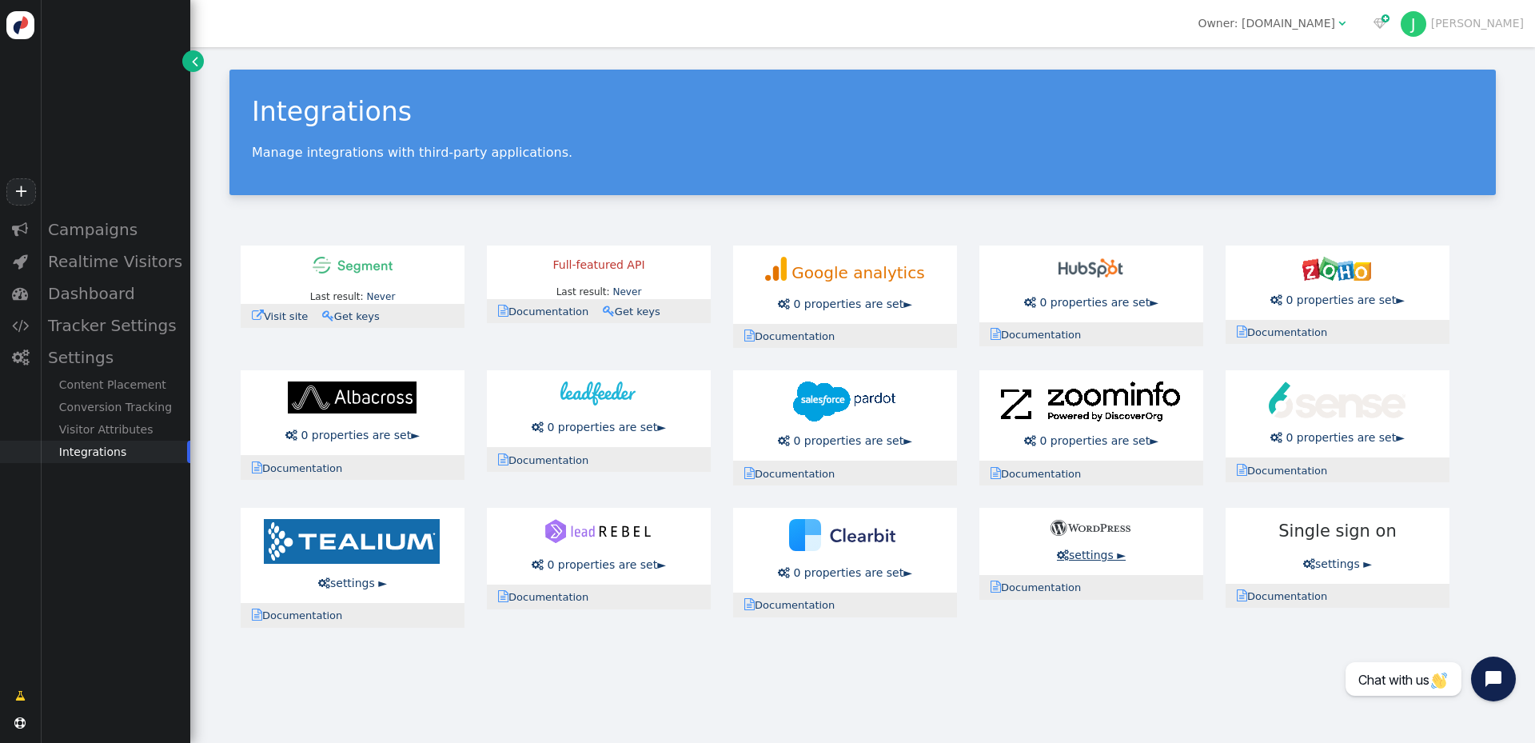
click at [1114, 558] on link " settings ►" at bounding box center [1091, 554] width 69 height 13
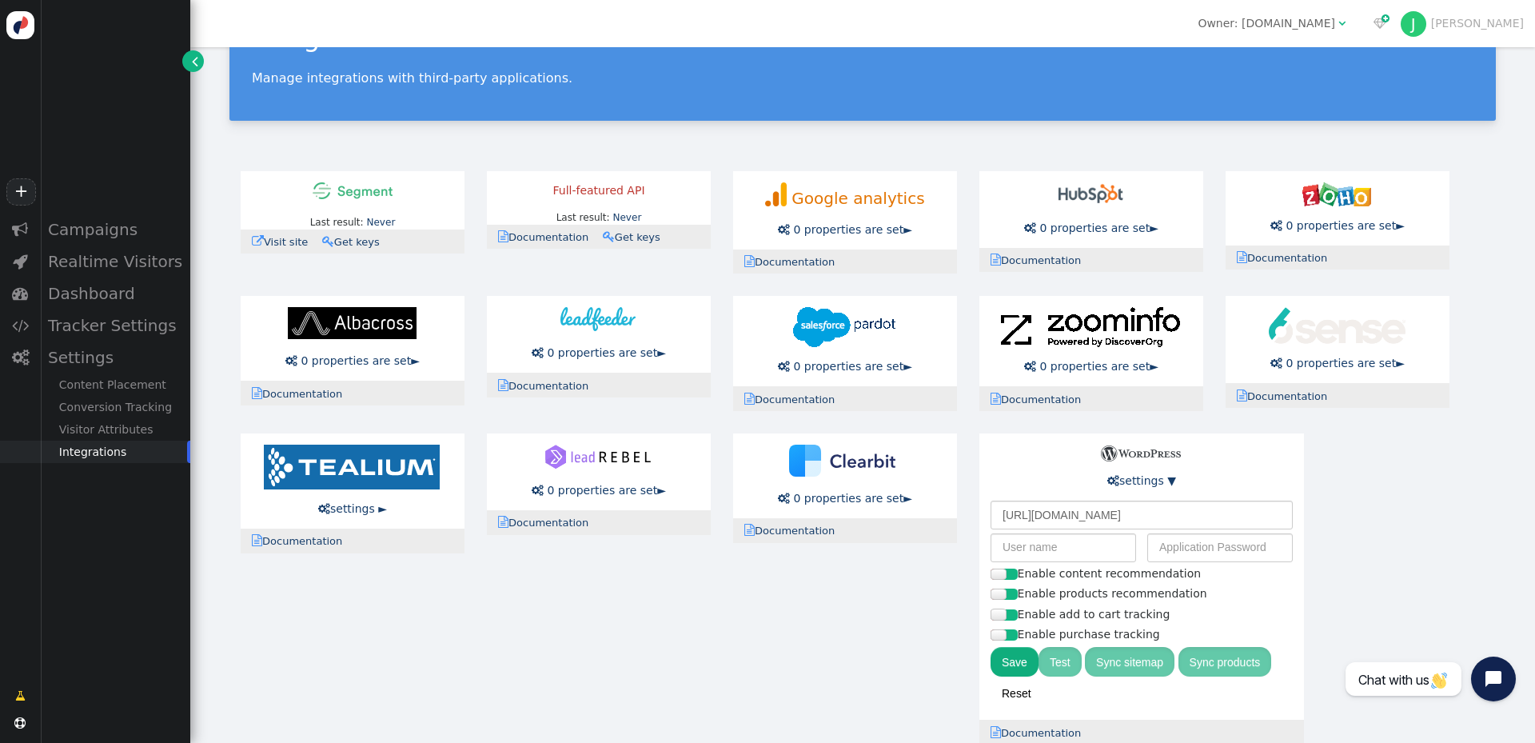
scroll to position [234, 0]
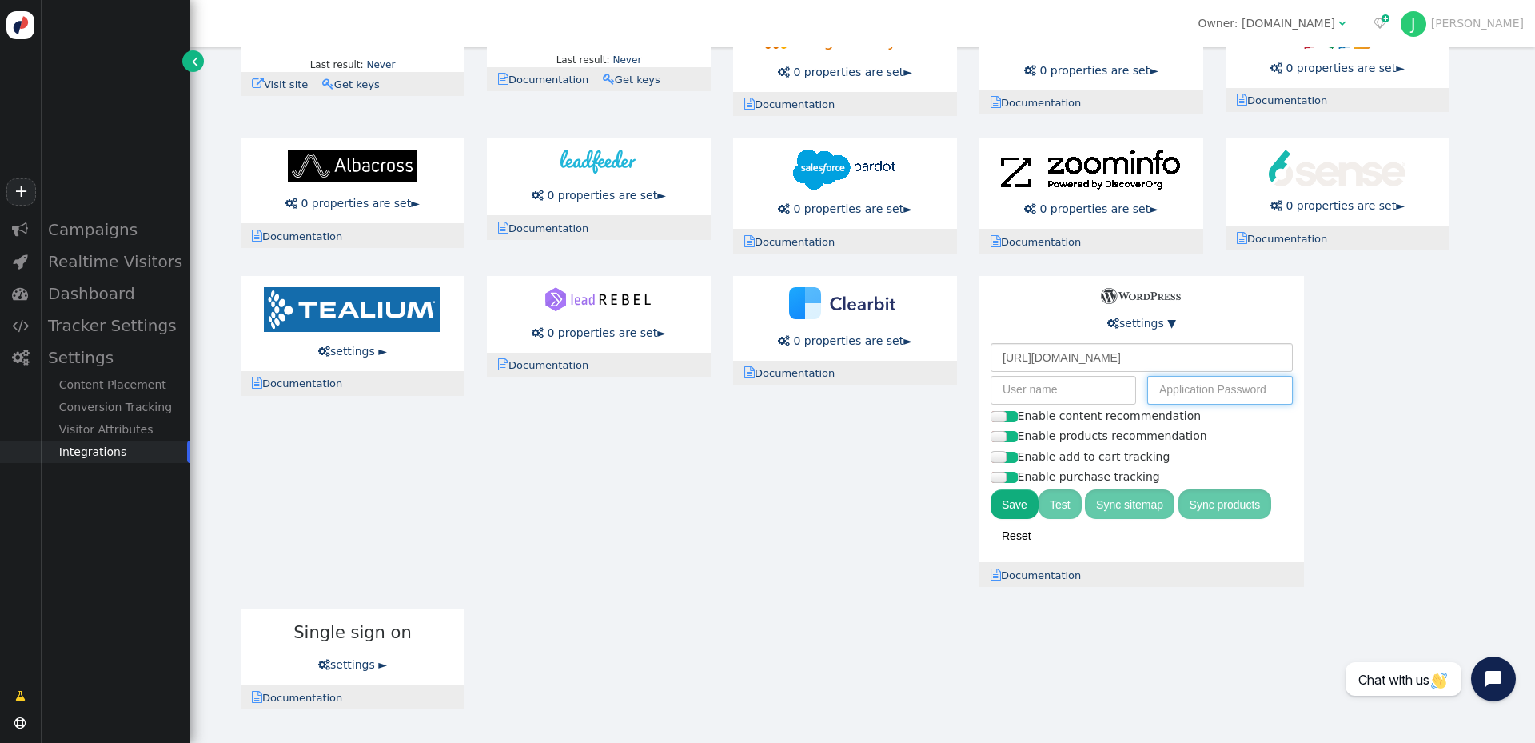
click at [1209, 388] on input "text" at bounding box center [1219, 390] width 145 height 29
paste input "76nL gpLd AKHH dP90 wXRZ wqzB"
type input "76nL gpLd AKHH dP90 wXRZ wqzB"
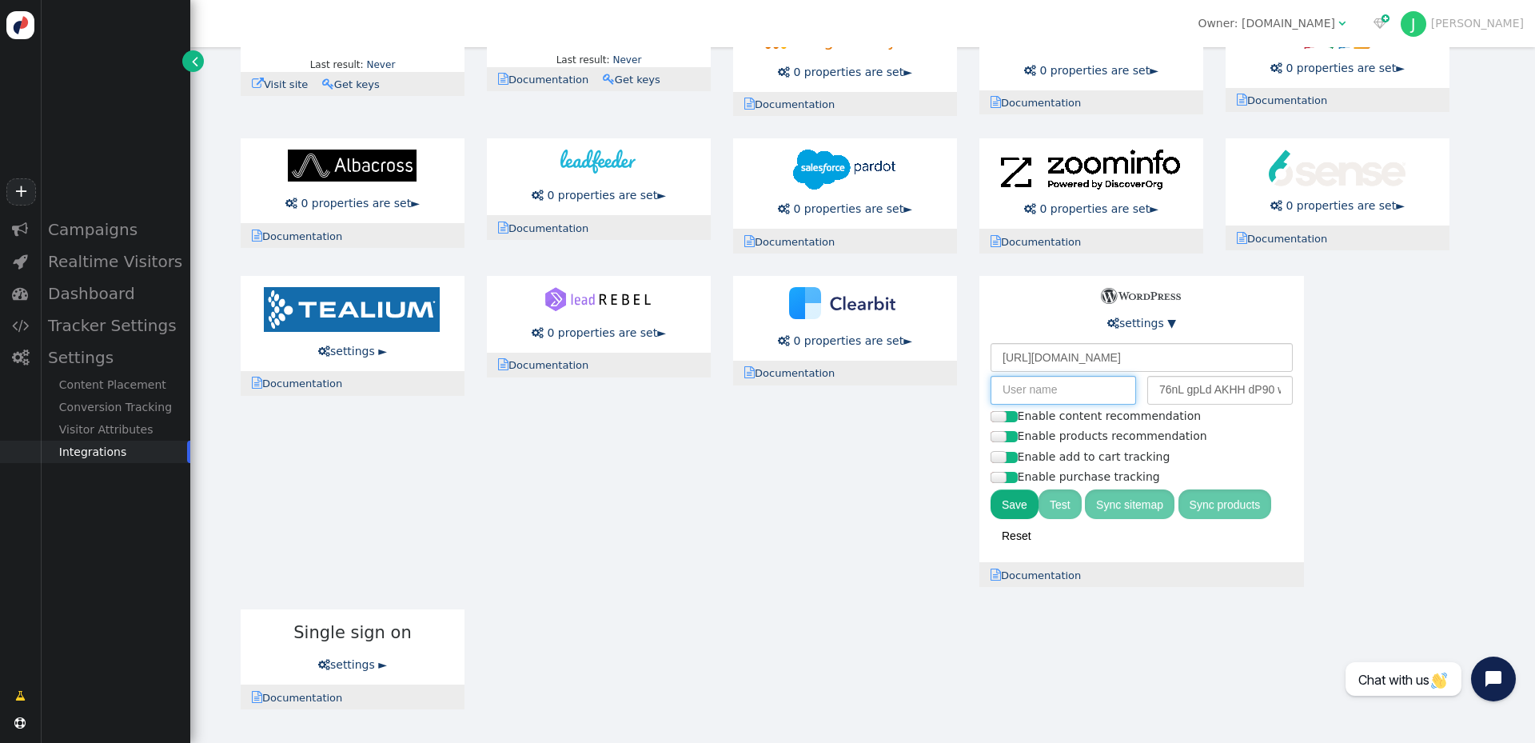
click at [1058, 387] on input "text" at bounding box center [1062, 390] width 145 height 29
type input "jstubler"
click at [1142, 353] on input "https://practicesports.com/" at bounding box center [1141, 357] width 302 height 29
click at [1165, 322] on link " settings ▼" at bounding box center [1141, 323] width 69 height 13
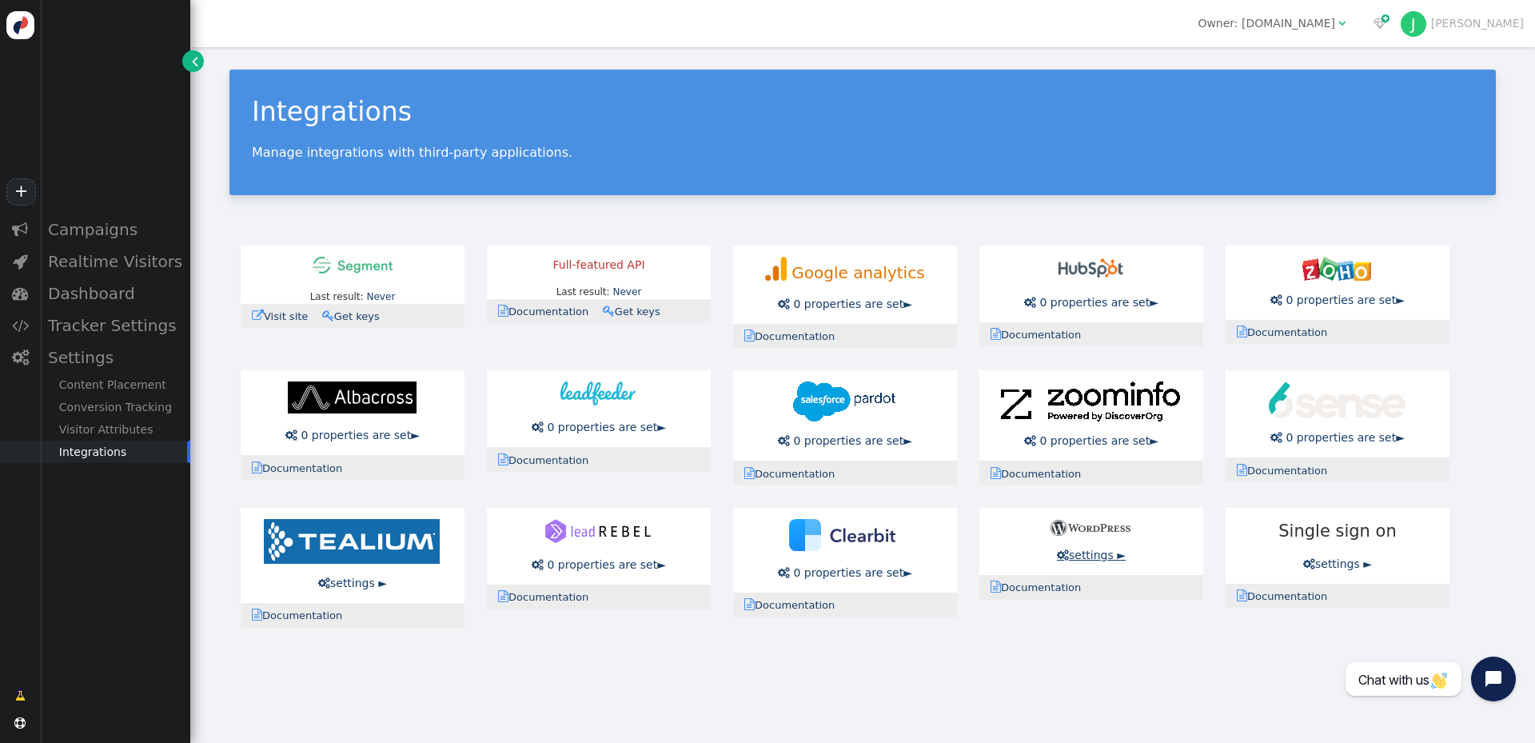
click at [1106, 561] on link " settings ►" at bounding box center [1091, 554] width 69 height 13
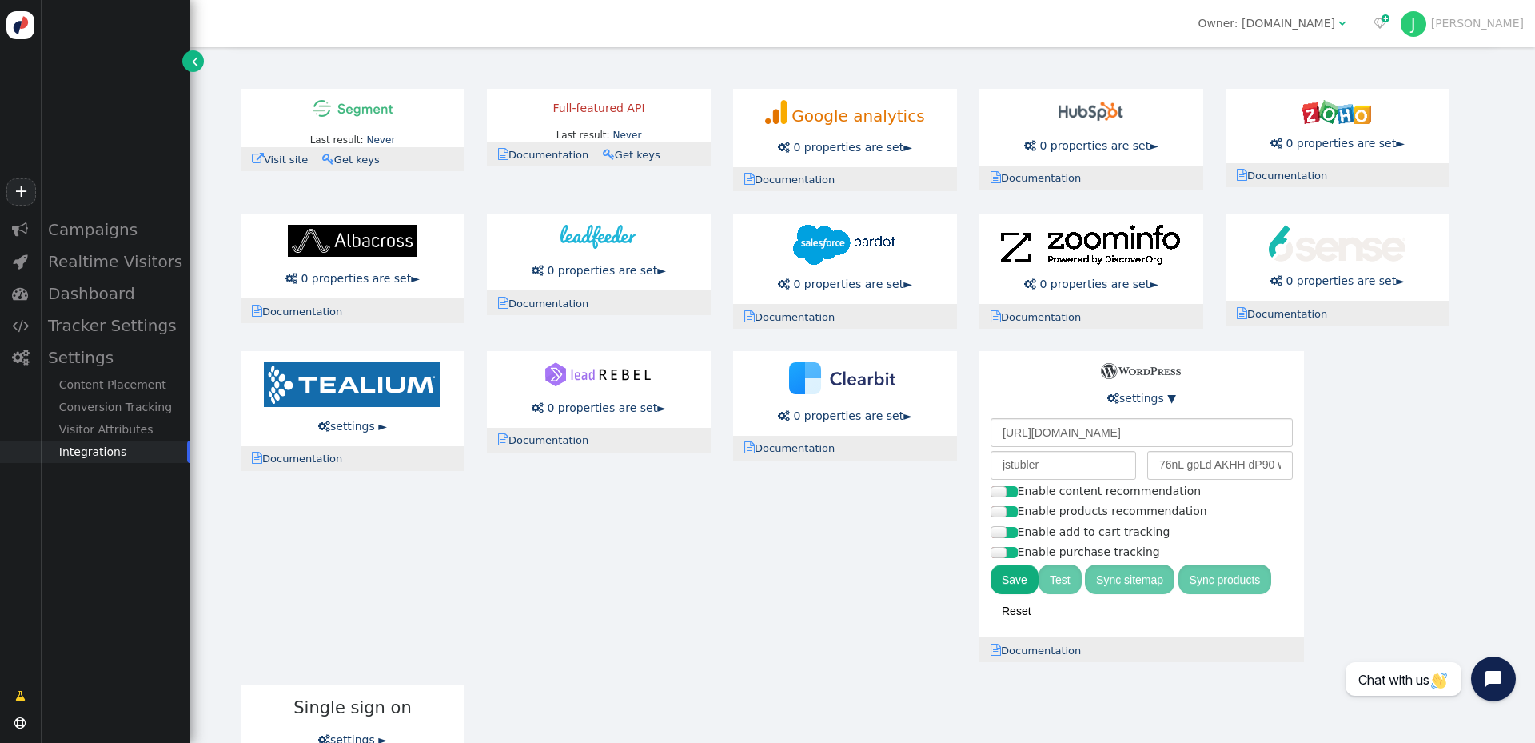
scroll to position [160, 0]
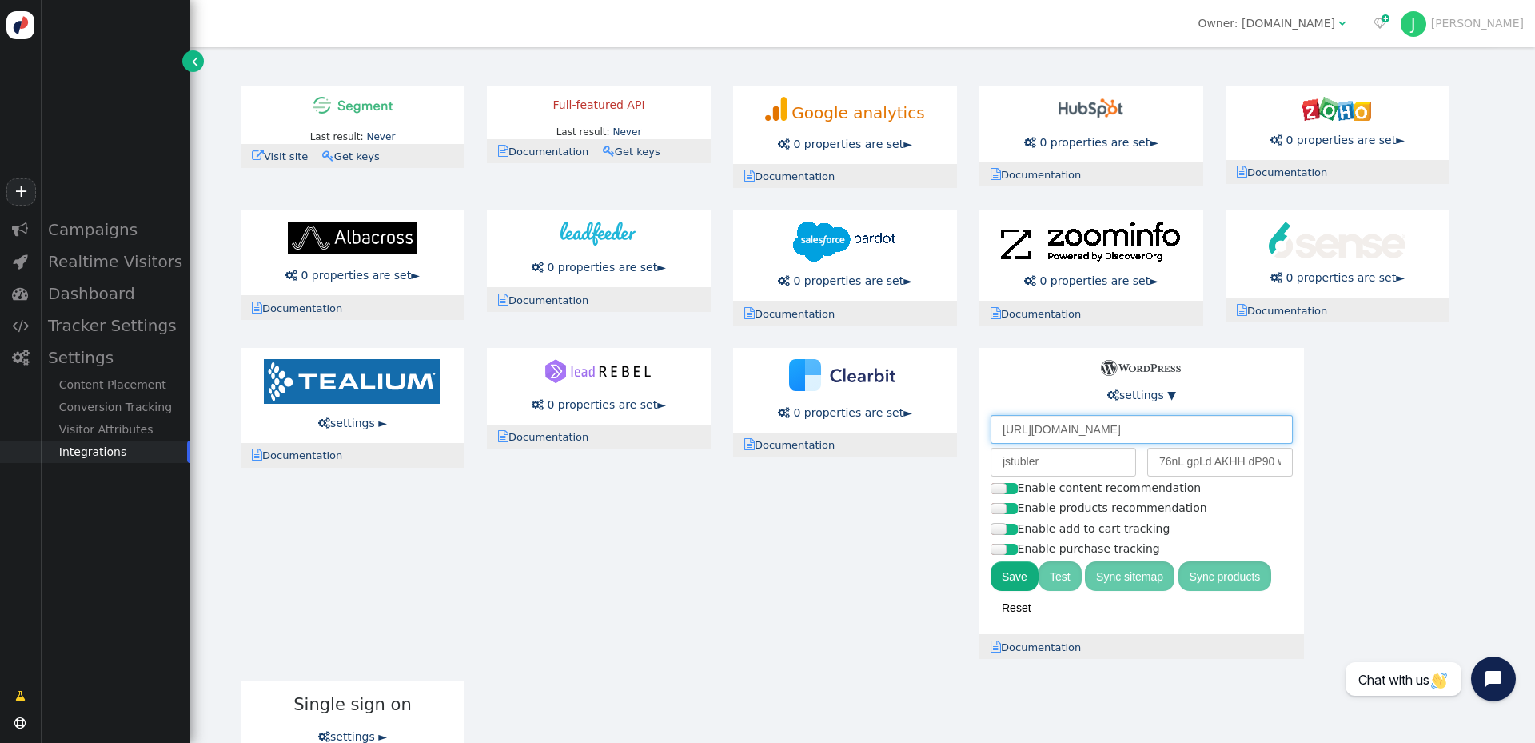
click at [1142, 434] on input "https://practicesports.com/" at bounding box center [1141, 429] width 302 height 29
click at [1009, 571] on button "Save" at bounding box center [1014, 575] width 48 height 29
drag, startPoint x: 1134, startPoint y: 429, endPoint x: 1220, endPoint y: 426, distance: 86.4
click at [1220, 426] on input "https://practicesports.com/ps-admin" at bounding box center [1141, 429] width 302 height 29
type input "https://practicesports.com/"
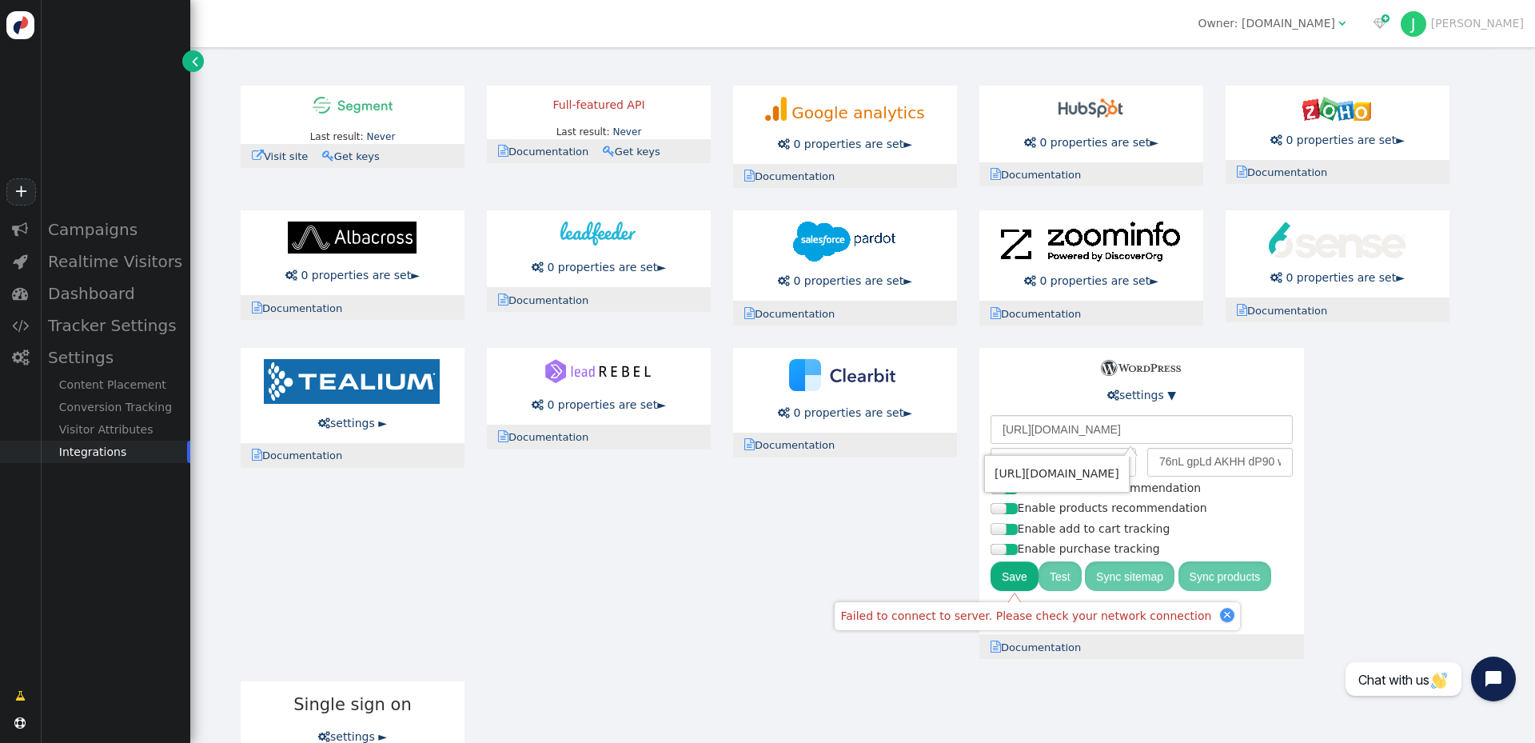
click at [1014, 580] on button "Save" at bounding box center [1014, 575] width 48 height 29
click at [1409, 527] on div "Last result: Never Last error: Never  Visit site  Documentation  Get keys Fu…" at bounding box center [862, 433] width 1266 height 718
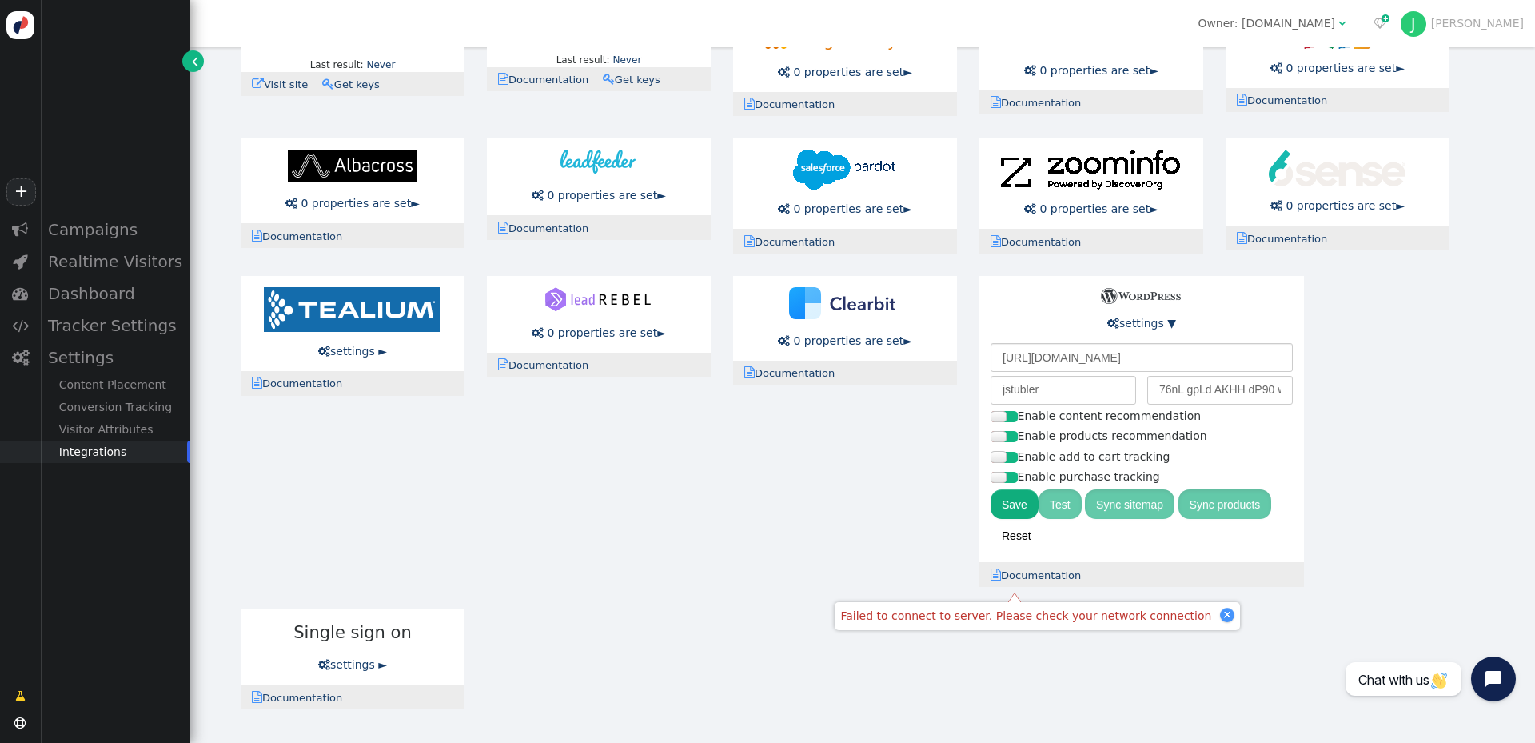
scroll to position [234, 0]
click at [353, 659] on link " settings ►" at bounding box center [352, 664] width 69 height 13
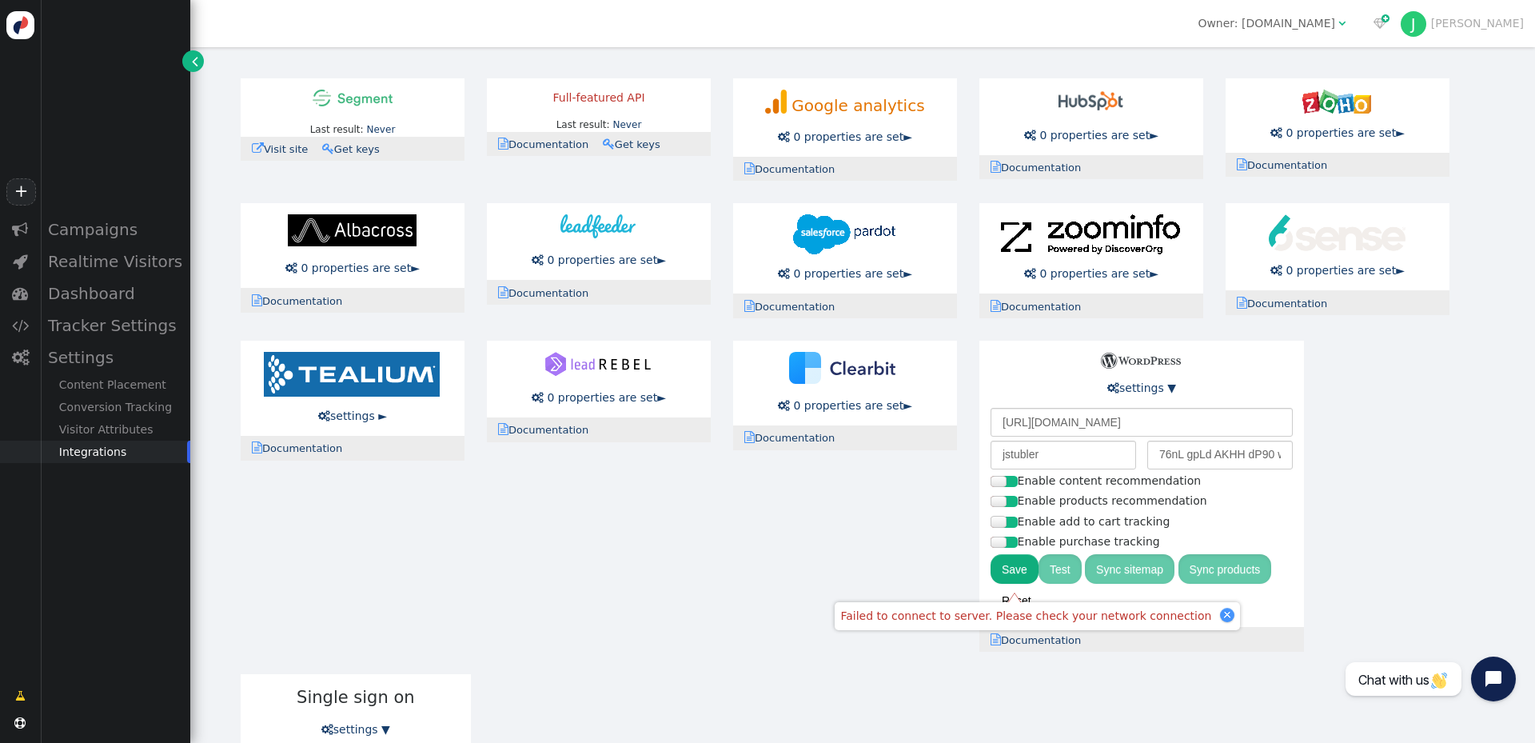
scroll to position [184, 0]
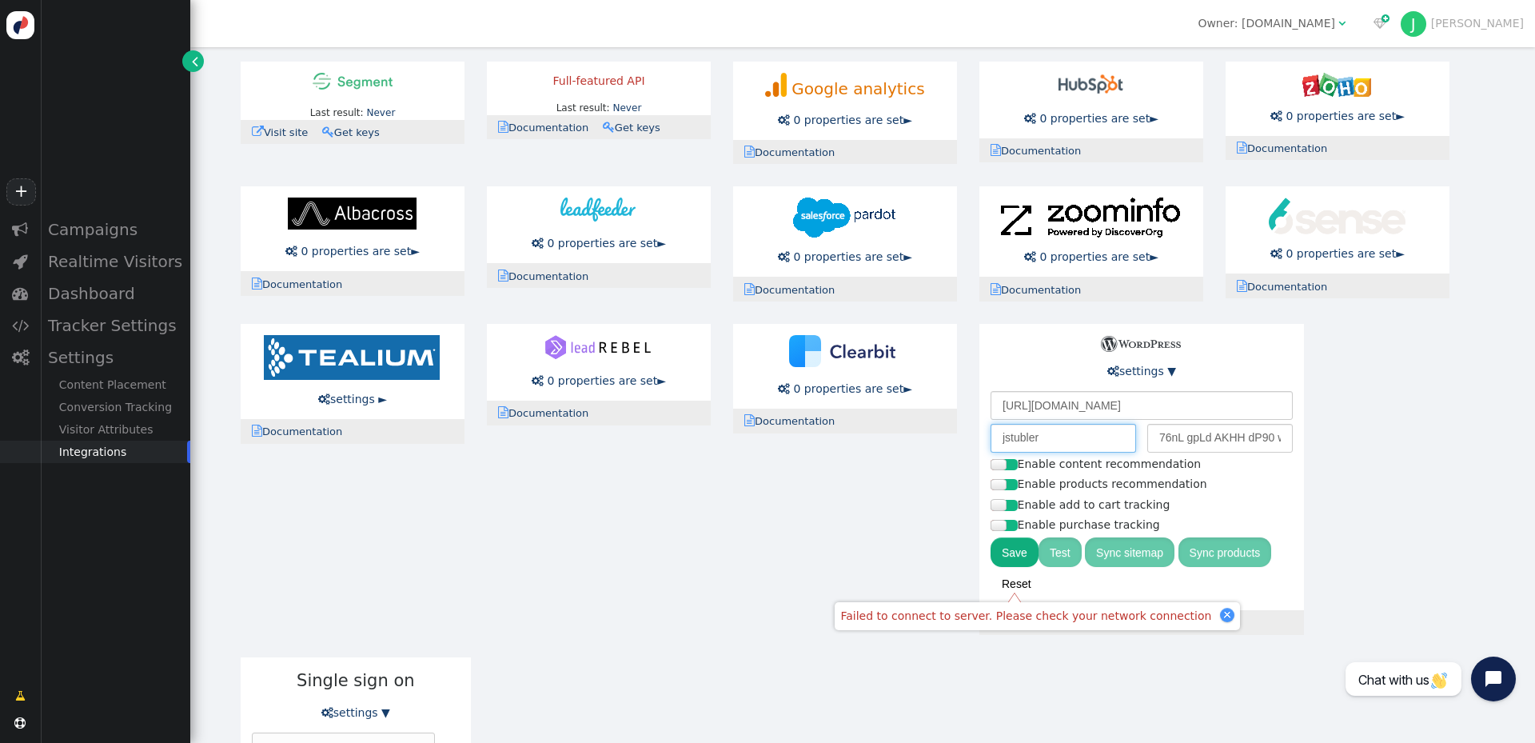
drag, startPoint x: 1066, startPoint y: 429, endPoint x: 967, endPoint y: 425, distance: 99.2
click at [967, 425] on div "Last result: Never Last error: Never  Visit site  Documentation  Get keys Fu…" at bounding box center [862, 463] width 1266 height 827
paste input "Personyze"
click at [1023, 552] on button "Save" at bounding box center [1014, 551] width 48 height 29
drag, startPoint x: 1068, startPoint y: 441, endPoint x: 964, endPoint y: 424, distance: 105.3
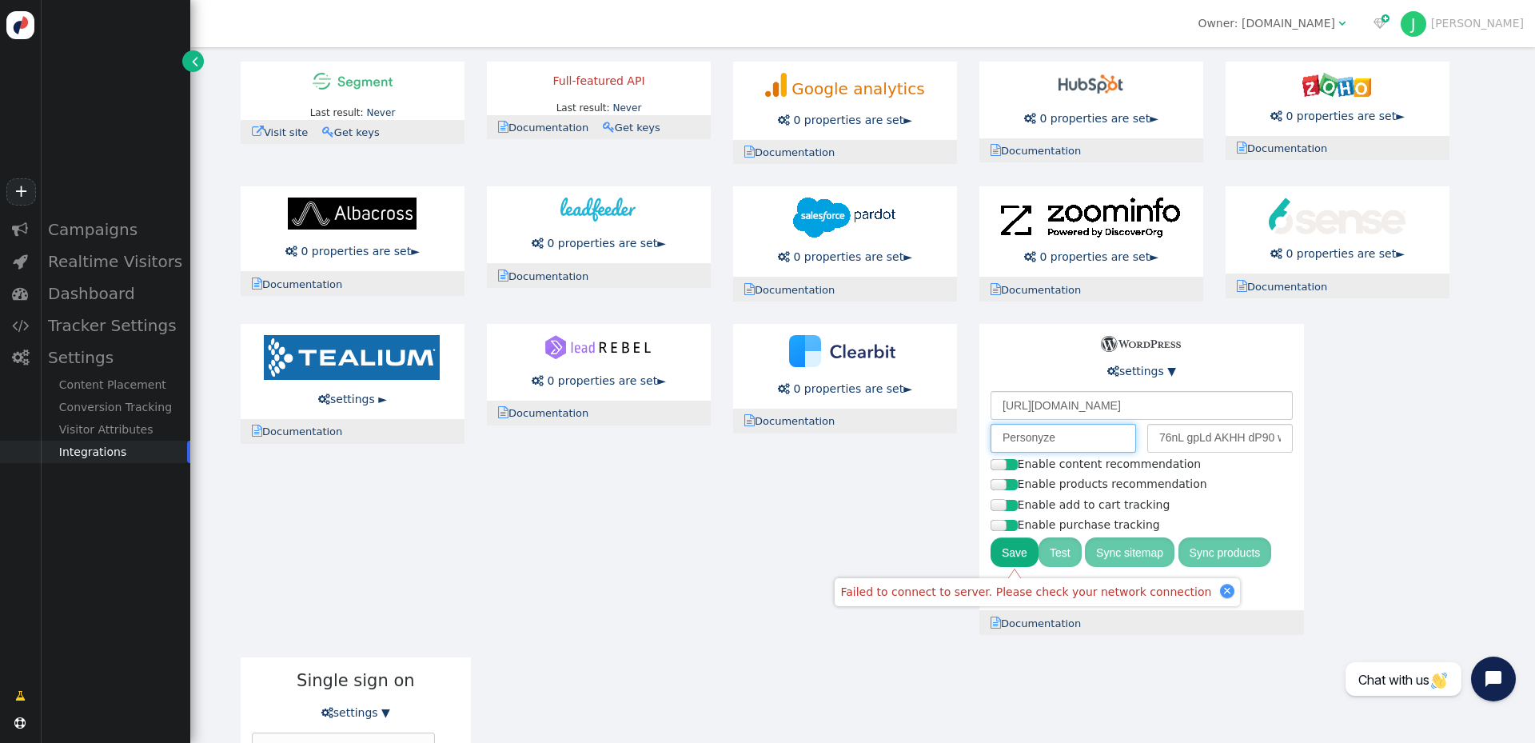
click at [964, 424] on div "Last result: Never Last error: Never  Visit site  Documentation  Get keys Fu…" at bounding box center [862, 463] width 1266 height 827
type input "s"
type input "jstubler"
click at [1017, 552] on button "Save" at bounding box center [1014, 551] width 48 height 29
click at [1002, 548] on button "Save" at bounding box center [1014, 551] width 48 height 29
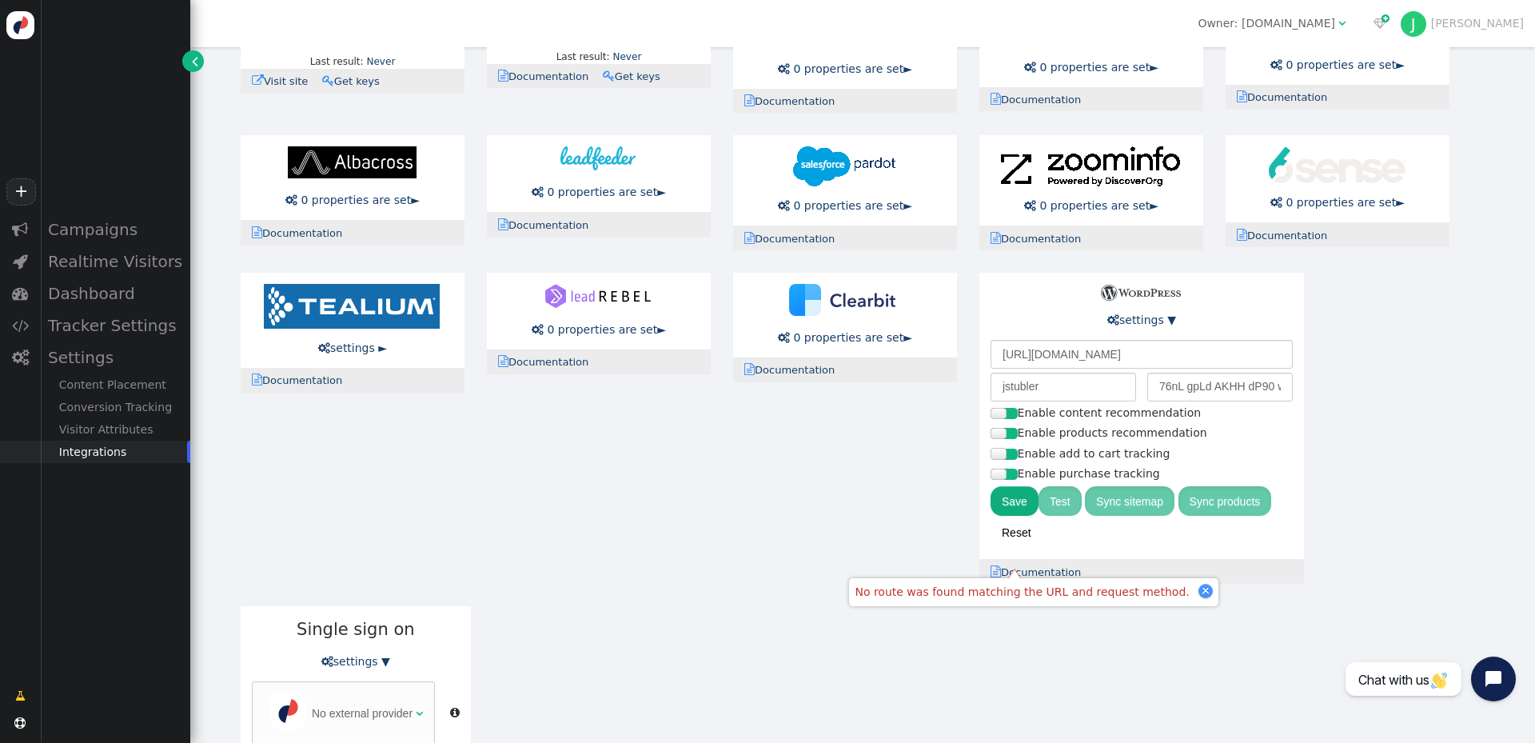
scroll to position [240, 0]
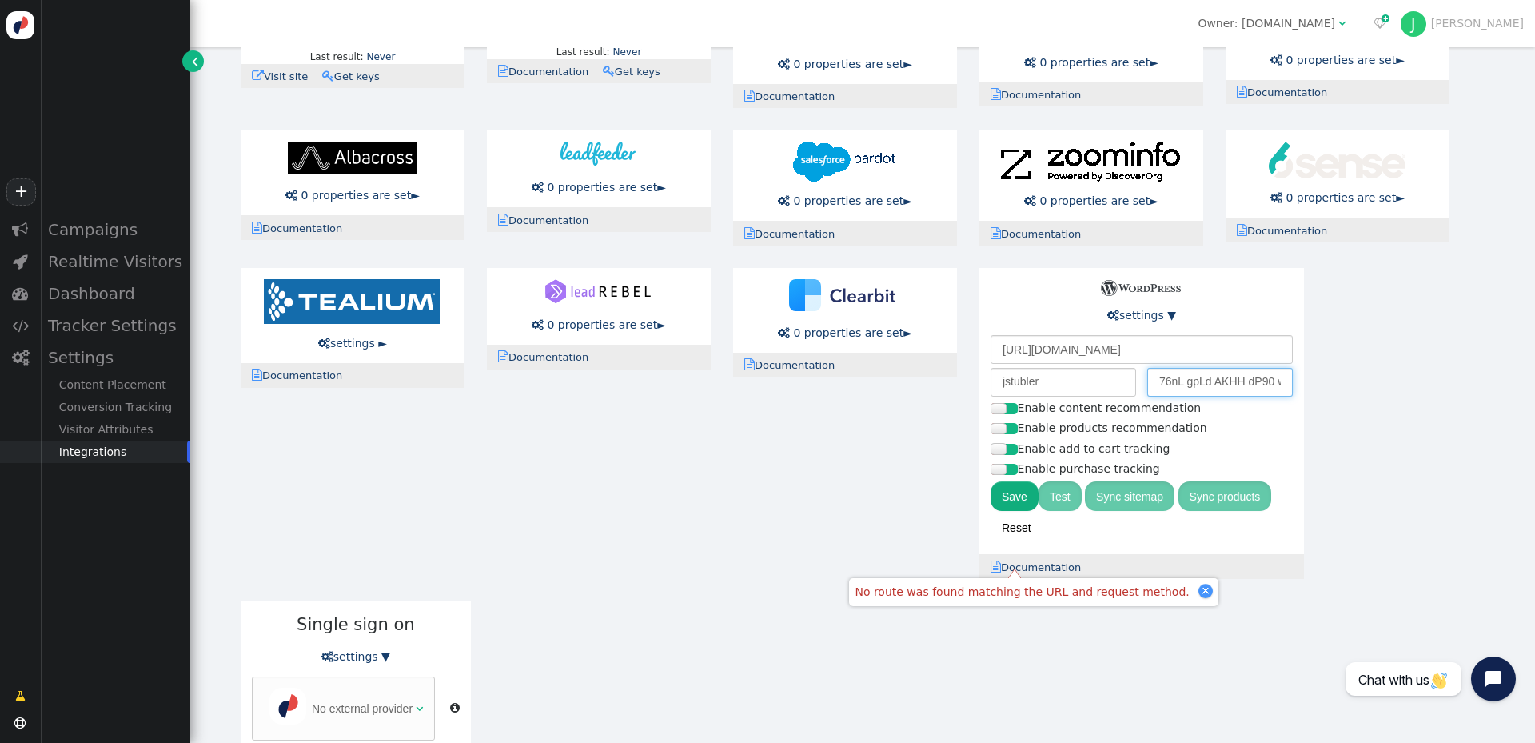
click at [1205, 388] on input "76nL gpLd AKHH dP90 wXRZ wqzB" at bounding box center [1219, 382] width 145 height 29
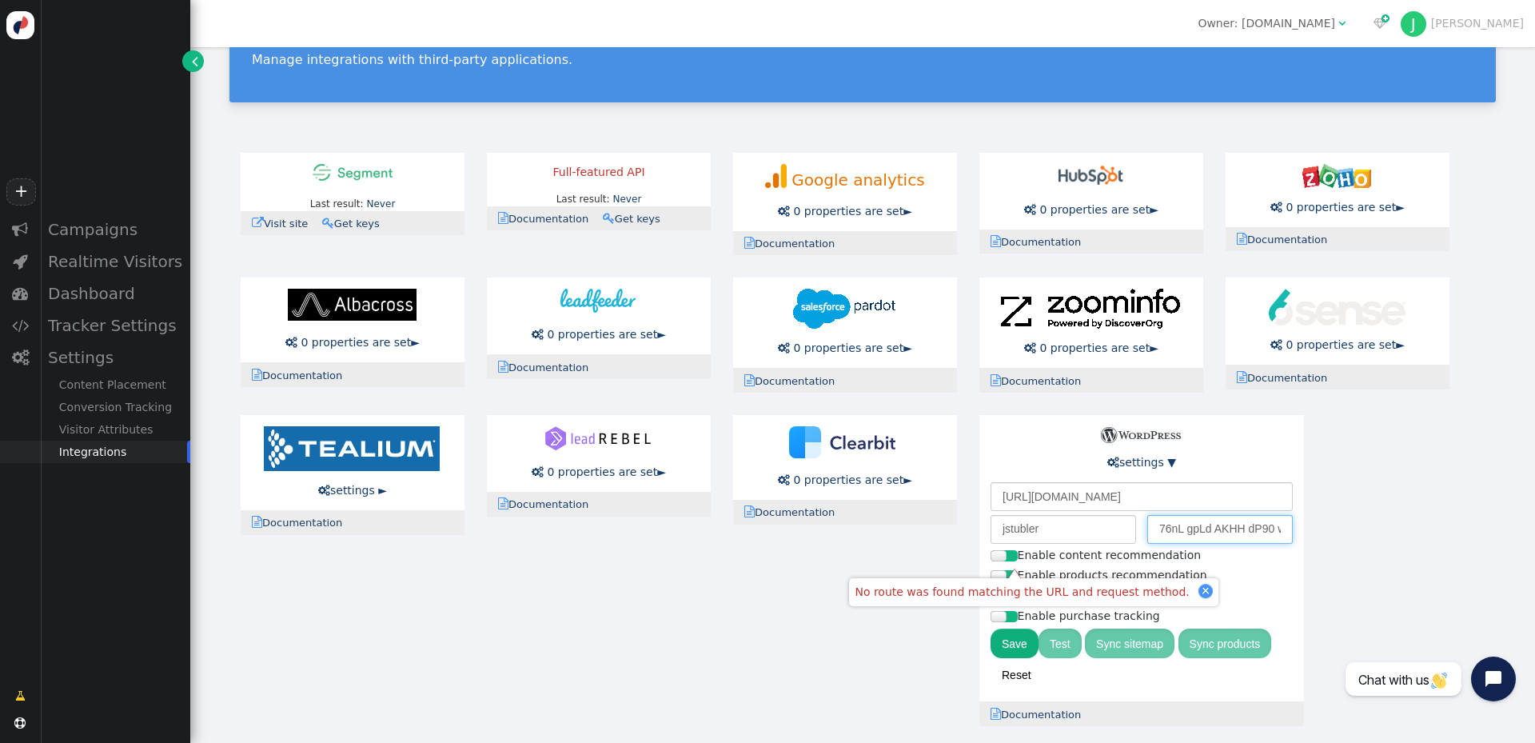
scroll to position [0, 0]
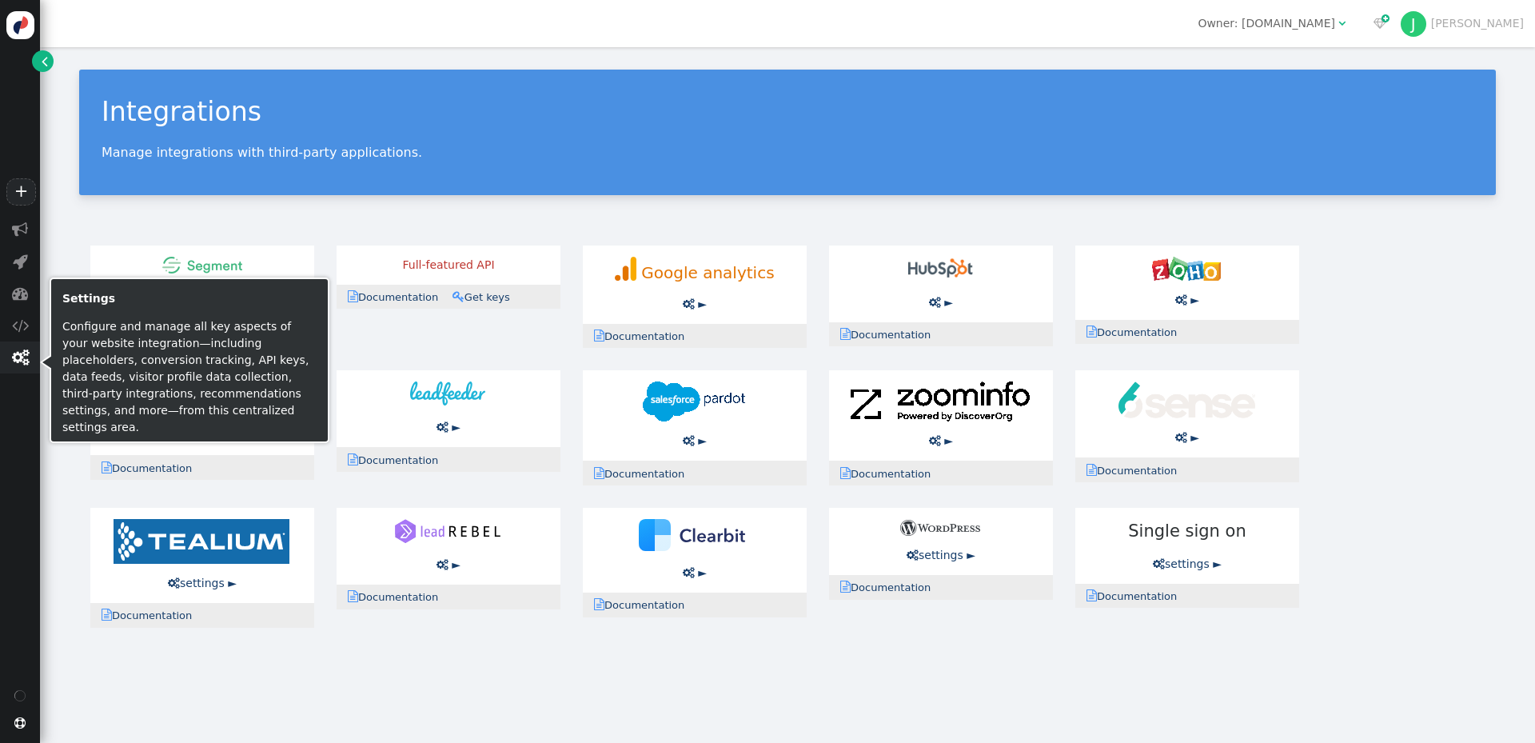
click at [17, 360] on span "" at bounding box center [20, 357] width 17 height 16
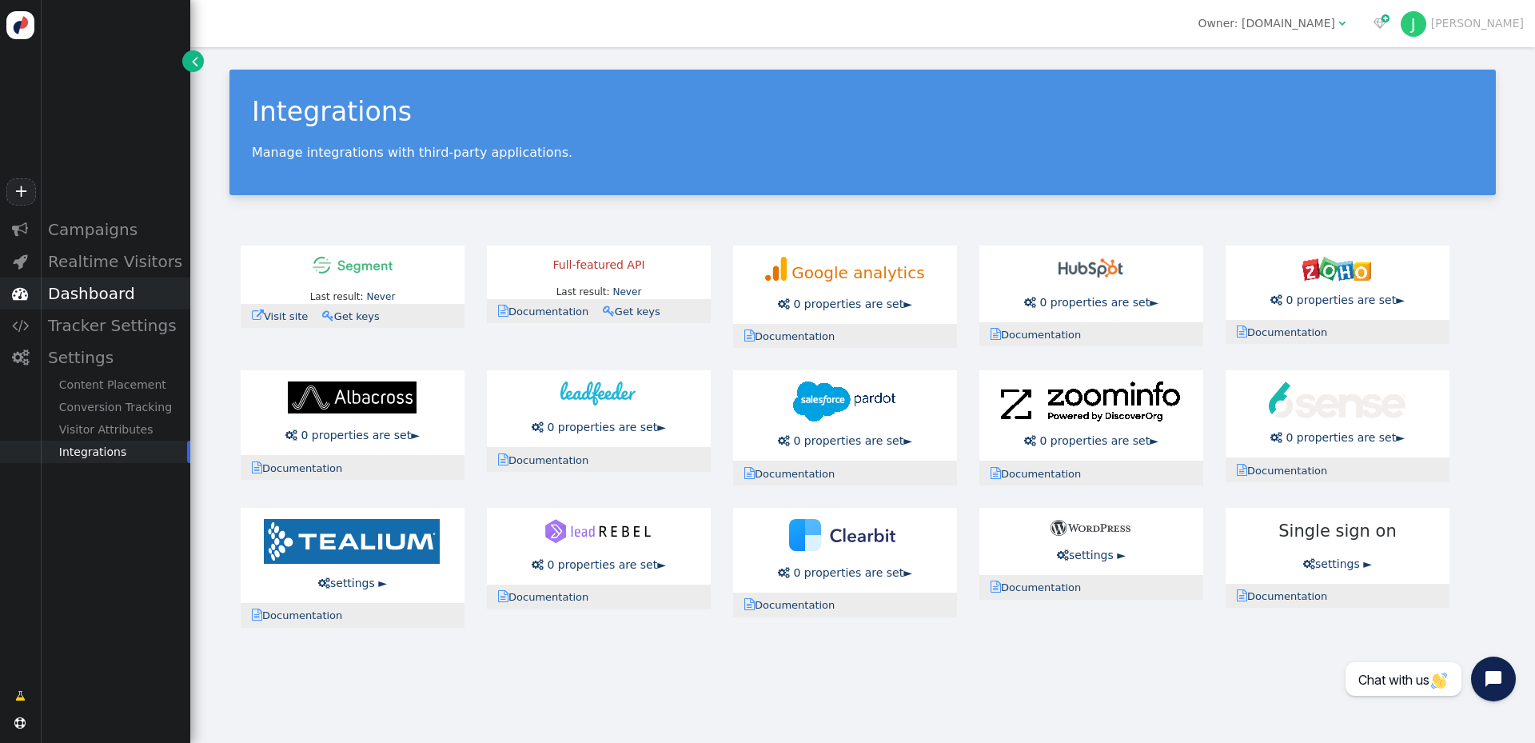
click at [71, 297] on div "Dashboard" at bounding box center [115, 293] width 150 height 32
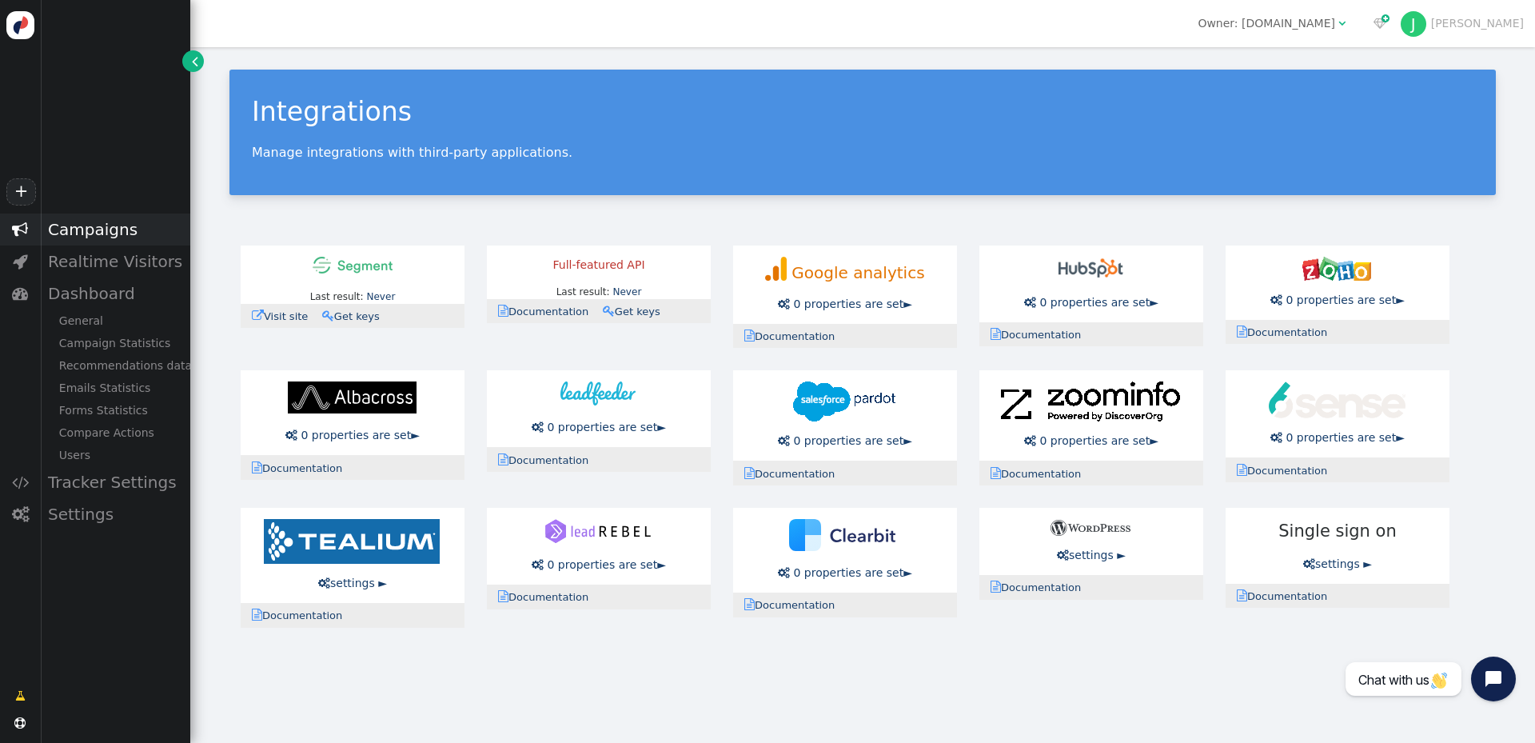
click at [95, 229] on div "Campaigns" at bounding box center [115, 229] width 150 height 32
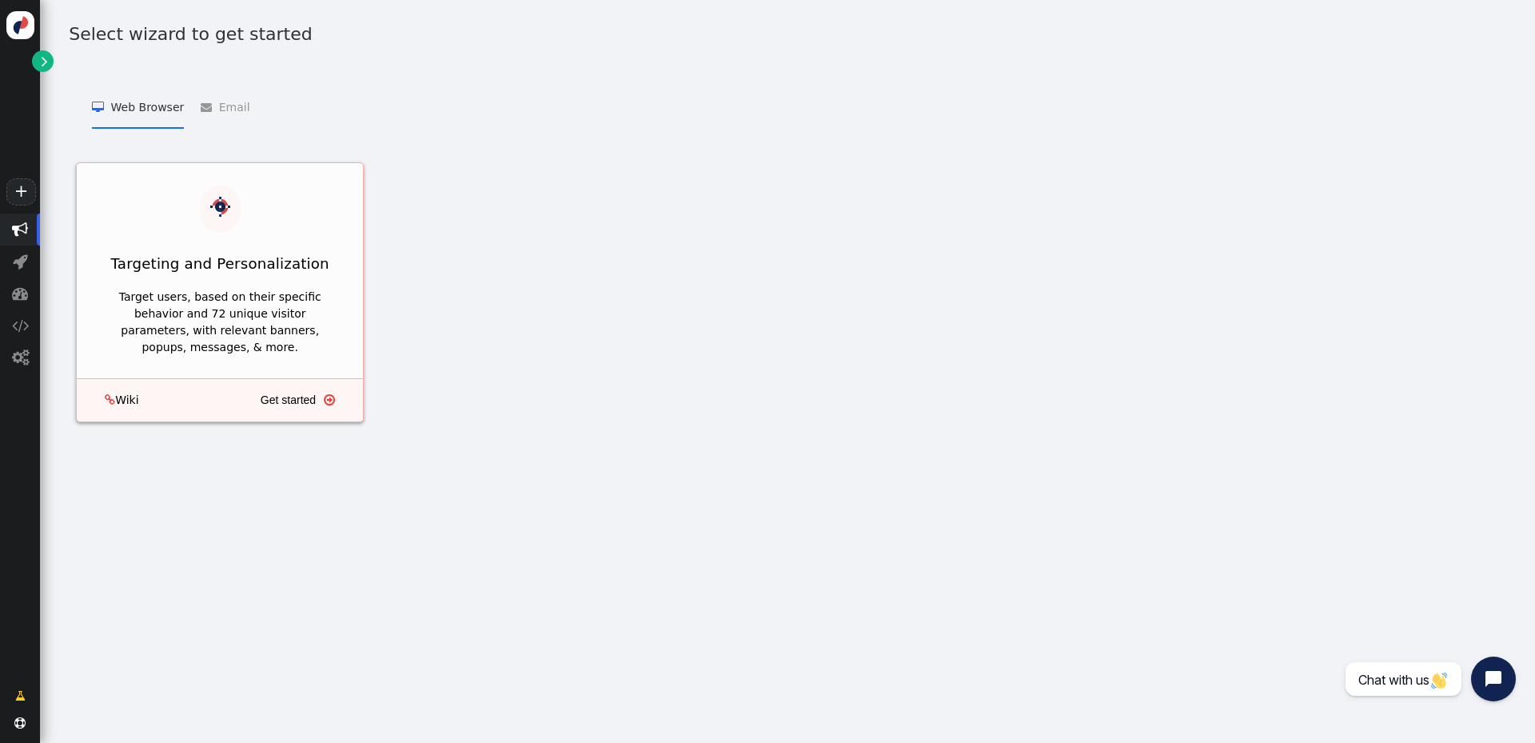
click at [253, 309] on div "Target users, based on their specific behavior and 72 unique visitor parameters…" at bounding box center [219, 322] width 241 height 67
